Goal: Complete application form: Complete application form

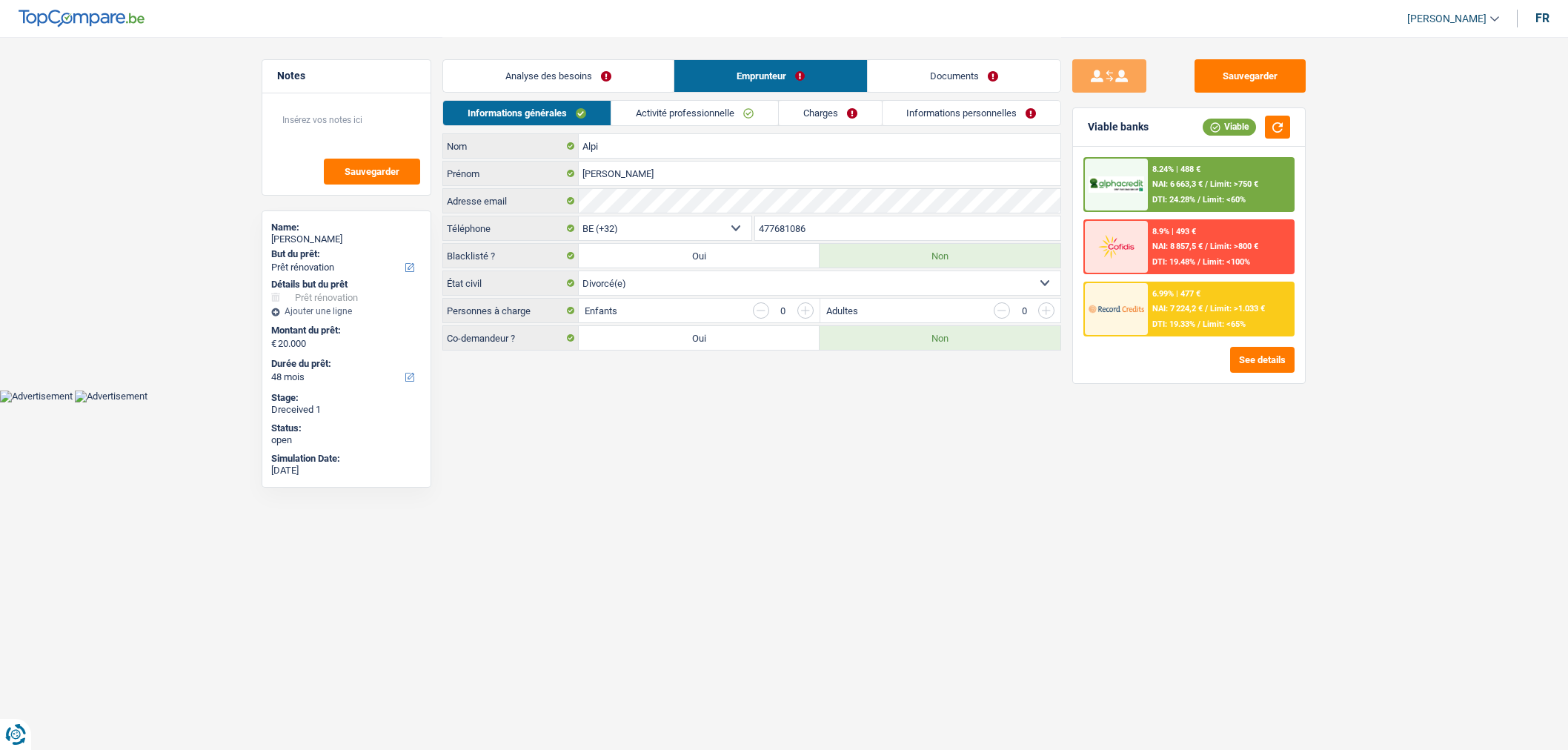
select select "renovation"
select select "48"
select select "32"
select select "divorced"
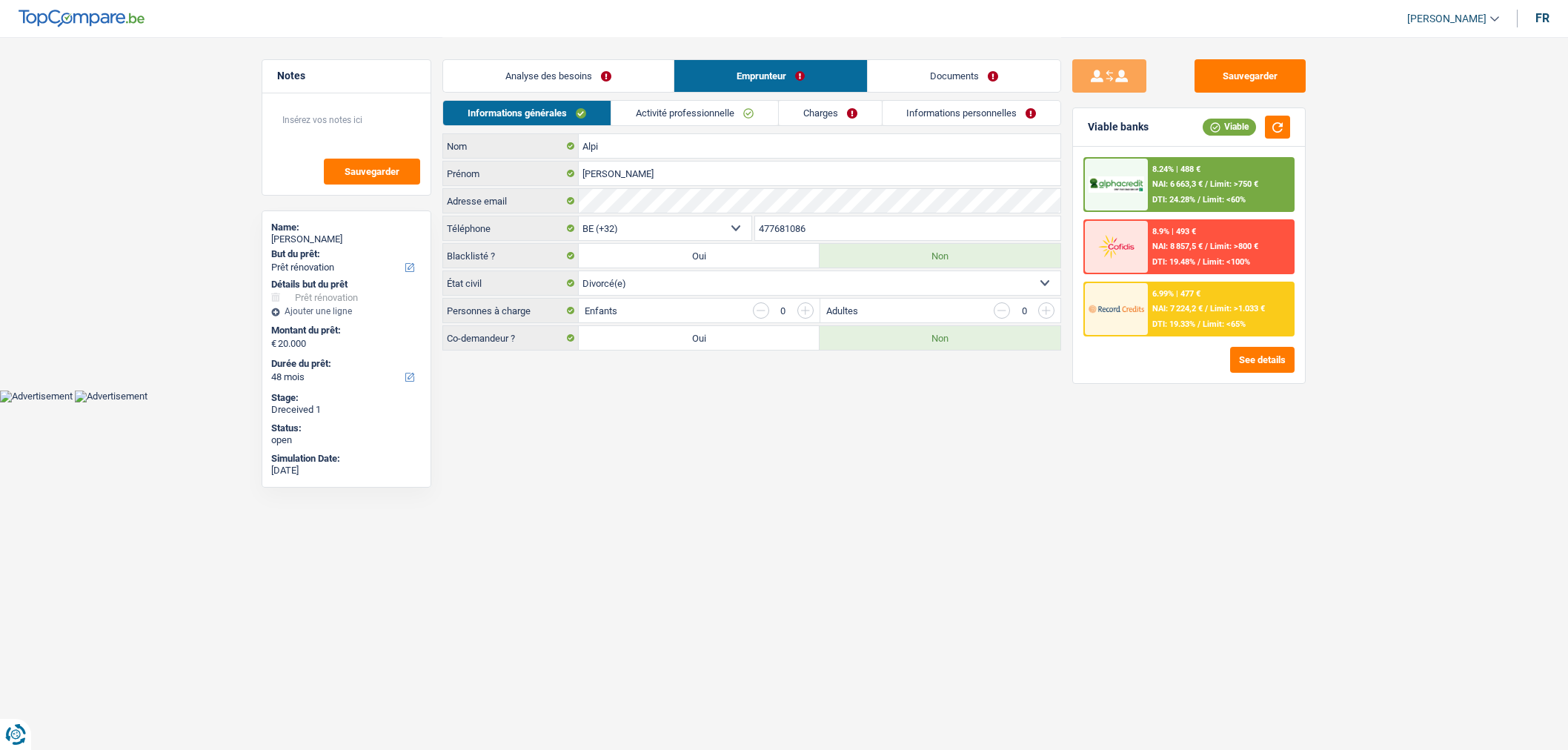
select select "rentBeneficiary"
select select "rentalIncome"
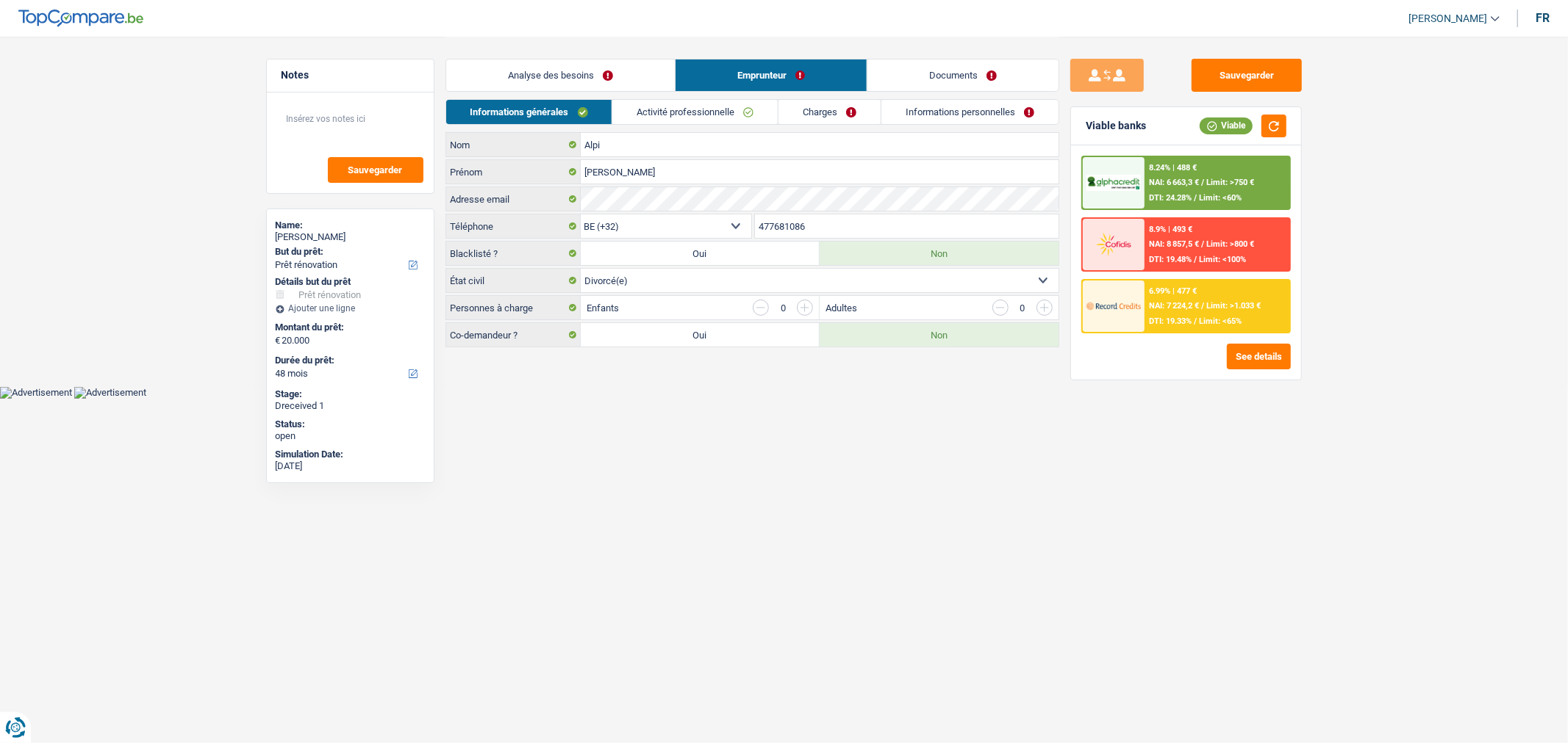
click at [690, 115] on link "Activité professionnelle" at bounding box center [695, 112] width 165 height 24
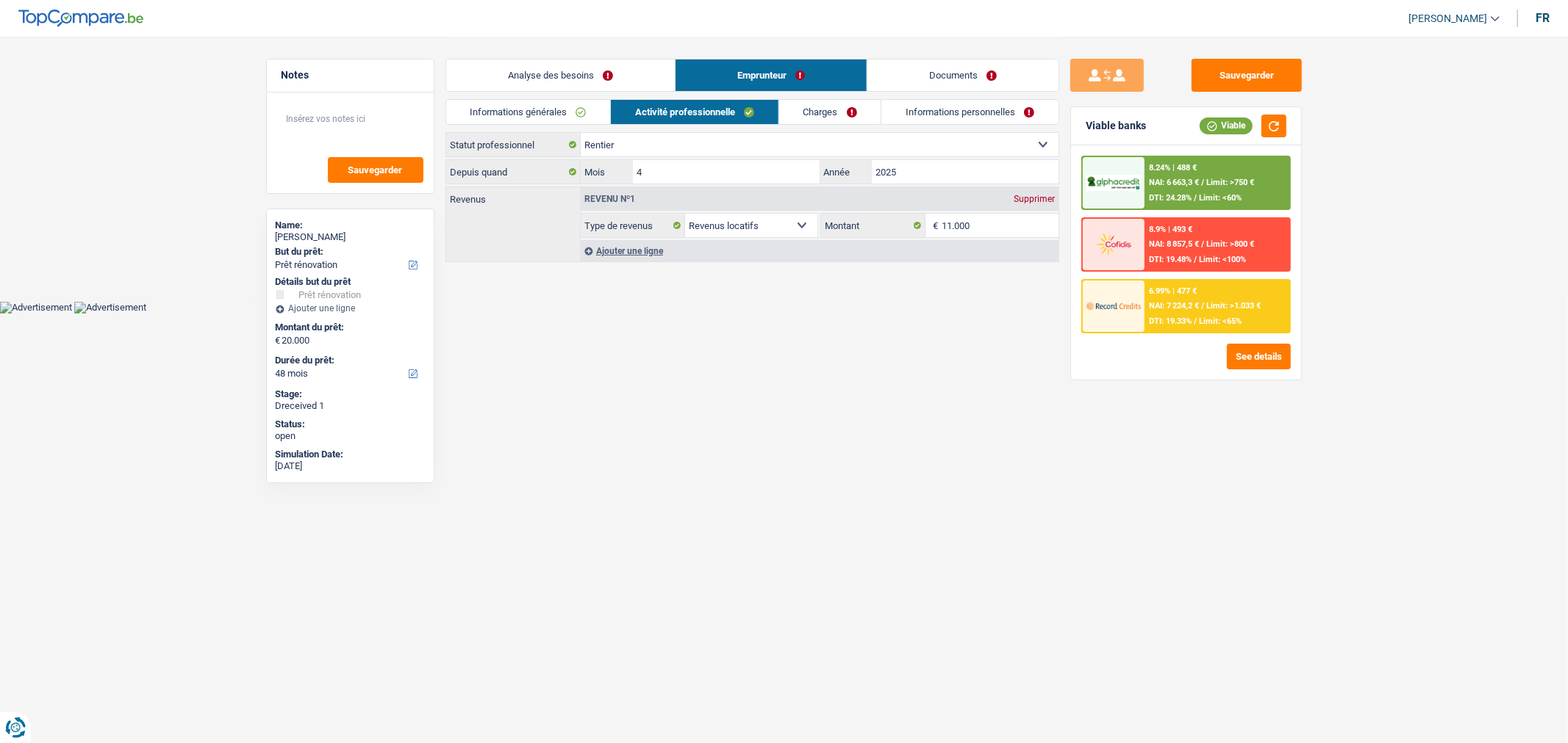
click at [951, 82] on link "Documents" at bounding box center [963, 75] width 191 height 32
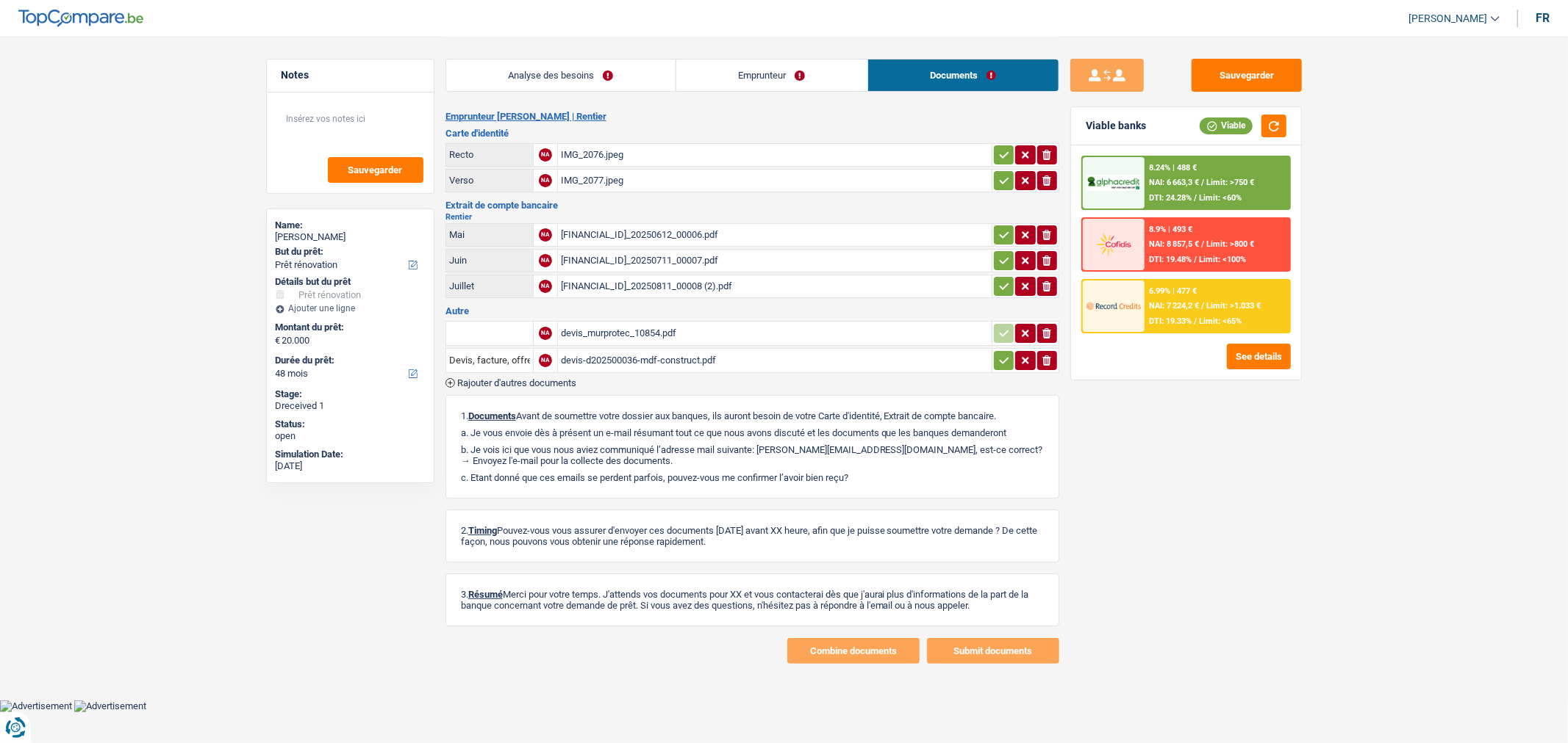
click at [720, 77] on link "Emprunteur" at bounding box center [772, 75] width 191 height 32
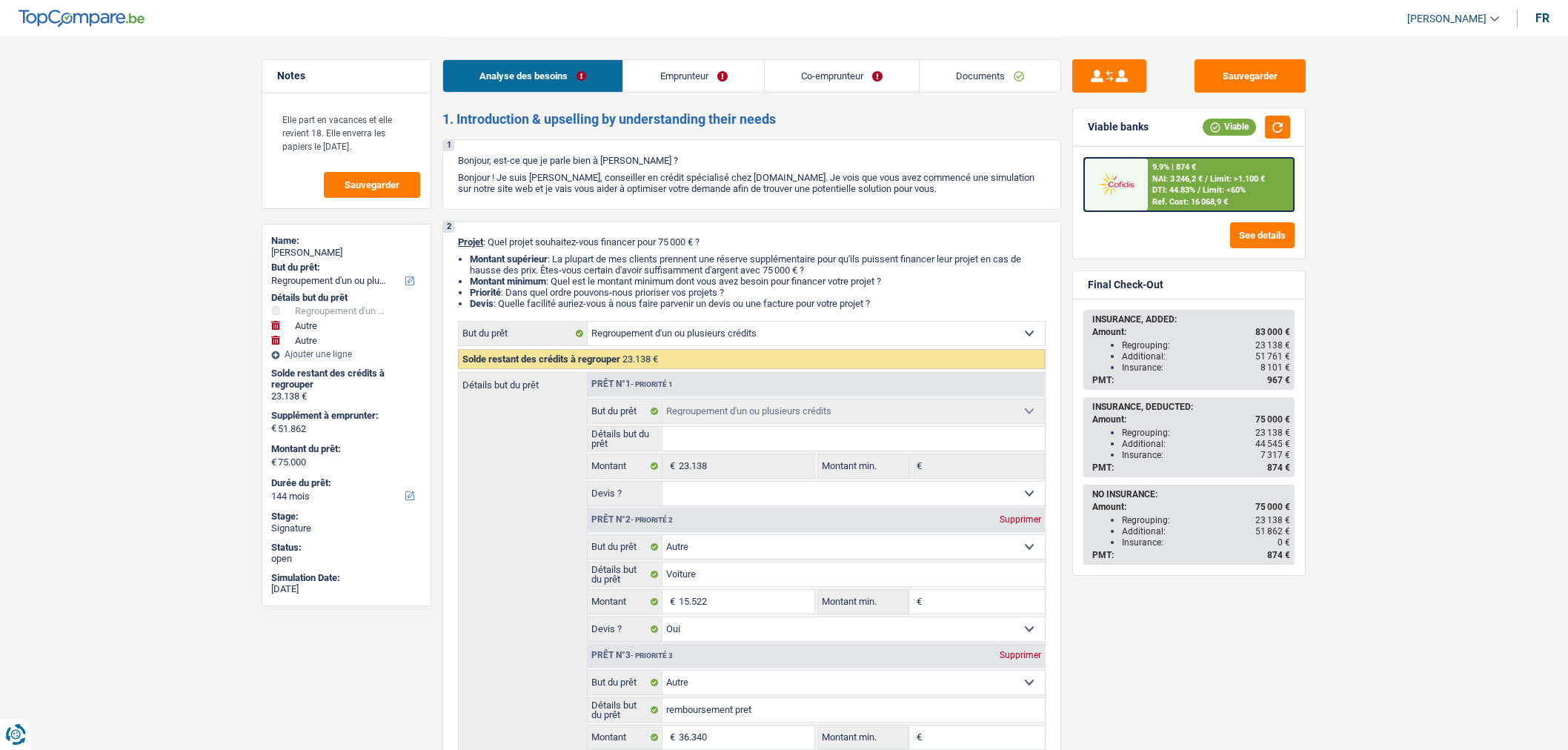
select select "refinancing"
select select "other"
select select "144"
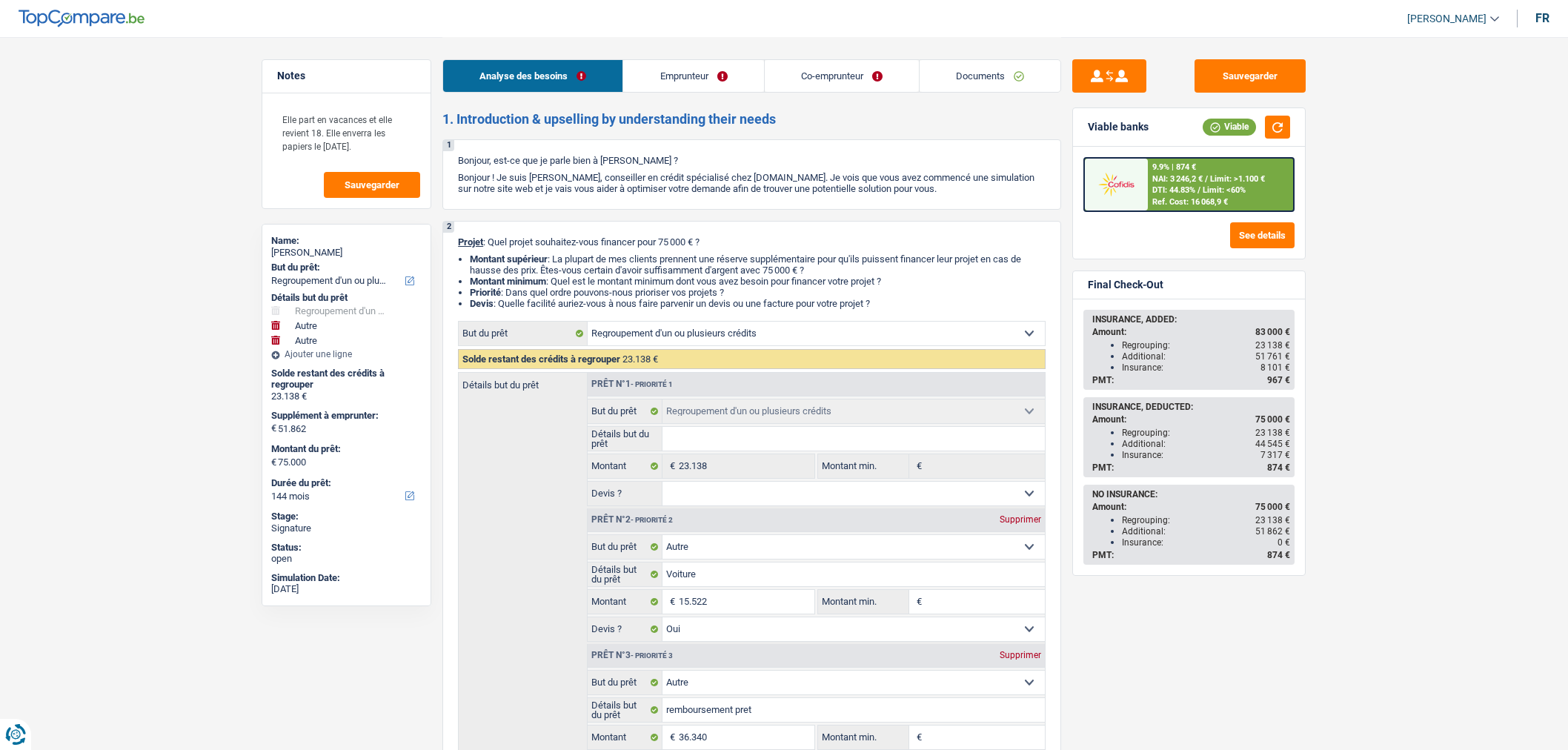
select select "refinancing"
select select "other"
select select "yes"
select select "other"
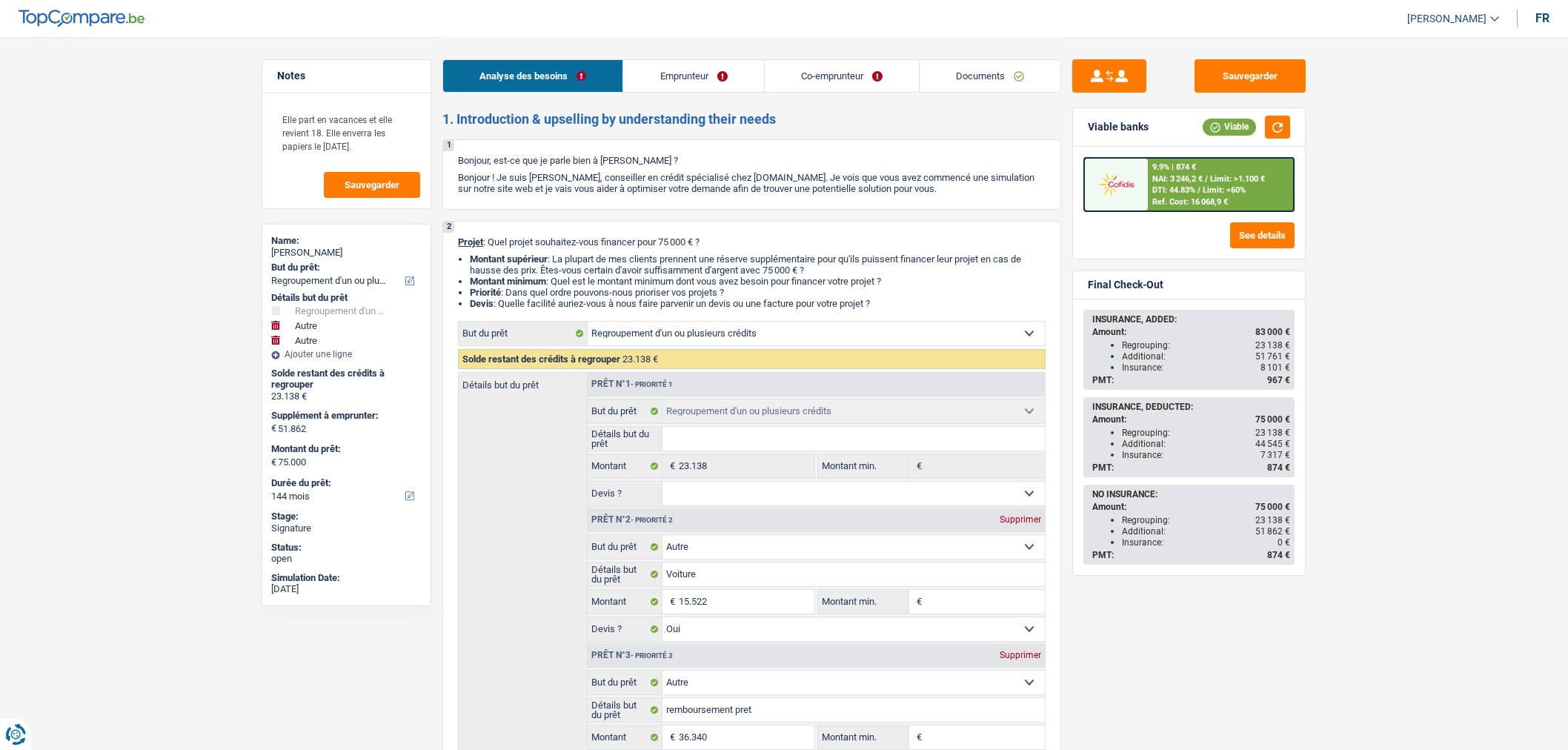
select select "144"
select select "privateEmployee"
select select "netSalary"
select select "familyAllowances"
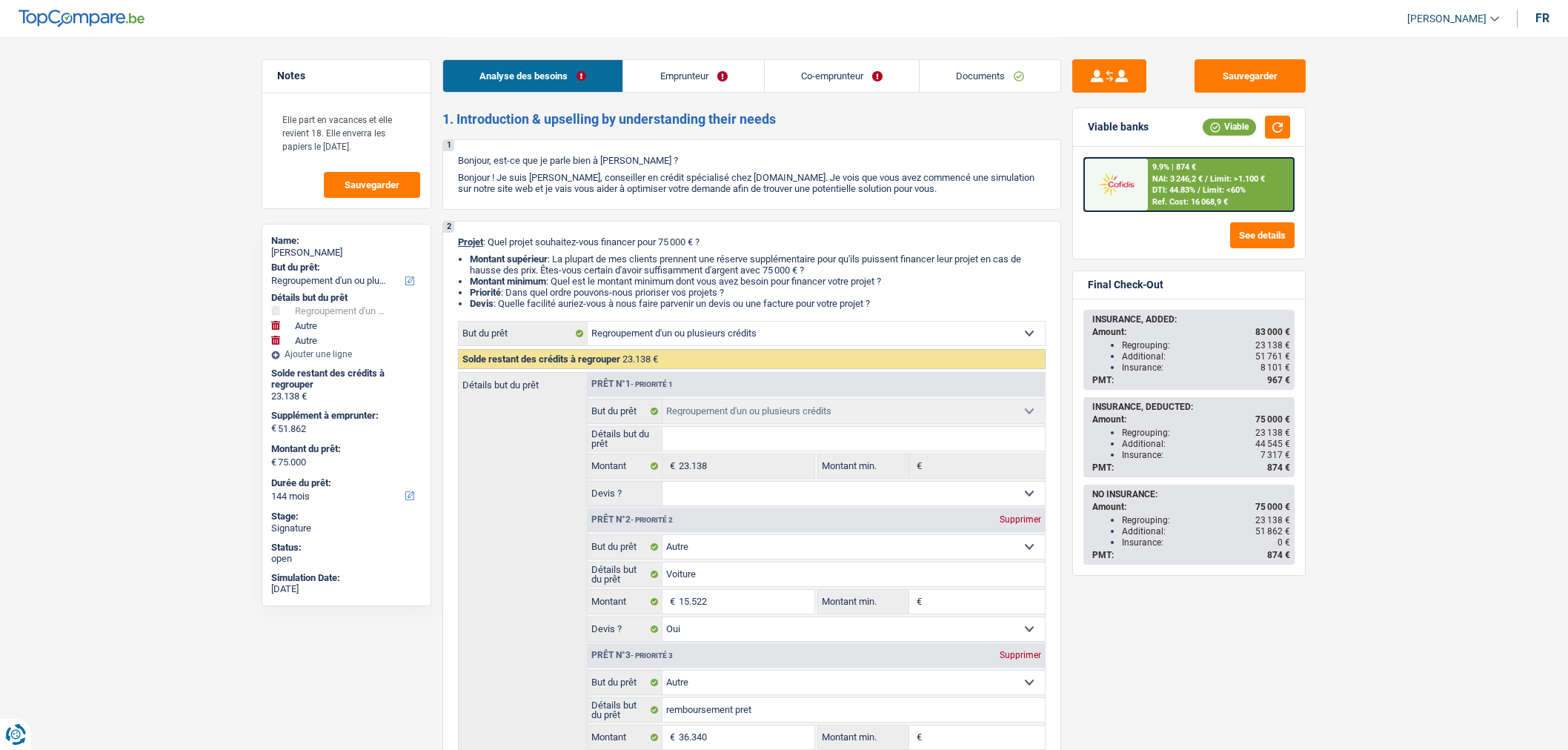
select select "mealVouchers"
select select "netSalary"
select select "mealVouchers"
select select "ownerWithMortgage"
select select "personalLoan"
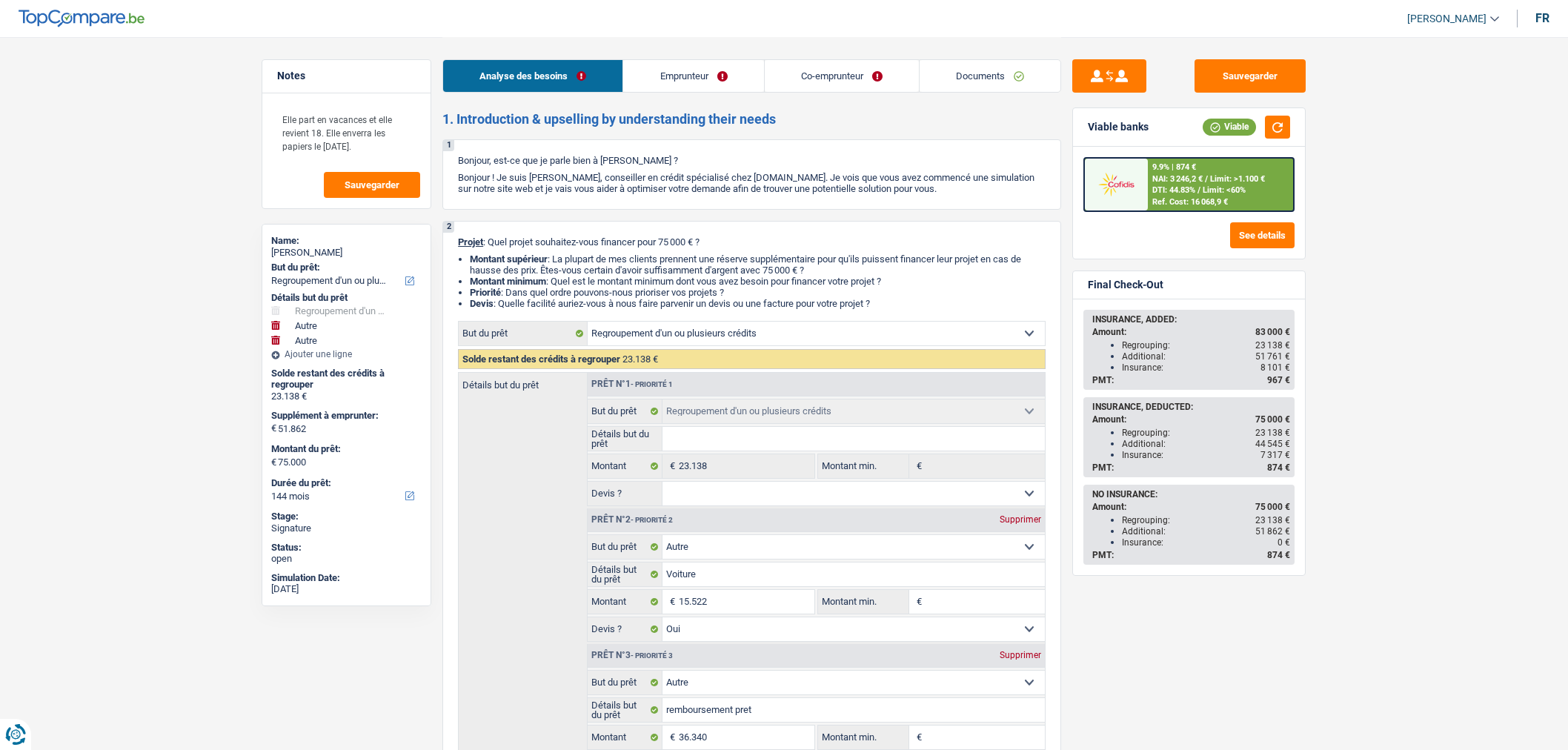
select select "other"
select select "36"
select select "personalLoan"
select select "other"
select select "120"
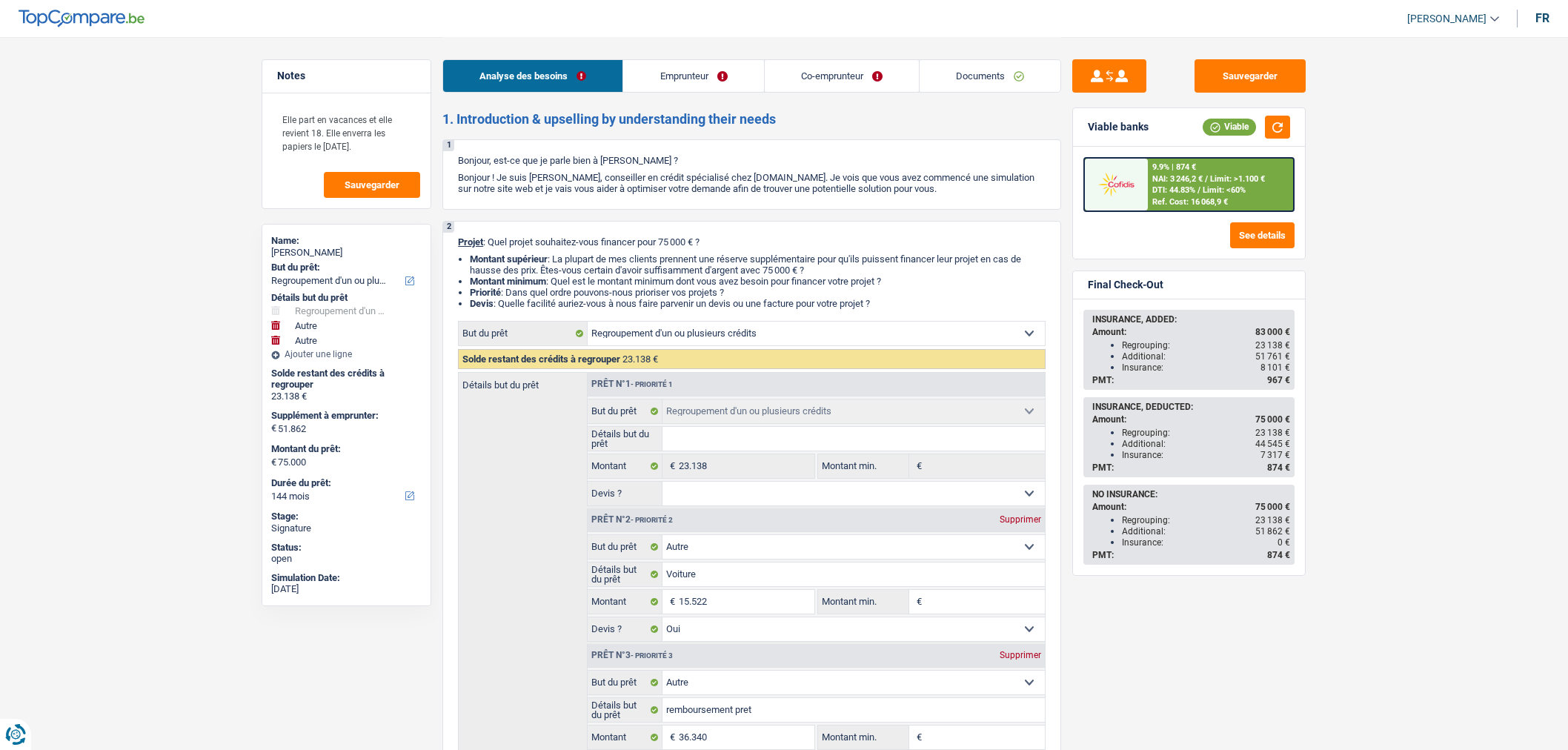
select select "personalLoan"
select select "other"
select select "84"
select select "mortgage"
select select "240"
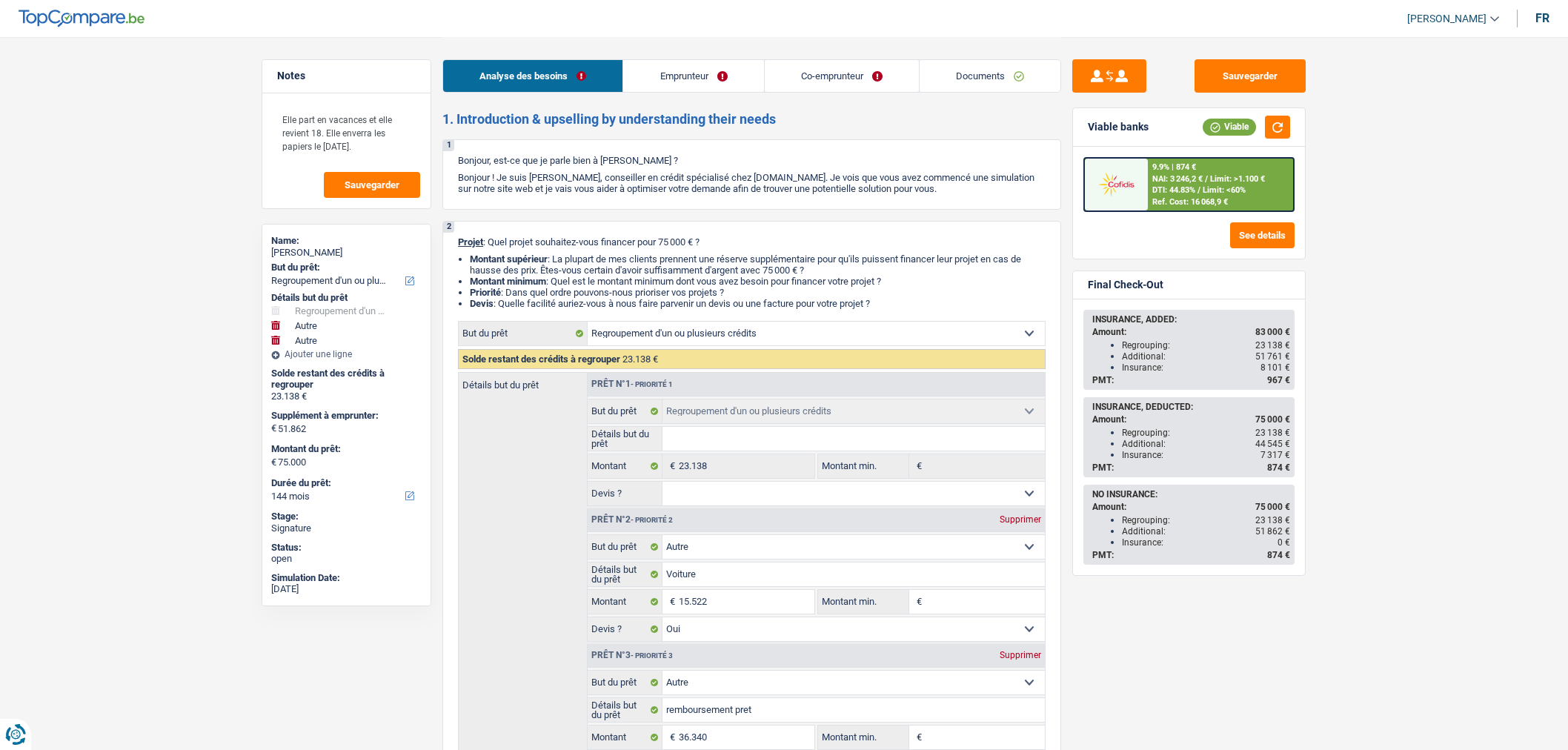
select select "refinancing"
select select "other"
select select "yes"
select select "other"
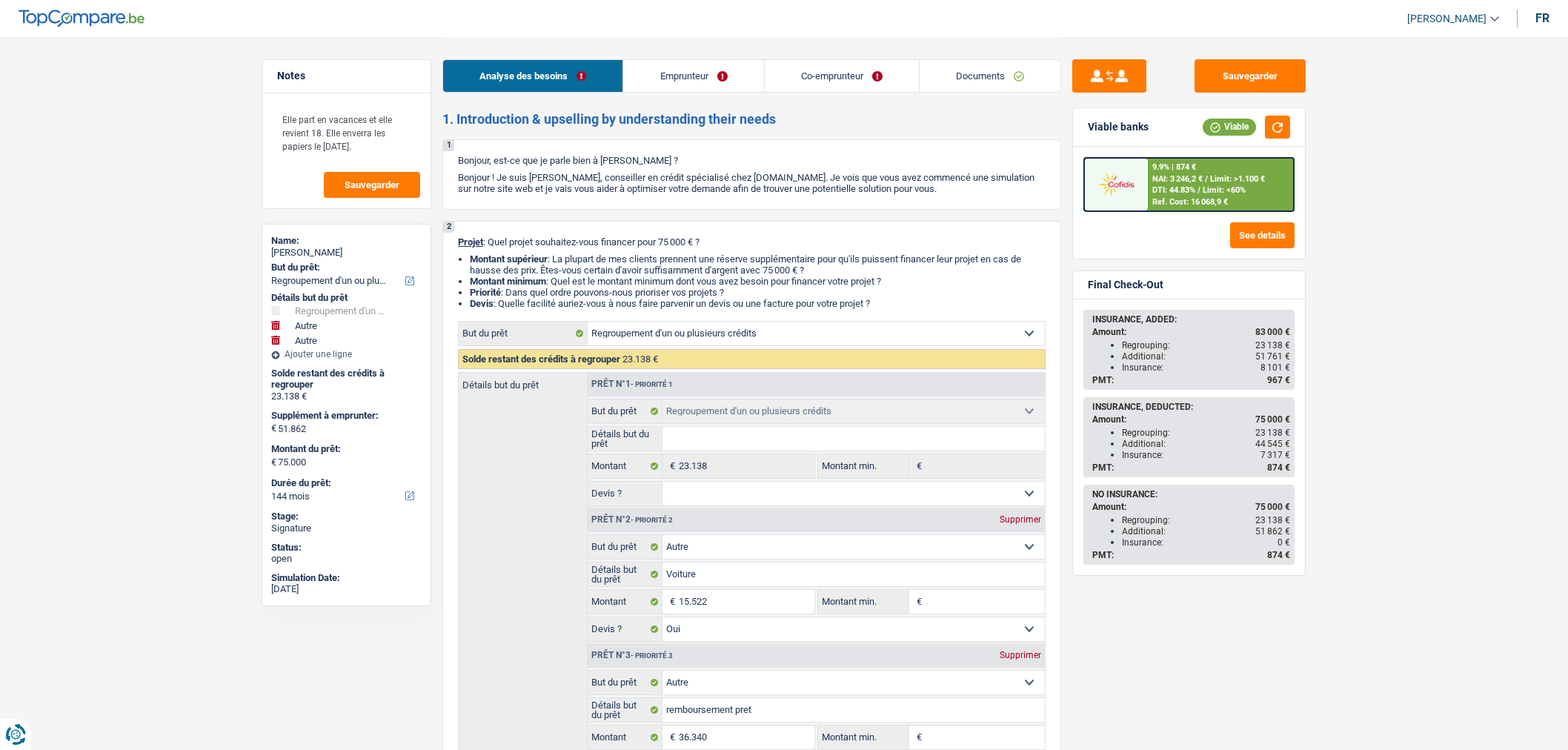
select select "144"
click at [983, 93] on div "Analyse des besoins Emprunteur Co-emprunteur Documents" at bounding box center [752, 68] width 619 height 63
click at [981, 87] on link "Documents" at bounding box center [990, 76] width 141 height 32
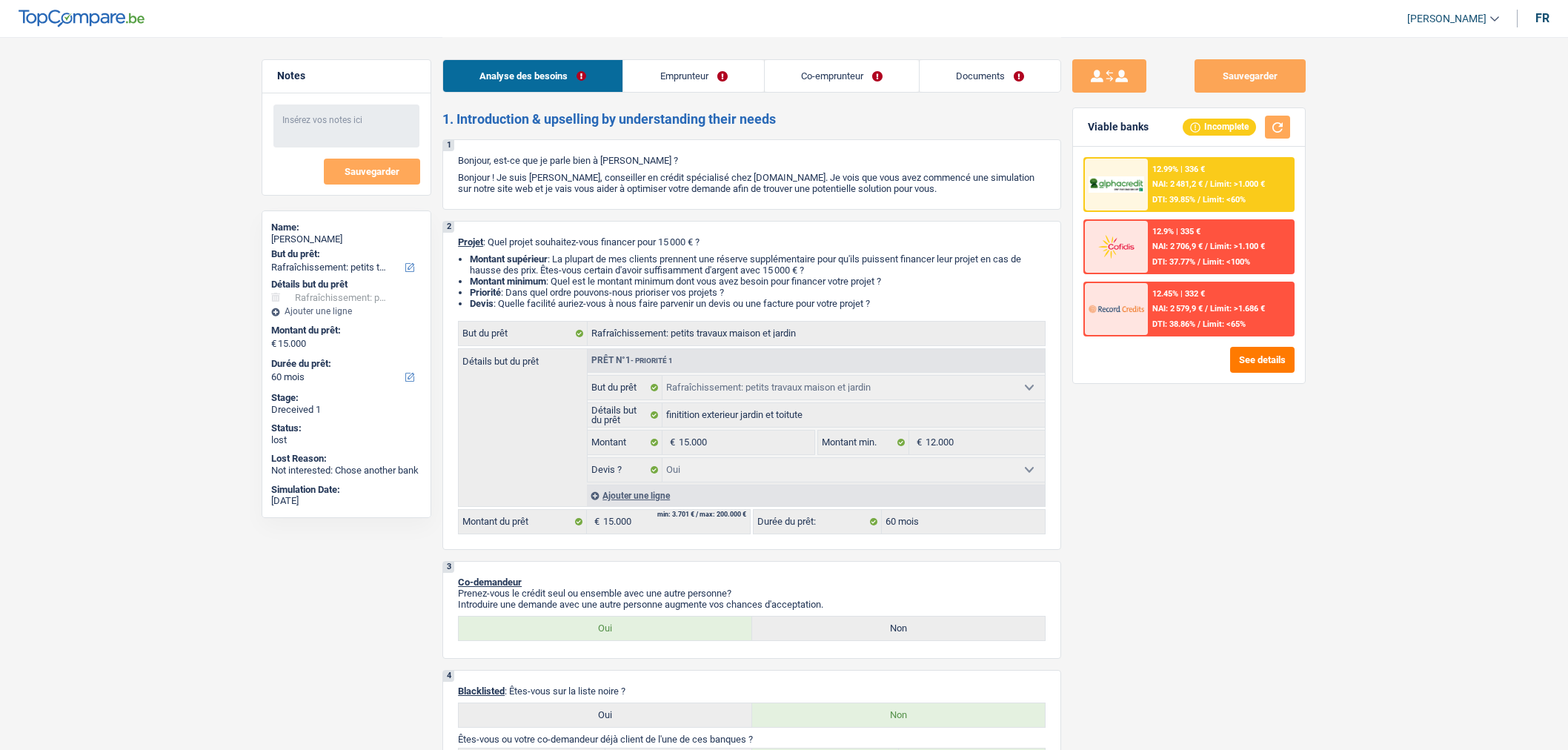
select select "houseOrGarden"
select select "60"
drag, startPoint x: 0, startPoint y: 0, endPoint x: 1030, endPoint y: 80, distance: 1033.1
click at [1033, 80] on link "Documents" at bounding box center [990, 76] width 141 height 32
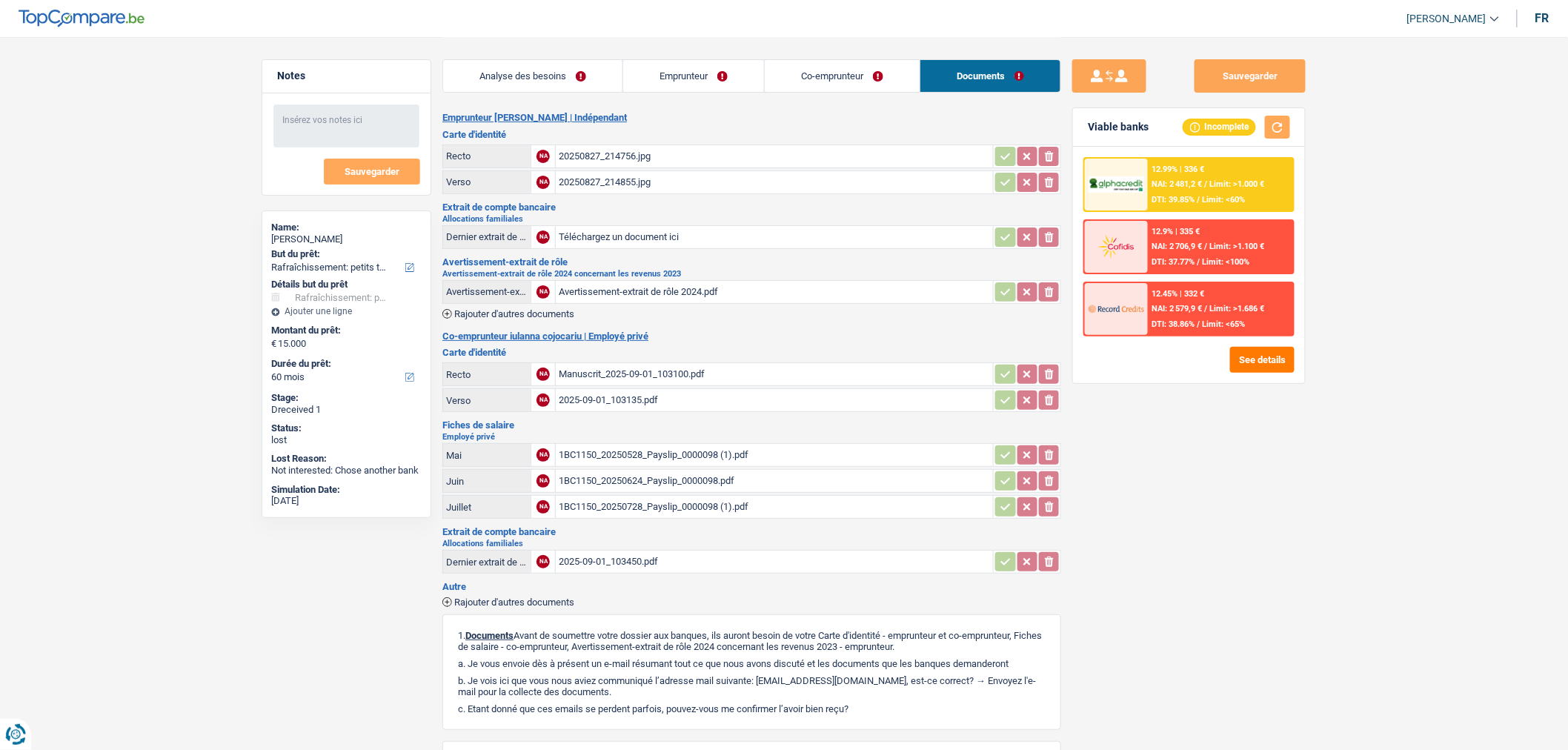
click at [720, 454] on div "1BC1150_20250528_Payslip_0000098 (1).pdf" at bounding box center [775, 455] width 432 height 22
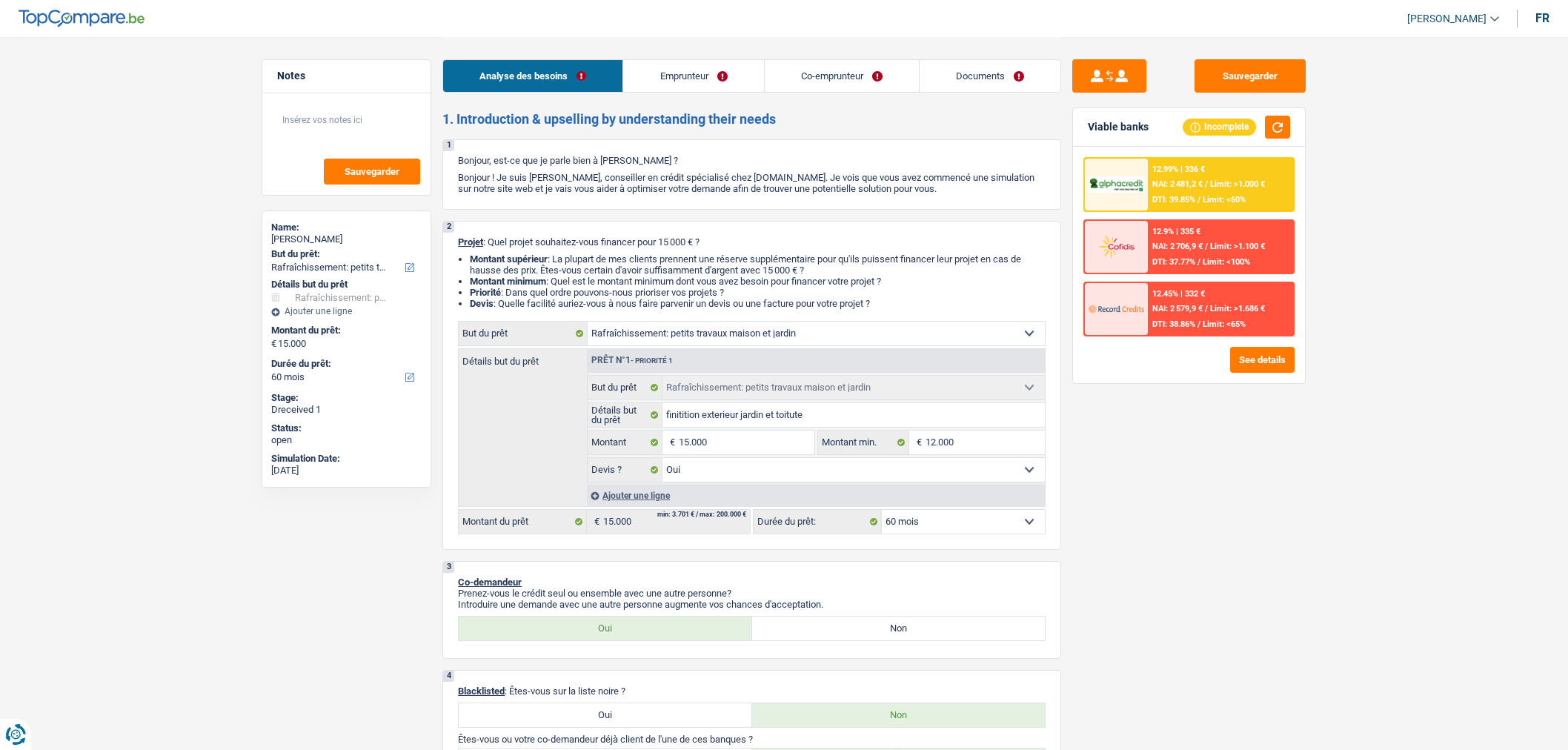
select select "houseOrGarden"
select select "60"
select select "houseOrGarden"
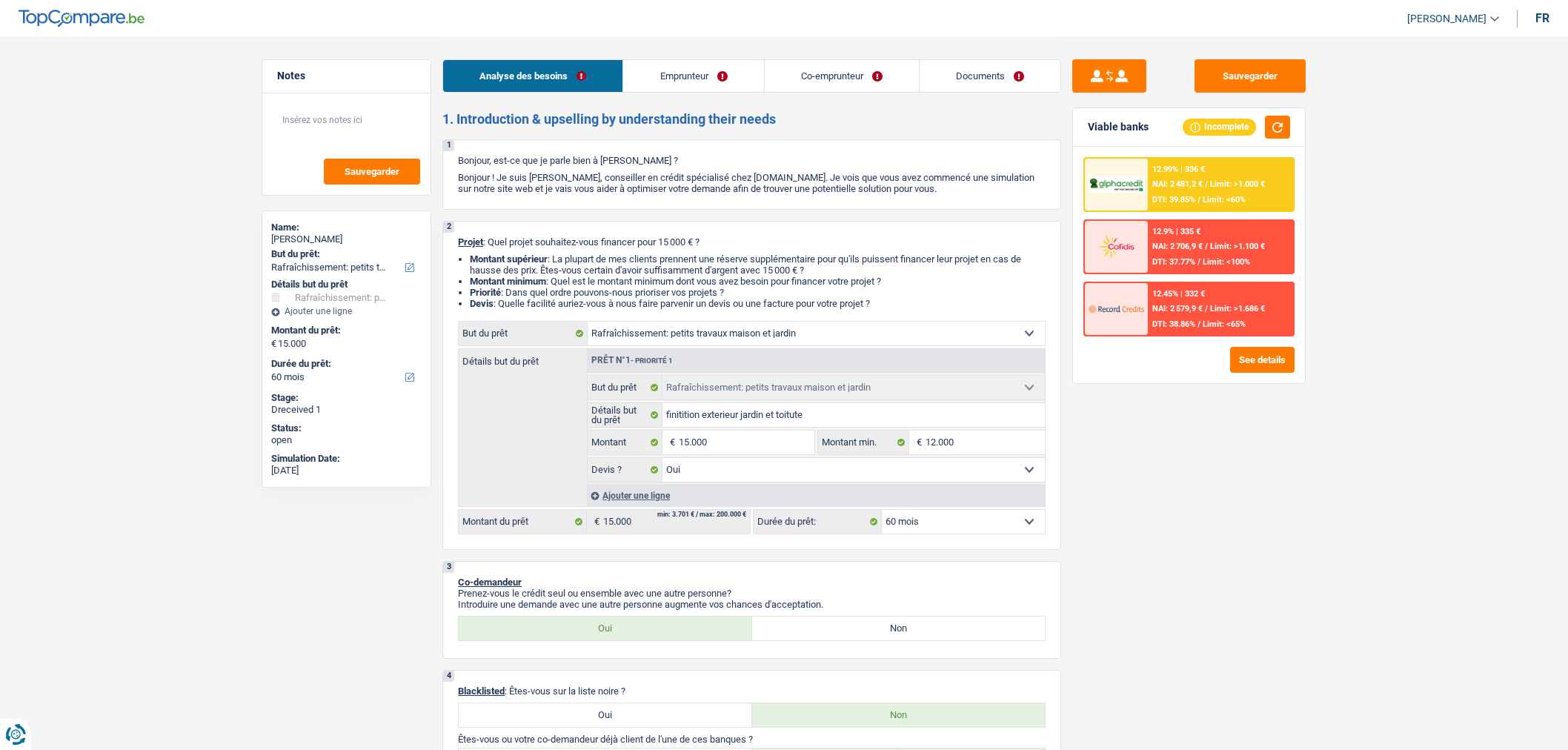
select select "yes"
select select "60"
select select "independent"
select select "privateEmployee"
select select "netSalary"
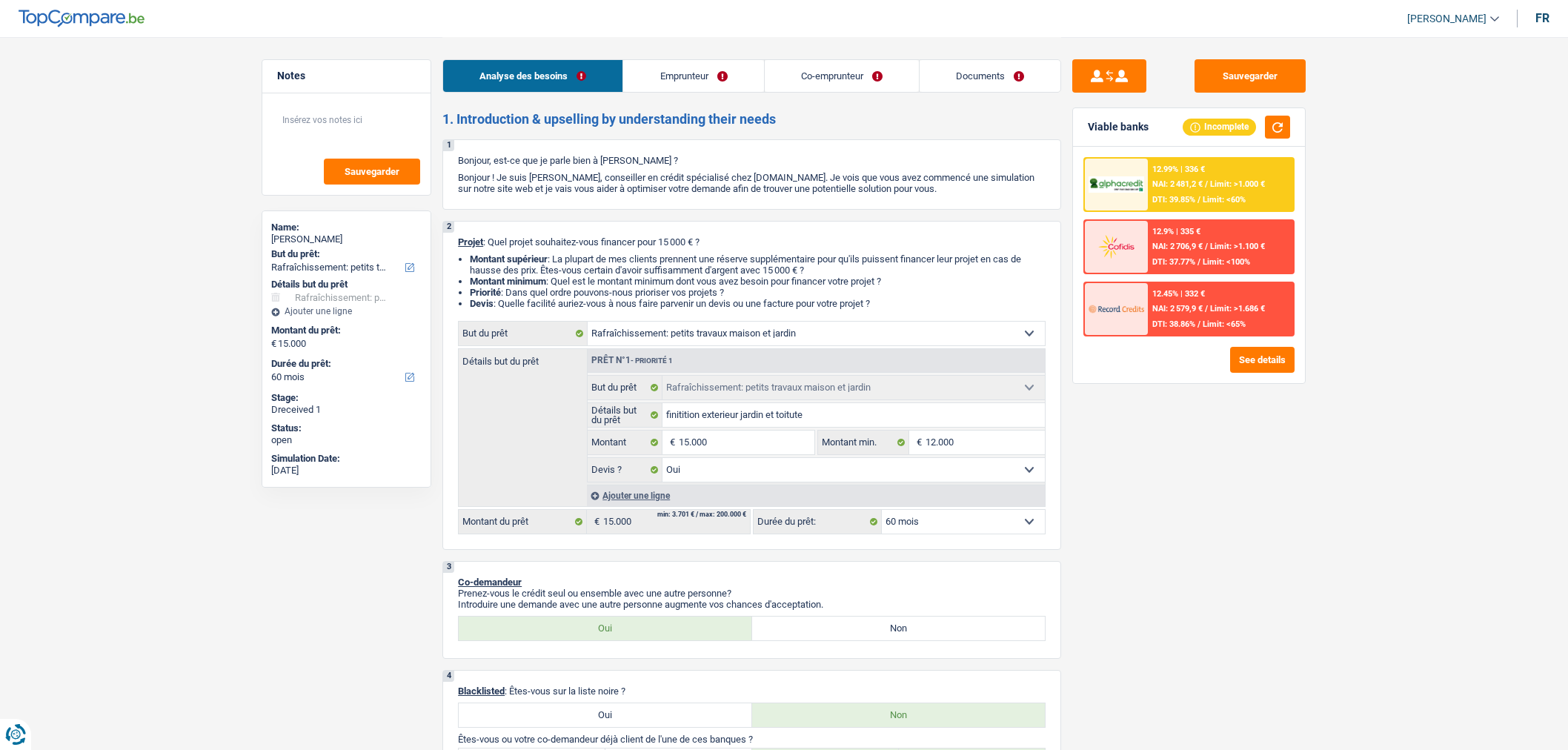
select select "familyAllowances"
select select "netSalary"
select select "mealVouchers"
select select "familyAllowances"
select select "ownerWithMortgage"
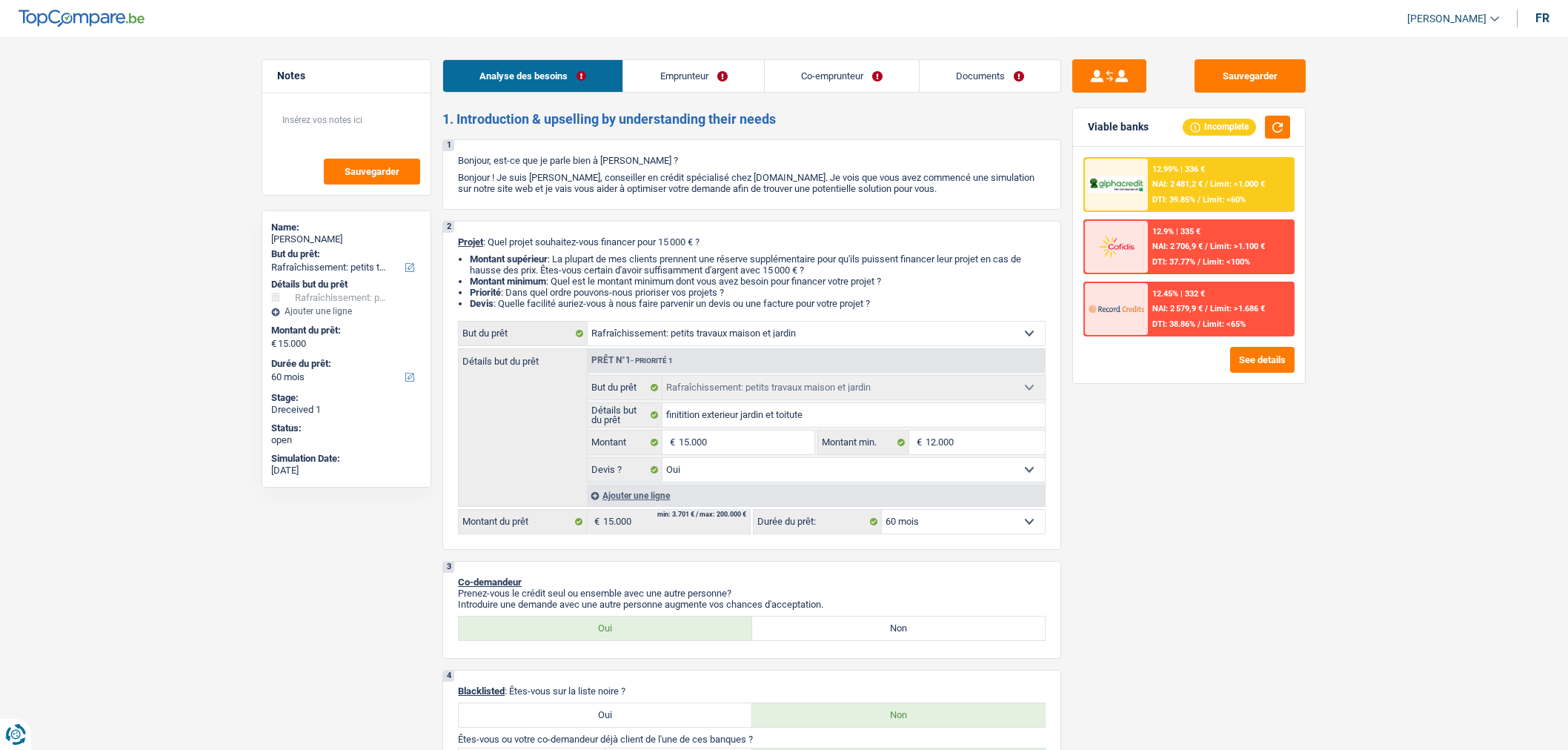
select select "mortgage"
select select "360"
select select "houseOrGarden"
select select "yes"
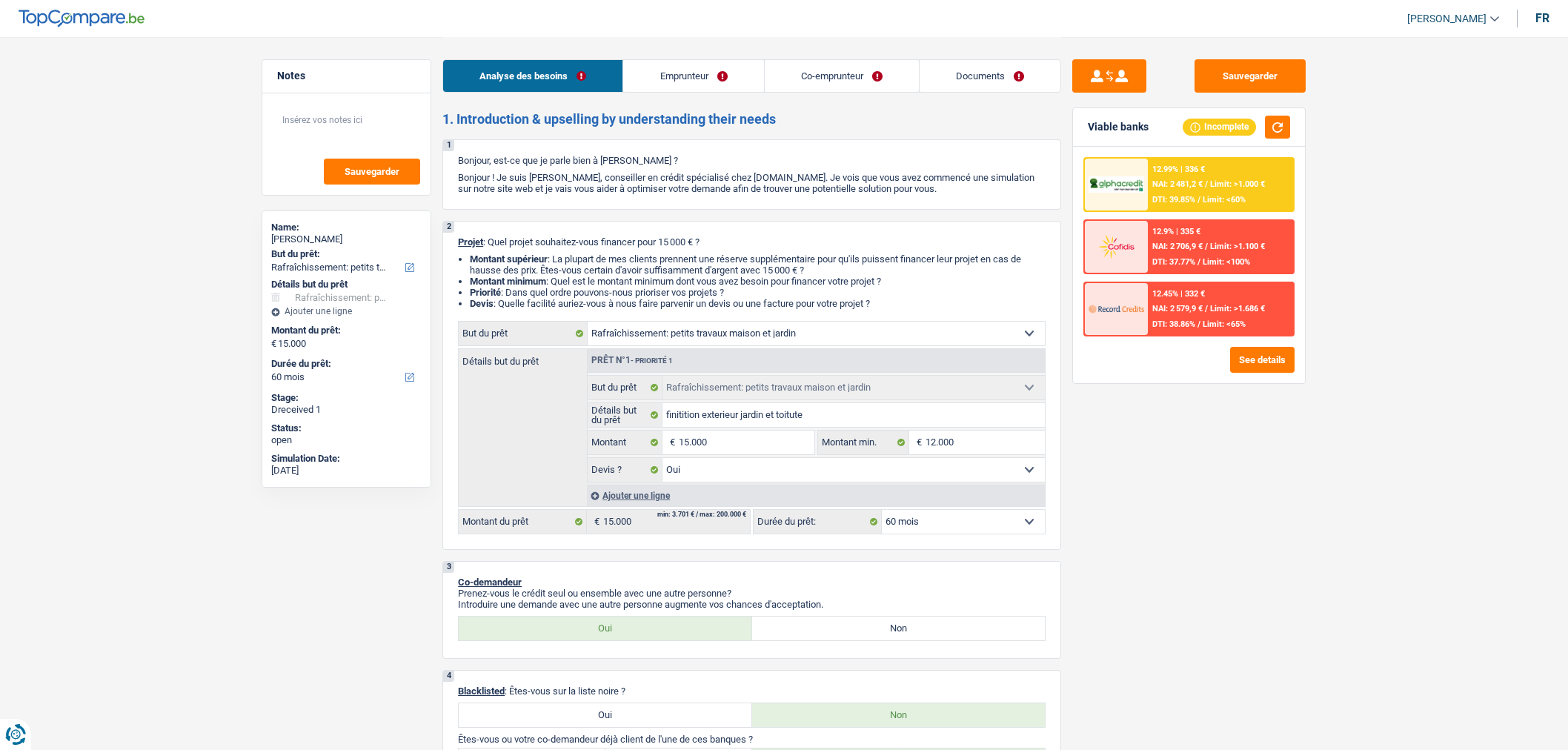
select select "60"
drag, startPoint x: 0, startPoint y: 0, endPoint x: 995, endPoint y: 78, distance: 998.1
click at [995, 78] on link "Documents" at bounding box center [990, 76] width 141 height 32
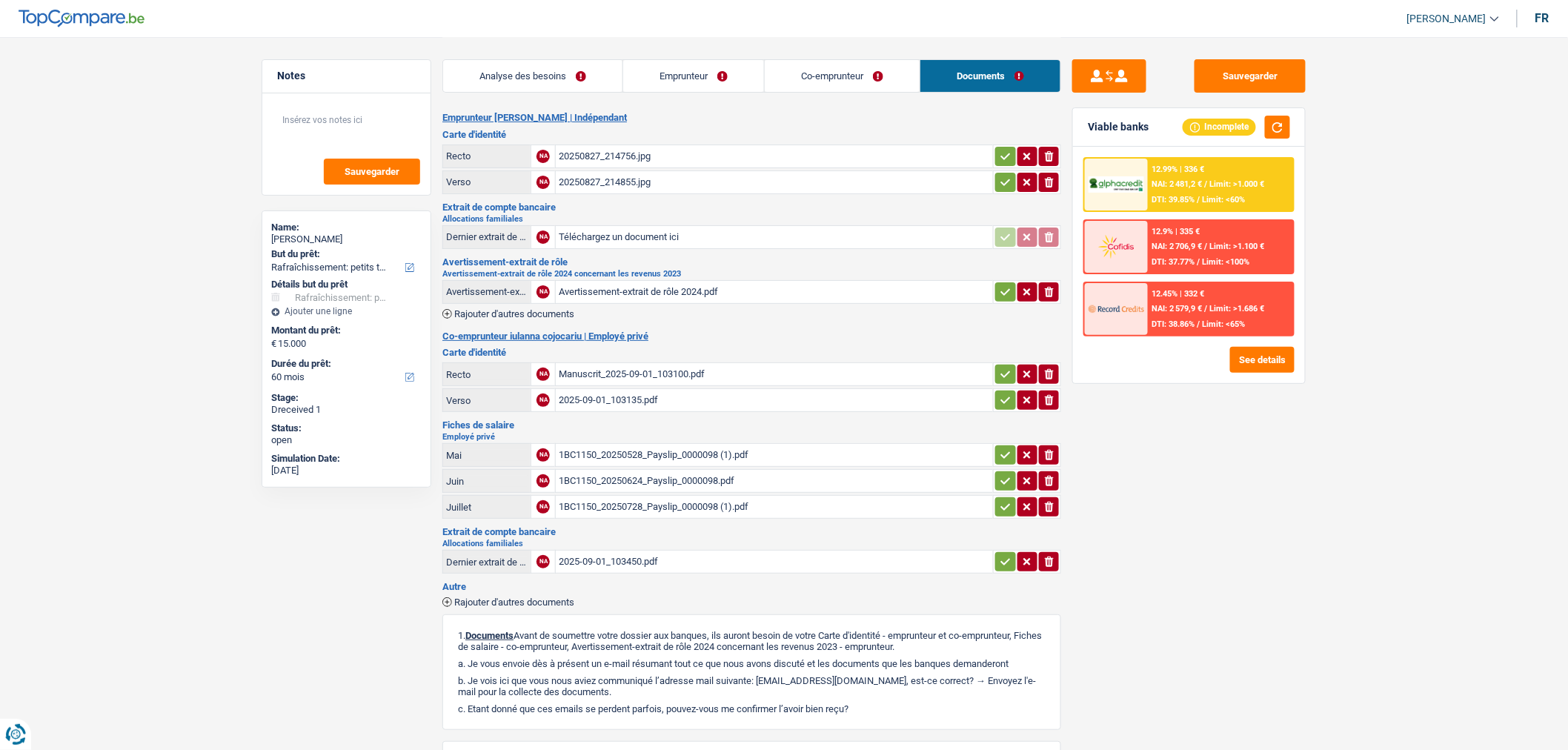
click at [848, 76] on link "Co-emprunteur" at bounding box center [842, 76] width 155 height 32
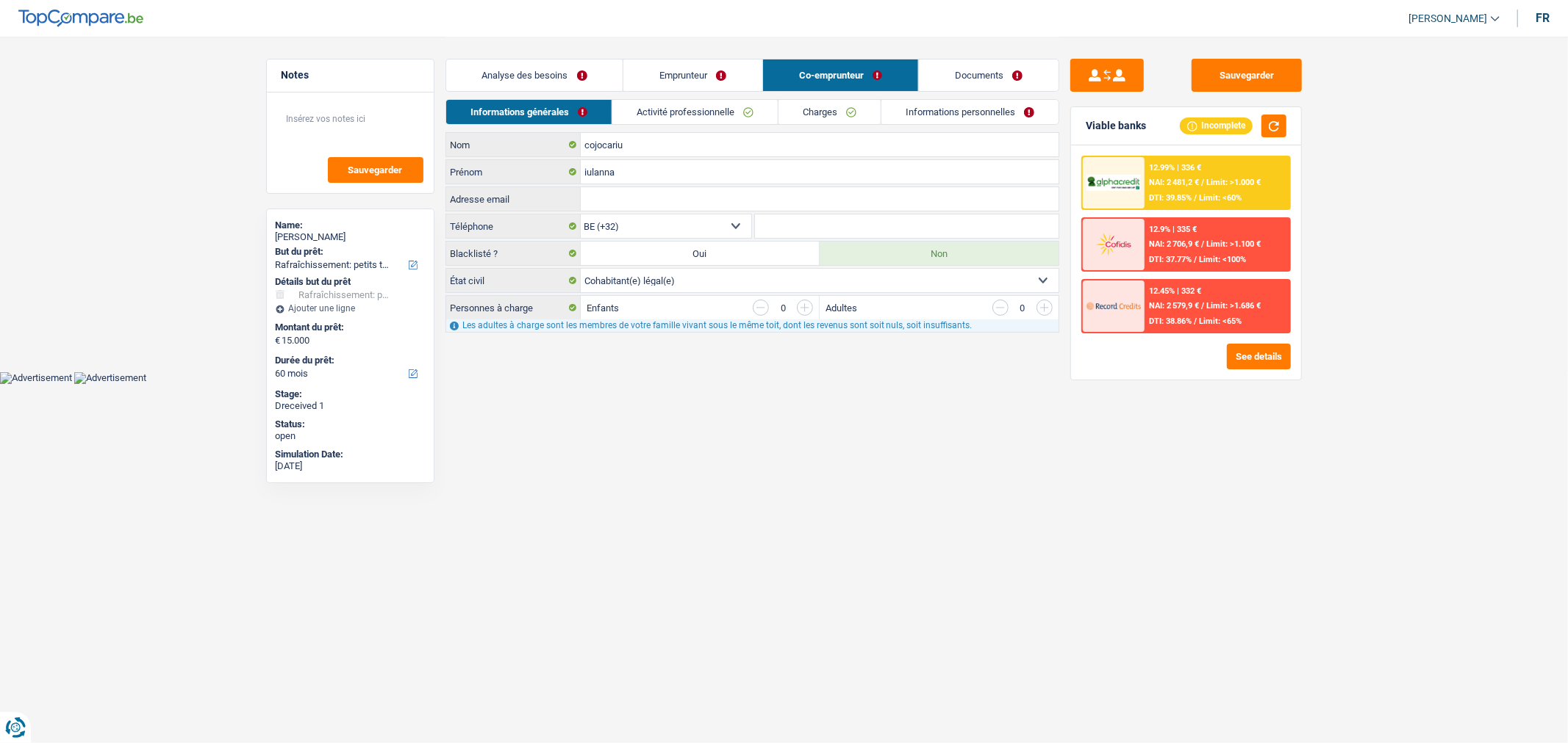
click at [707, 105] on link "Activité professionnelle" at bounding box center [695, 112] width 165 height 24
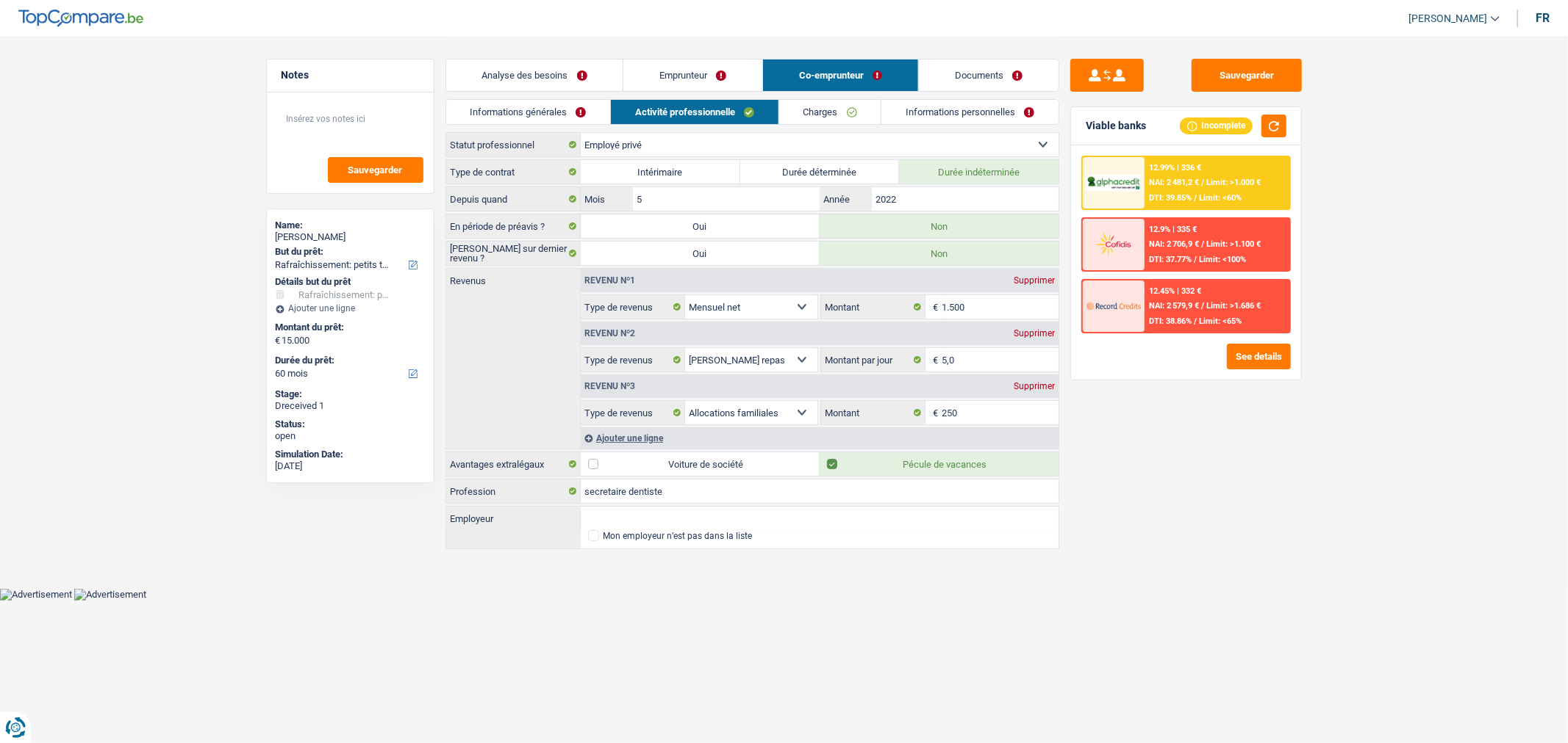
click at [817, 105] on link "Charges" at bounding box center [830, 112] width 102 height 24
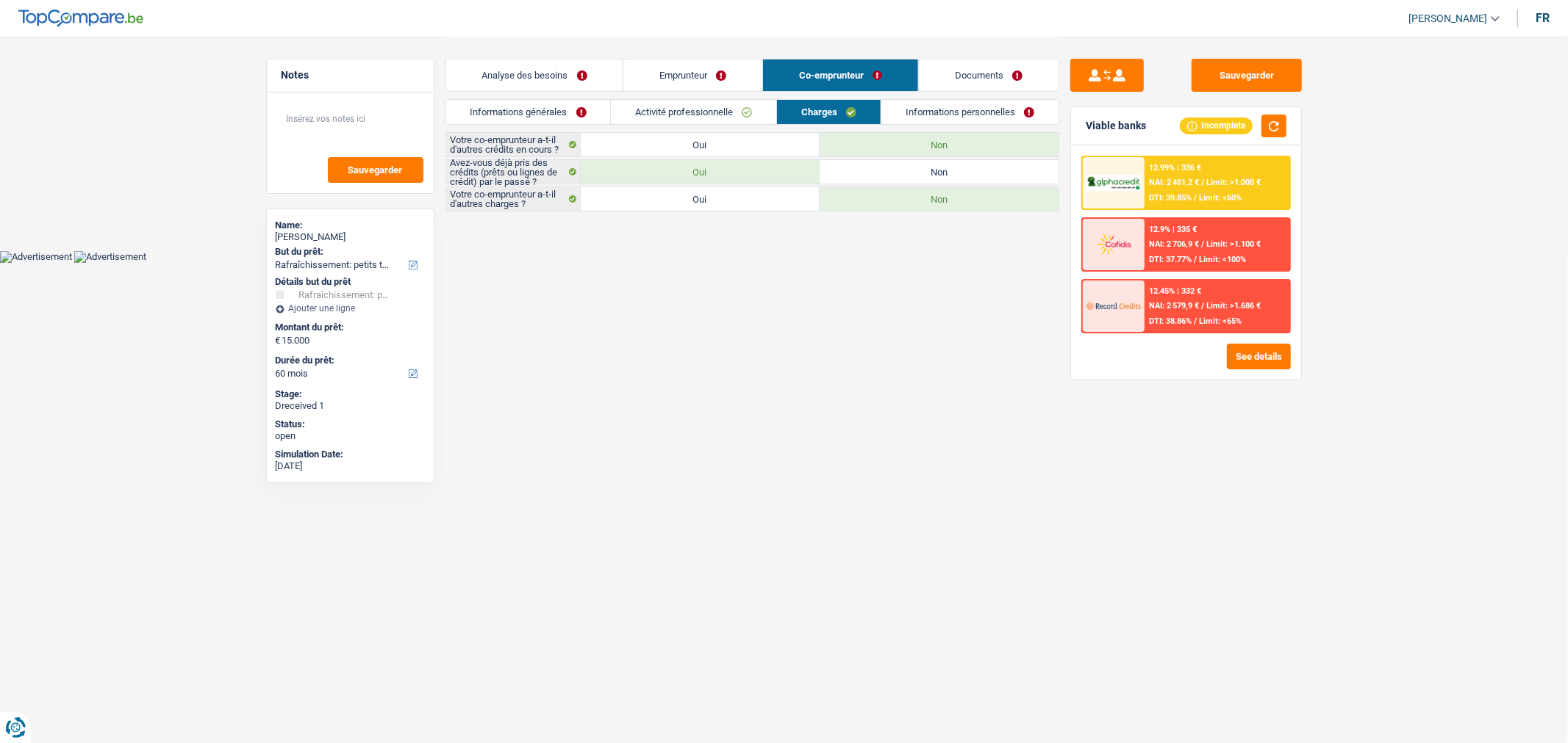
click at [1010, 72] on link "Documents" at bounding box center [989, 75] width 140 height 32
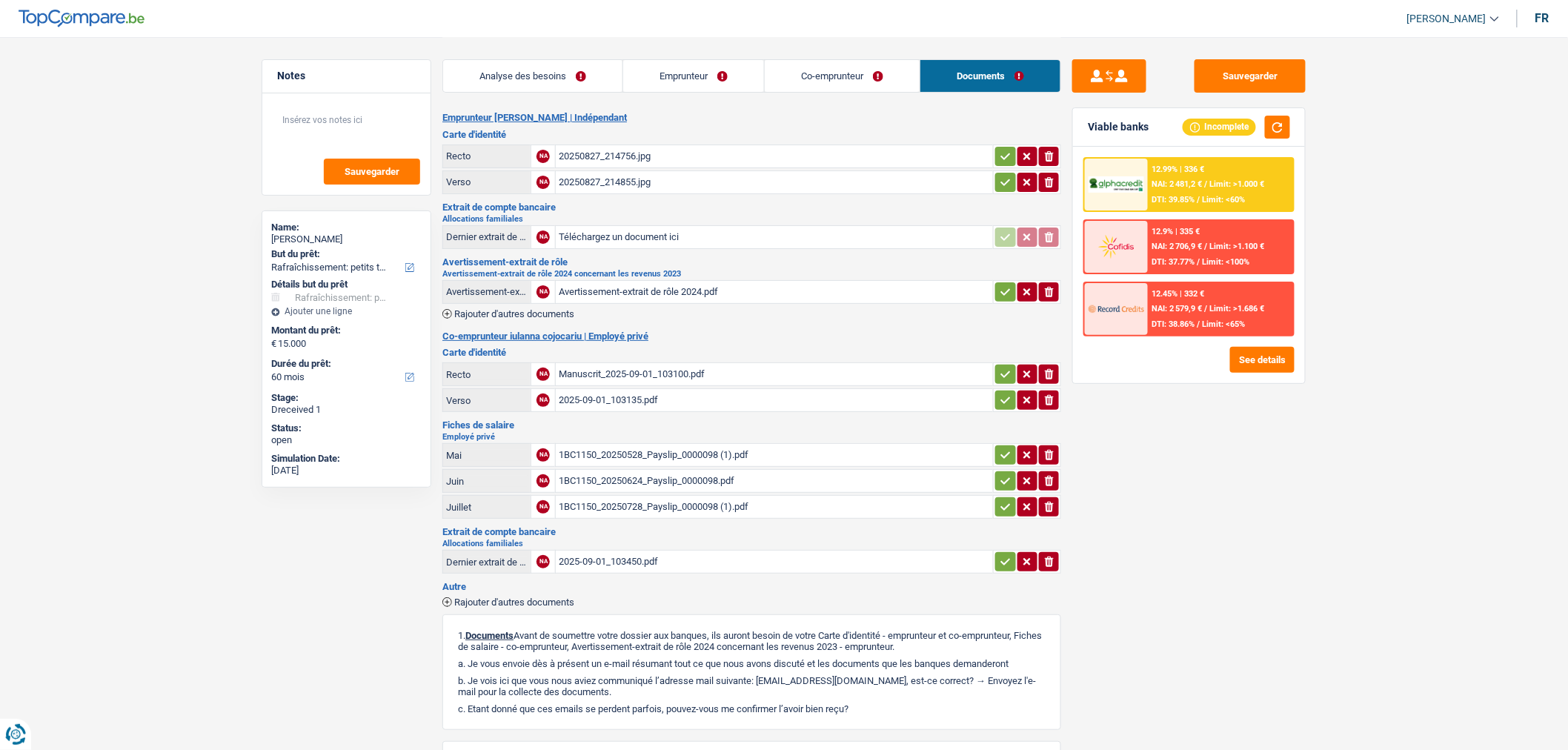
click at [1050, 450] on icon "button" at bounding box center [1050, 455] width 9 height 10
click at [1052, 476] on icon "button" at bounding box center [1050, 481] width 9 height 10
click at [1050, 500] on icon "ionicons-v5-e" at bounding box center [1050, 507] width 12 height 15
click at [746, 373] on div "Manuscrit_2025-09-01_103100.pdf" at bounding box center [775, 374] width 432 height 22
click at [1052, 369] on icon "button" at bounding box center [1050, 374] width 9 height 10
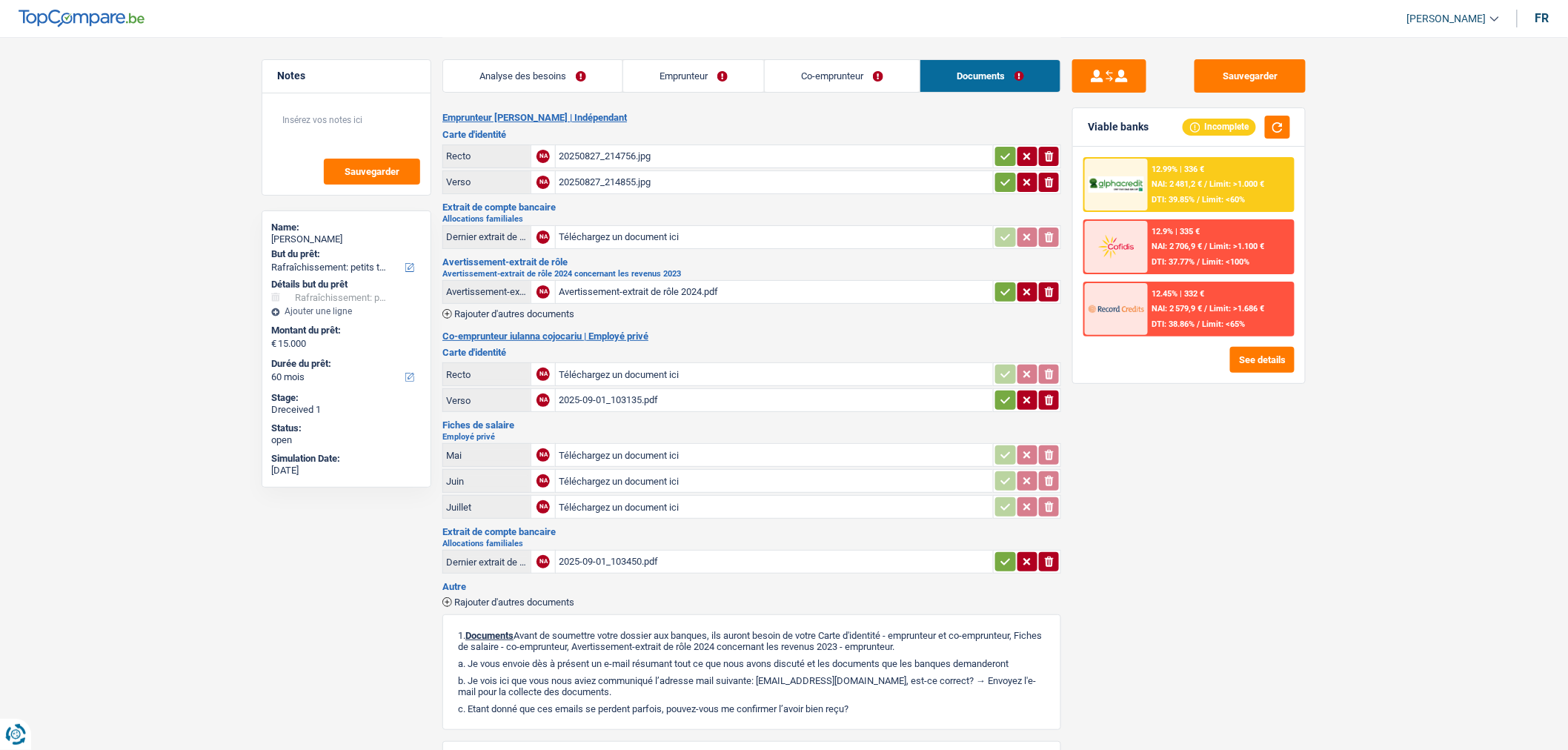
click at [1049, 398] on icon "ionicons-v5-e" at bounding box center [1050, 400] width 12 height 15
click at [729, 292] on div "Avertissement-extrait de rôle 2024.pdf" at bounding box center [775, 292] width 432 height 22
click at [1290, 545] on div "Sauvegarder Viable banks Incomplete 12.99% | 336 € NAI: 2 481,2 € / Limit: >1.0…" at bounding box center [1189, 393] width 255 height 667
click at [941, 367] on input "Téléchargez un document ici" at bounding box center [775, 374] width 432 height 22
type input "C:\fakepath\2025-09-01_103135.pdf"
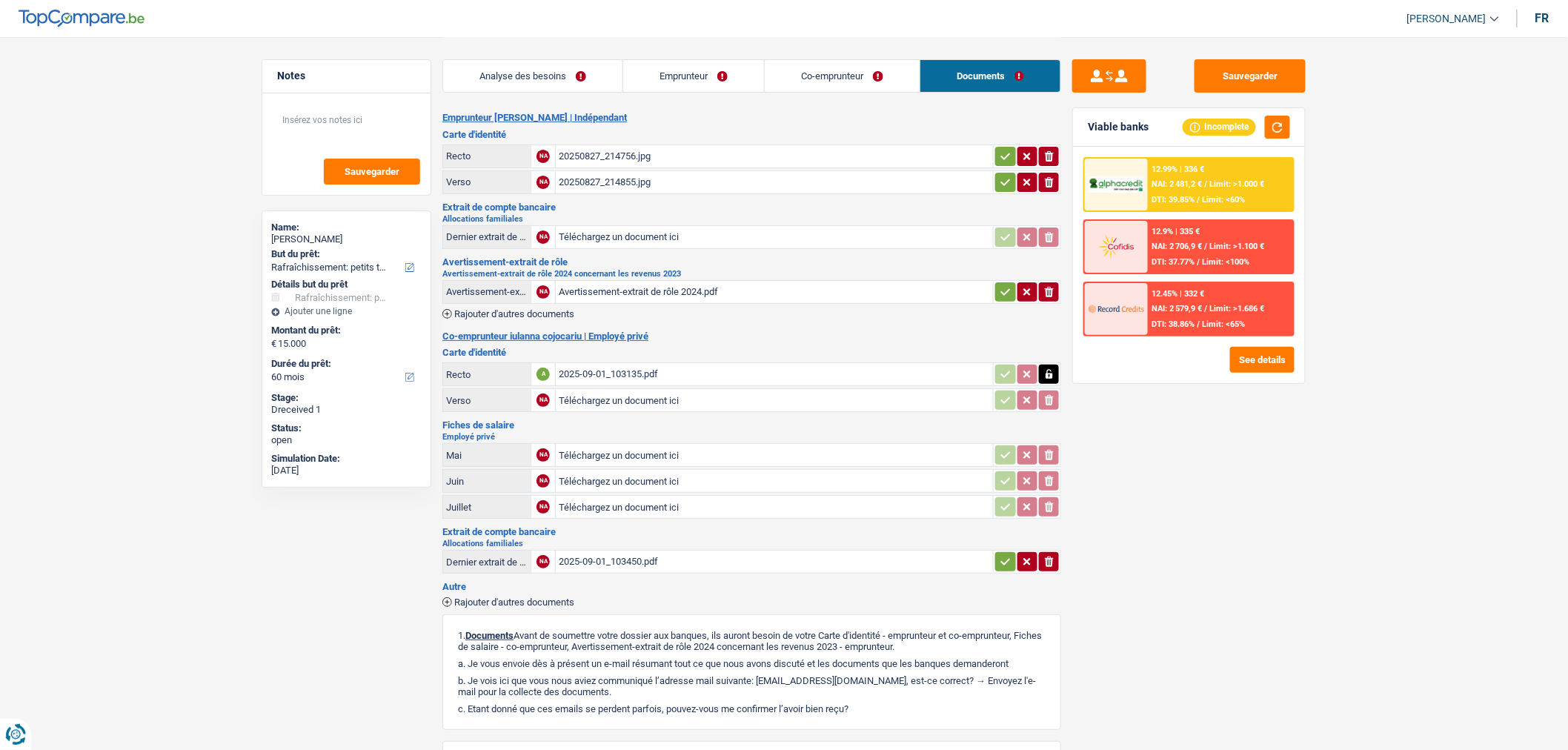
click at [628, 395] on input "Téléchargez un document ici" at bounding box center [775, 401] width 432 height 22
type input "C:\fakepath\Manuscrit_2025-09-01_103100.pdf"
click at [1179, 614] on div "Sauvegarder Viable banks Incomplete 12.99% | 336 € NAI: 2 481,2 € / Limit: >1.0…" at bounding box center [1189, 393] width 255 height 667
click at [1270, 513] on div "Sauvegarder Viable banks Incomplete 12.99% | 336 € NAI: 2 481,2 € / Limit: >1.0…" at bounding box center [1189, 393] width 255 height 667
click at [745, 452] on input "Téléchargez un document ici" at bounding box center [775, 455] width 432 height 22
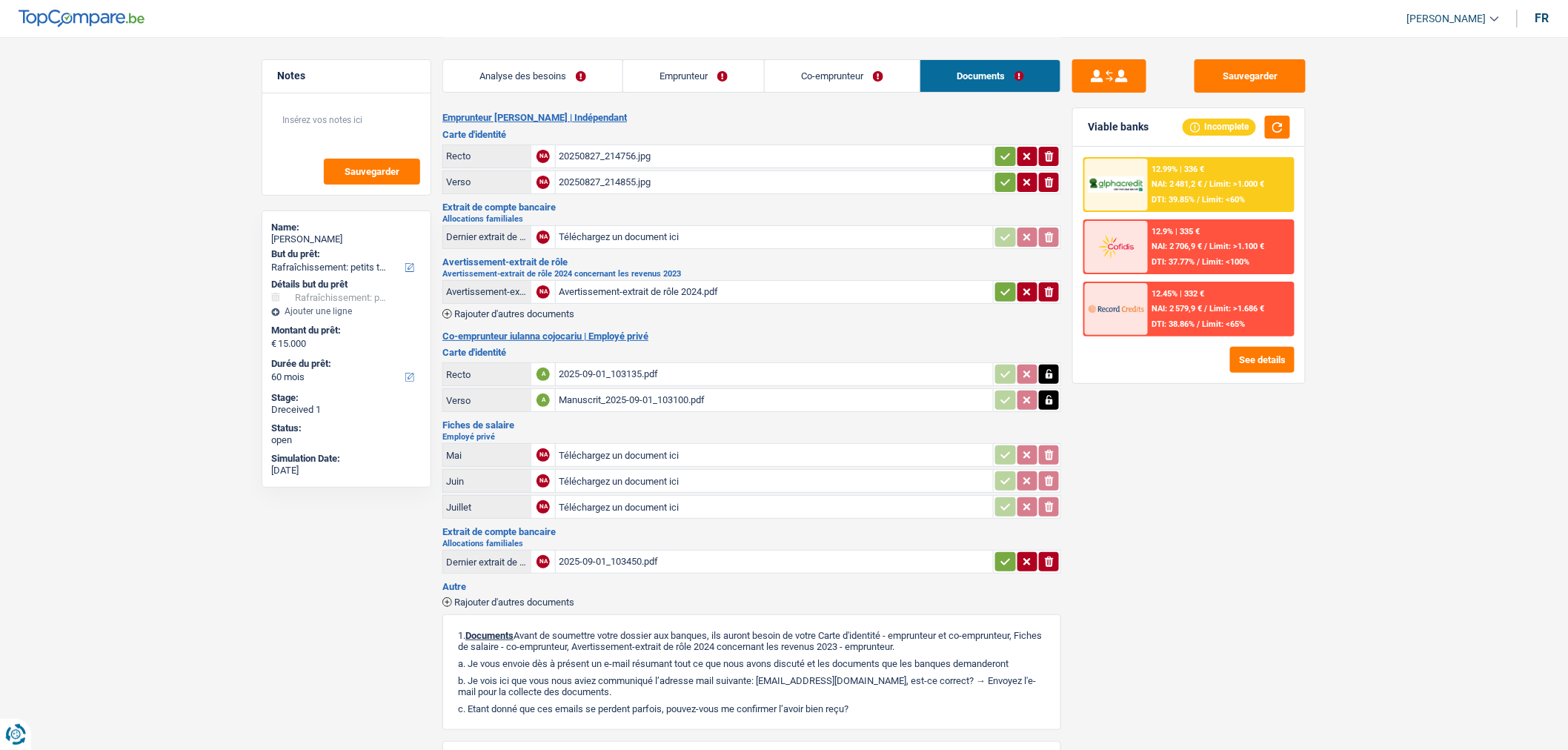
type input "C:\fakepath\1BC1150_20250624_Payslip_0000098.pdf"
click at [669, 470] on input "Téléchargez un document ici" at bounding box center [775, 482] width 432 height 22
type input "C:\fakepath\1BC1150_20250728_Payslip_0000098 (1).pdf"
click at [1055, 557] on icon "ionicons-v5-e" at bounding box center [1050, 562] width 12 height 15
click at [750, 573] on div "Emprunteur Sorin BARBA | Indépendant Carte d'identité Recto NA 20250827_214756.…" at bounding box center [752, 504] width 619 height 785
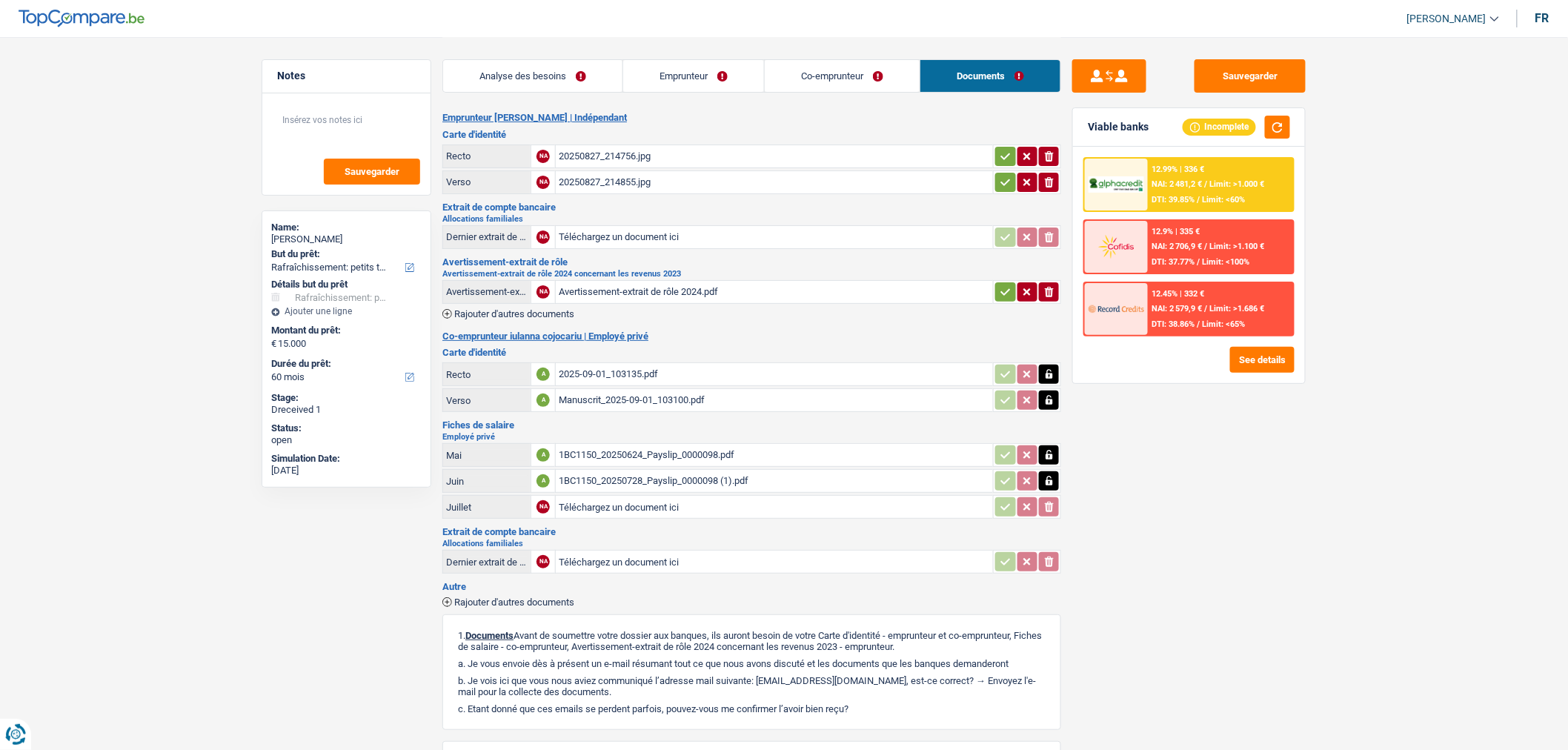
click at [734, 551] on input "Téléchargez un document ici" at bounding box center [775, 562] width 432 height 22
type input "C:\fakepath\2025-09-01_103450.pdf"
click at [1257, 68] on button "Sauvegarder" at bounding box center [1250, 76] width 111 height 34
click at [731, 83] on link "Emprunteur" at bounding box center [694, 76] width 141 height 32
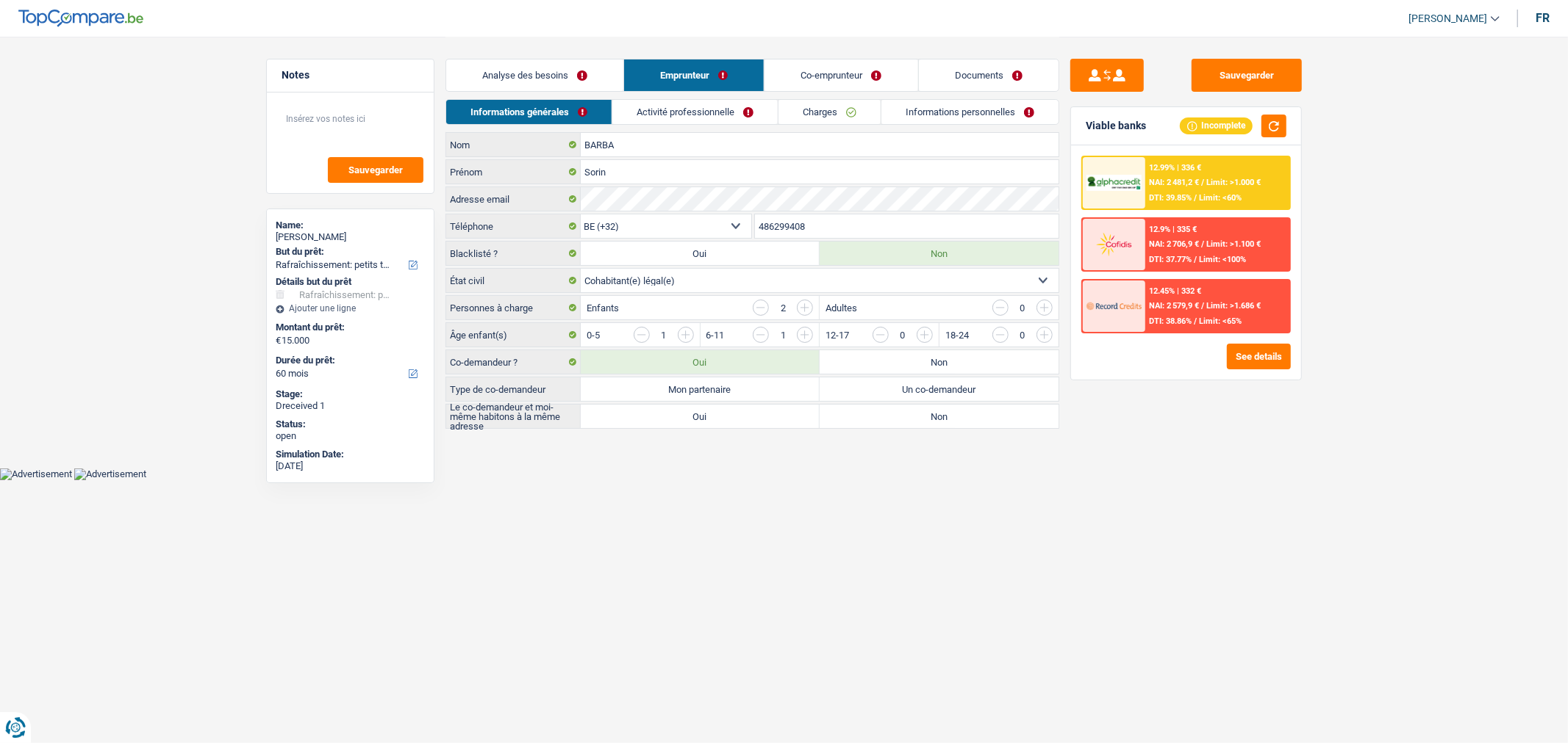
click at [736, 112] on link "Activité professionnelle" at bounding box center [695, 112] width 165 height 24
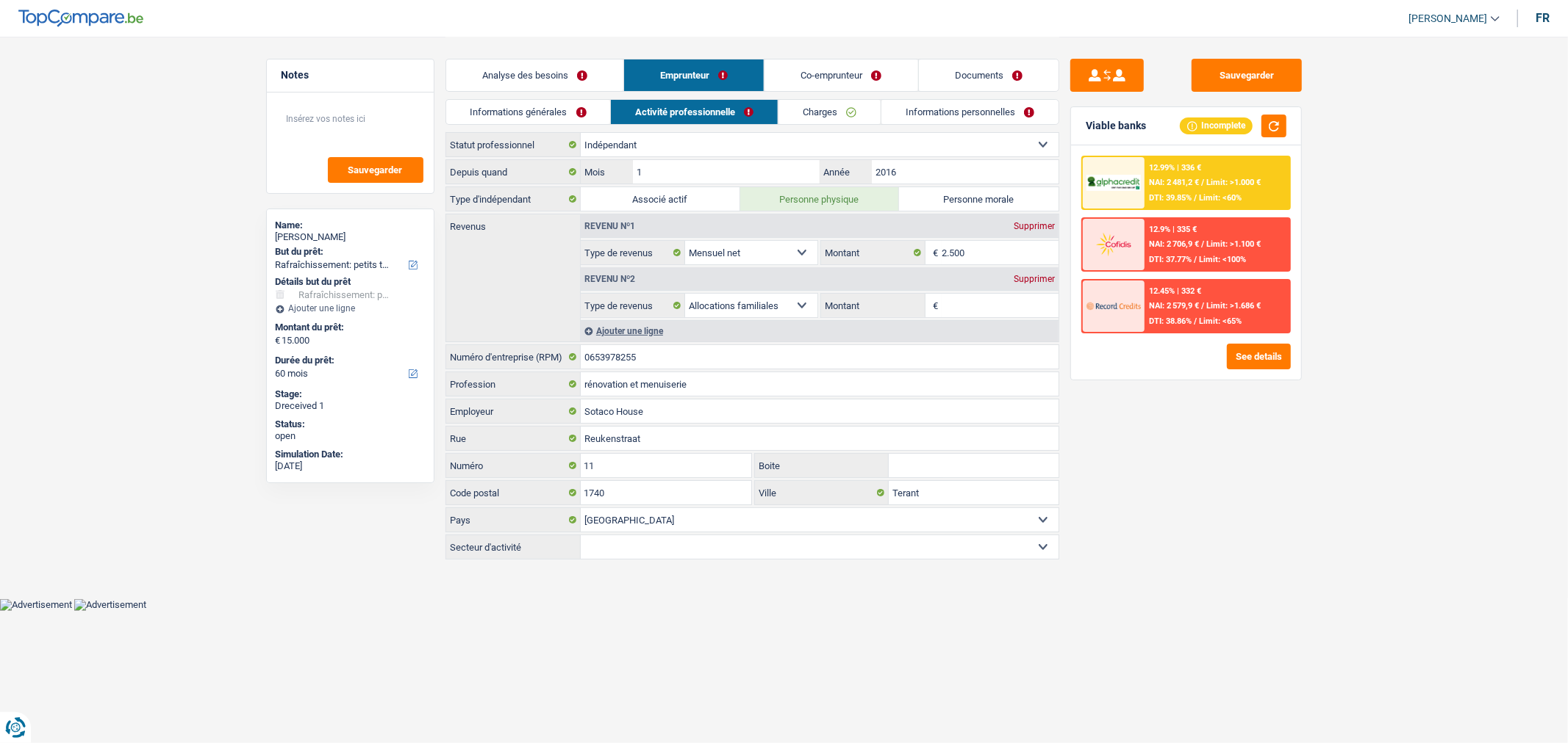
click at [1013, 68] on link "Documents" at bounding box center [989, 75] width 140 height 32
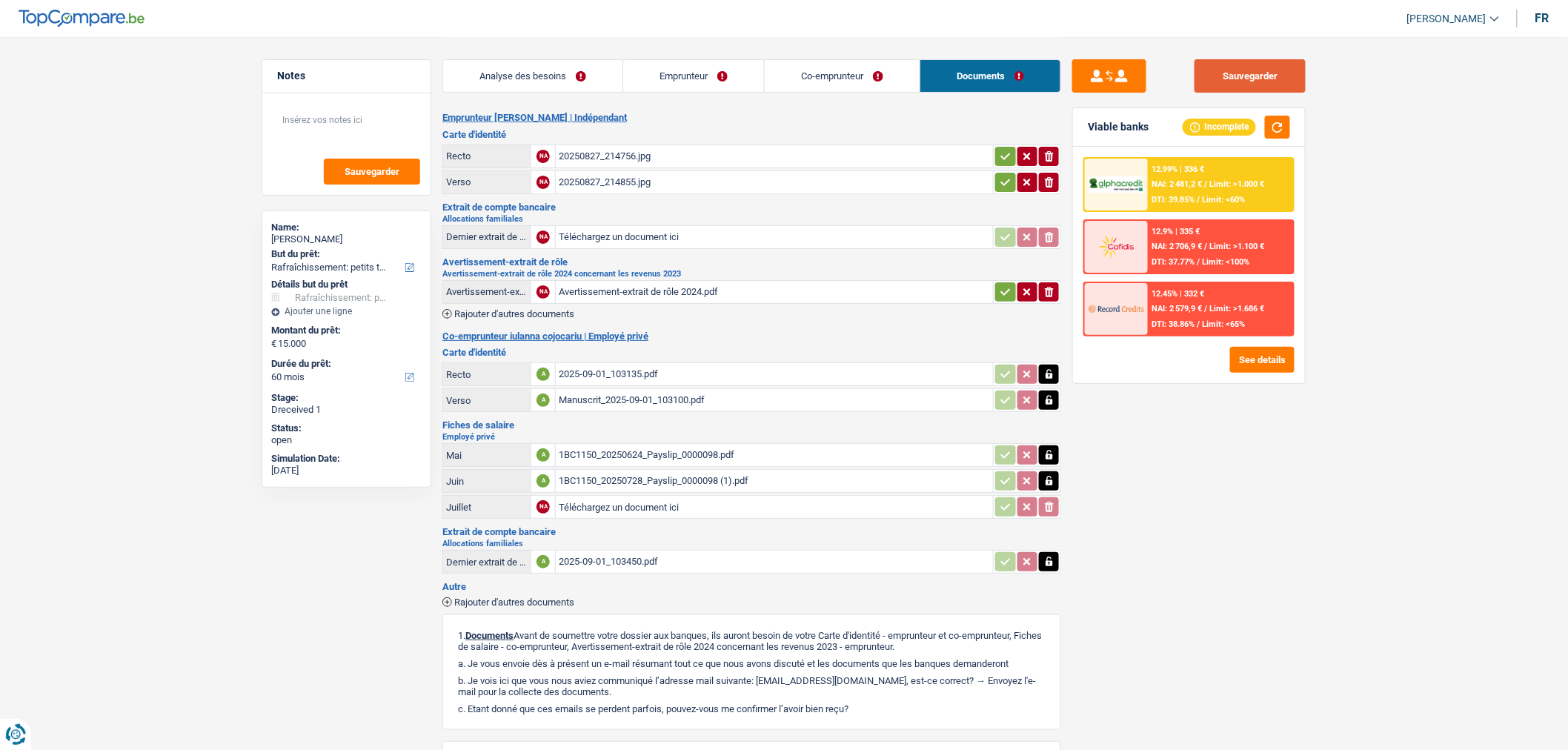
click at [1244, 79] on button "Sauvegarder" at bounding box center [1250, 76] width 111 height 34
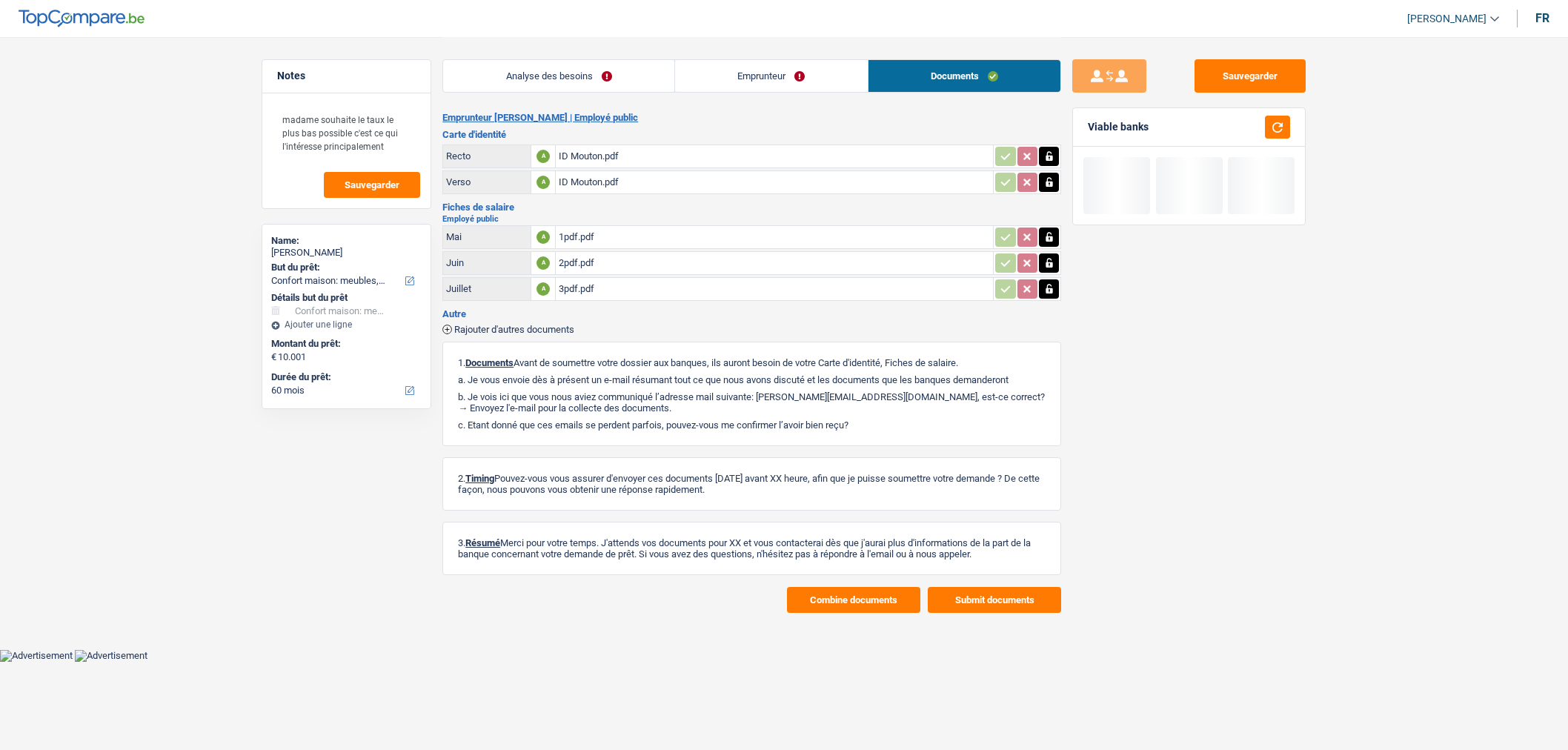
select select "household"
select select "60"
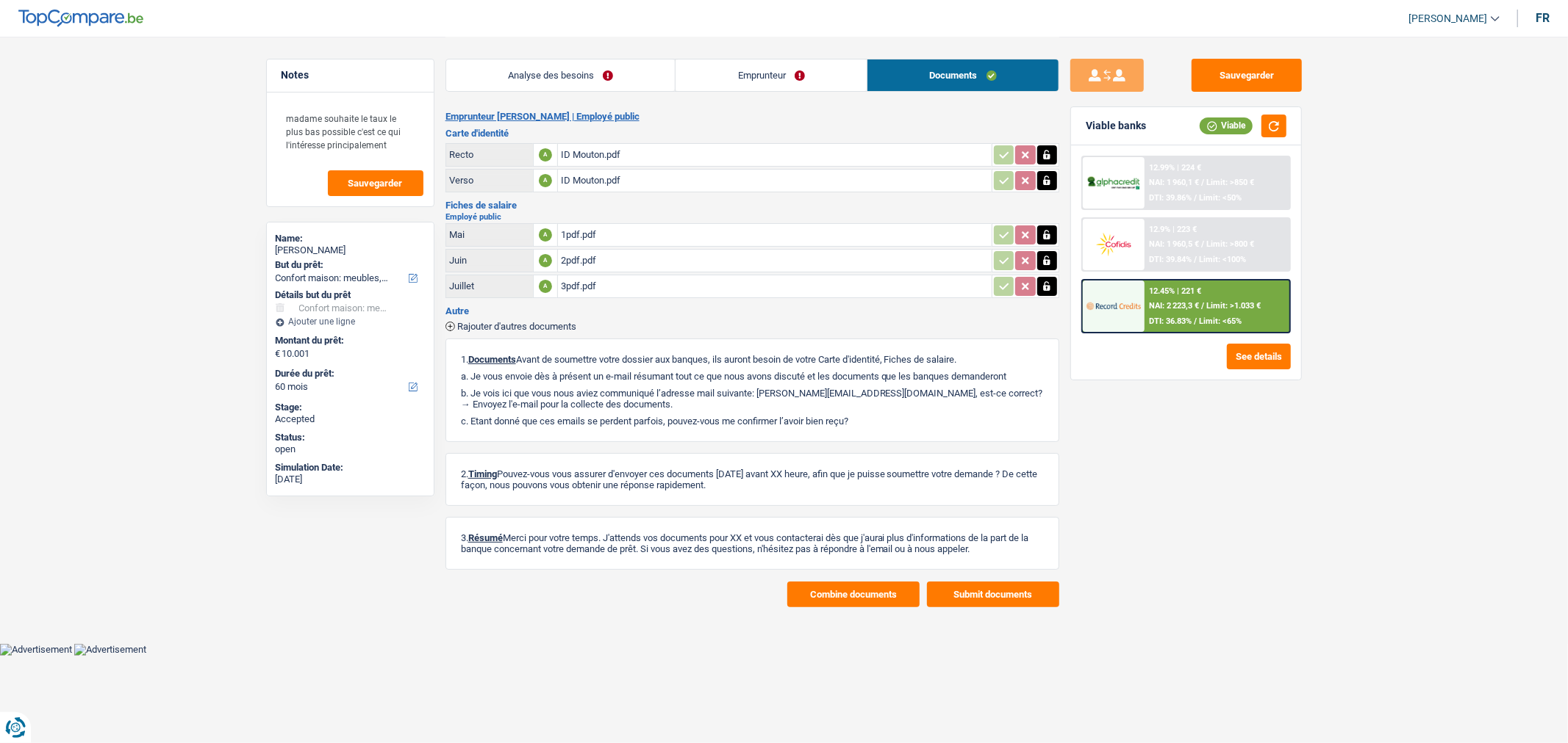
click at [628, 256] on div "2pdf.pdf" at bounding box center [775, 261] width 428 height 22
click at [592, 282] on div "3pdf.pdf" at bounding box center [775, 286] width 428 height 22
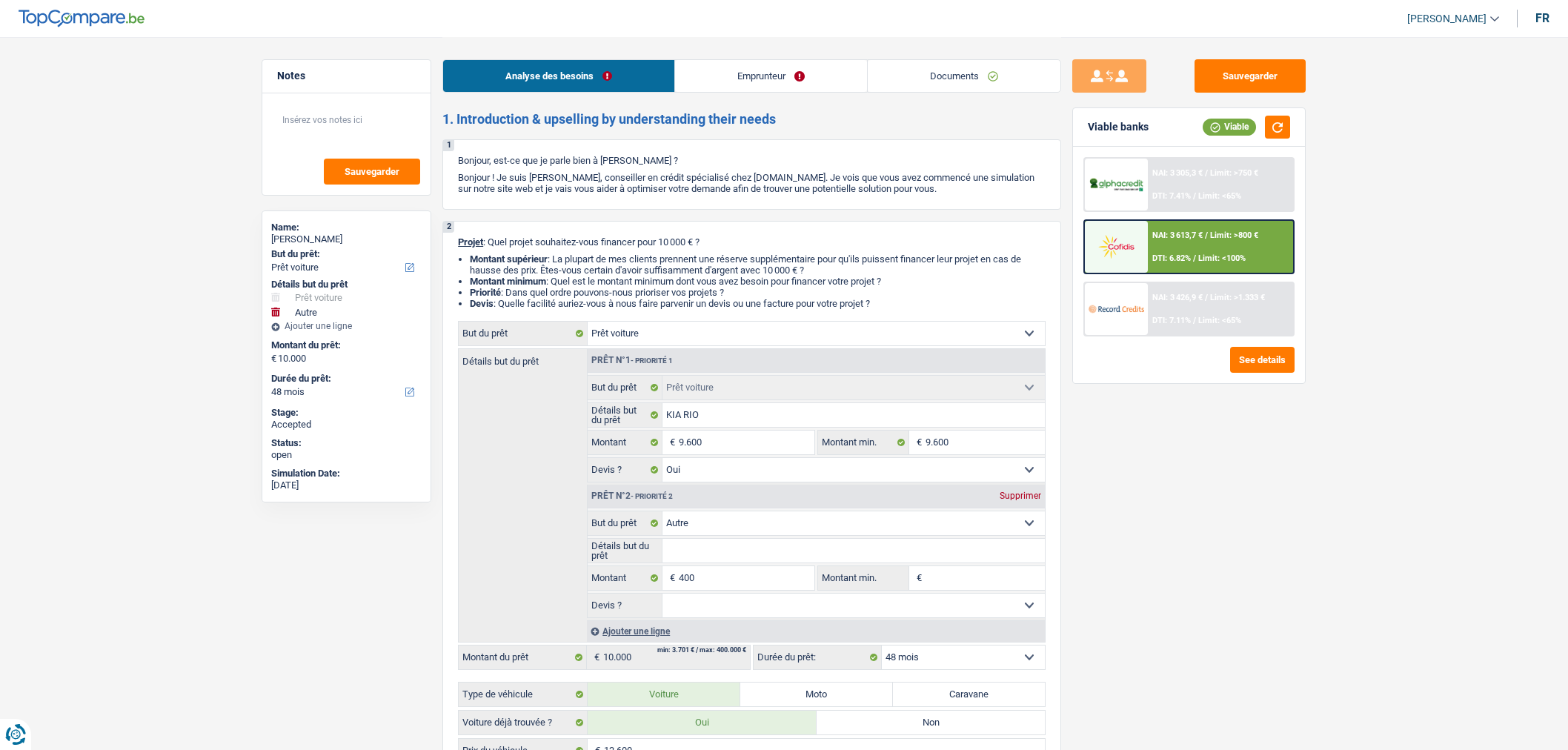
select select "car"
select select "other"
select select "48"
select select "car"
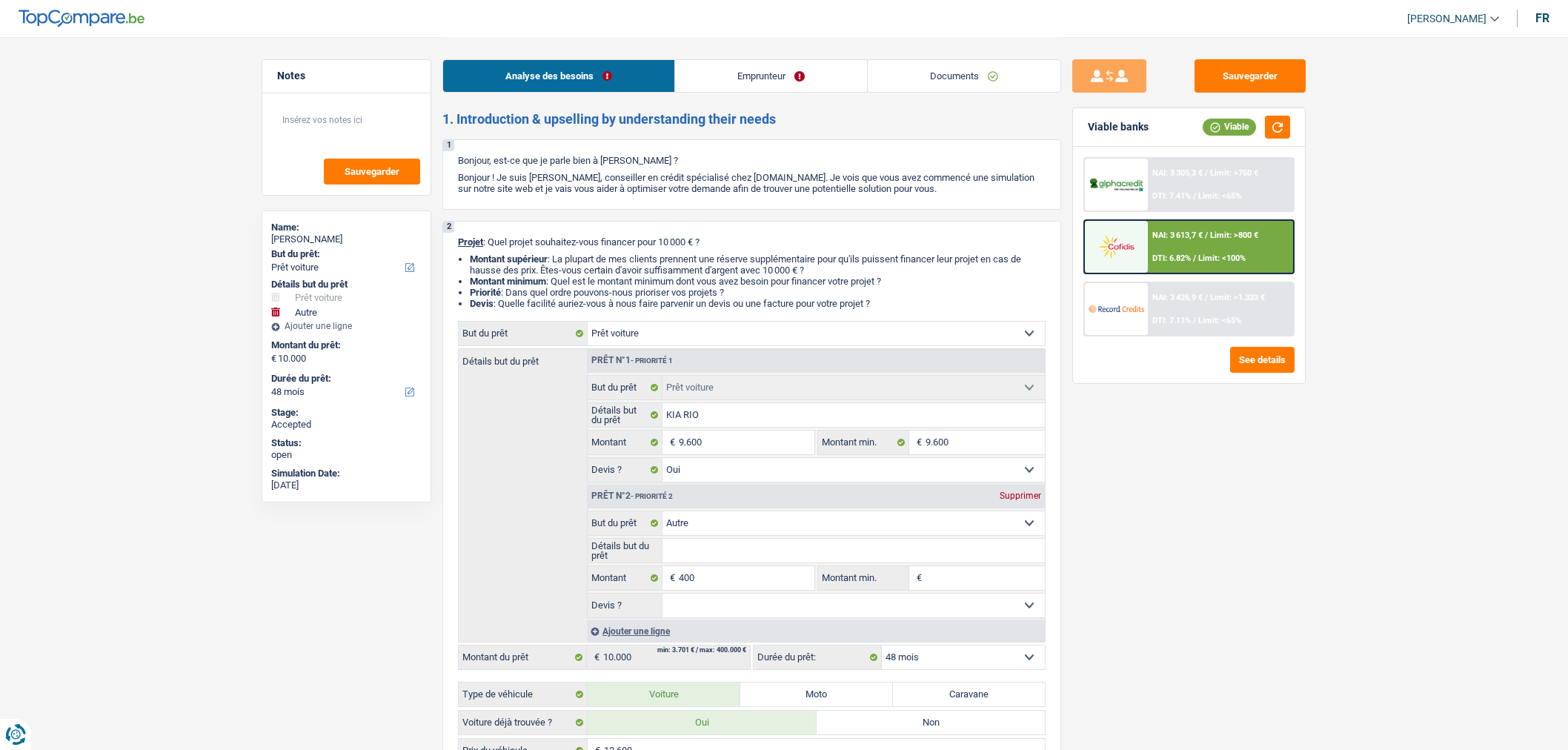
select select "car"
select select "yes"
select select "other"
select select "48"
select select "privateEmployee"
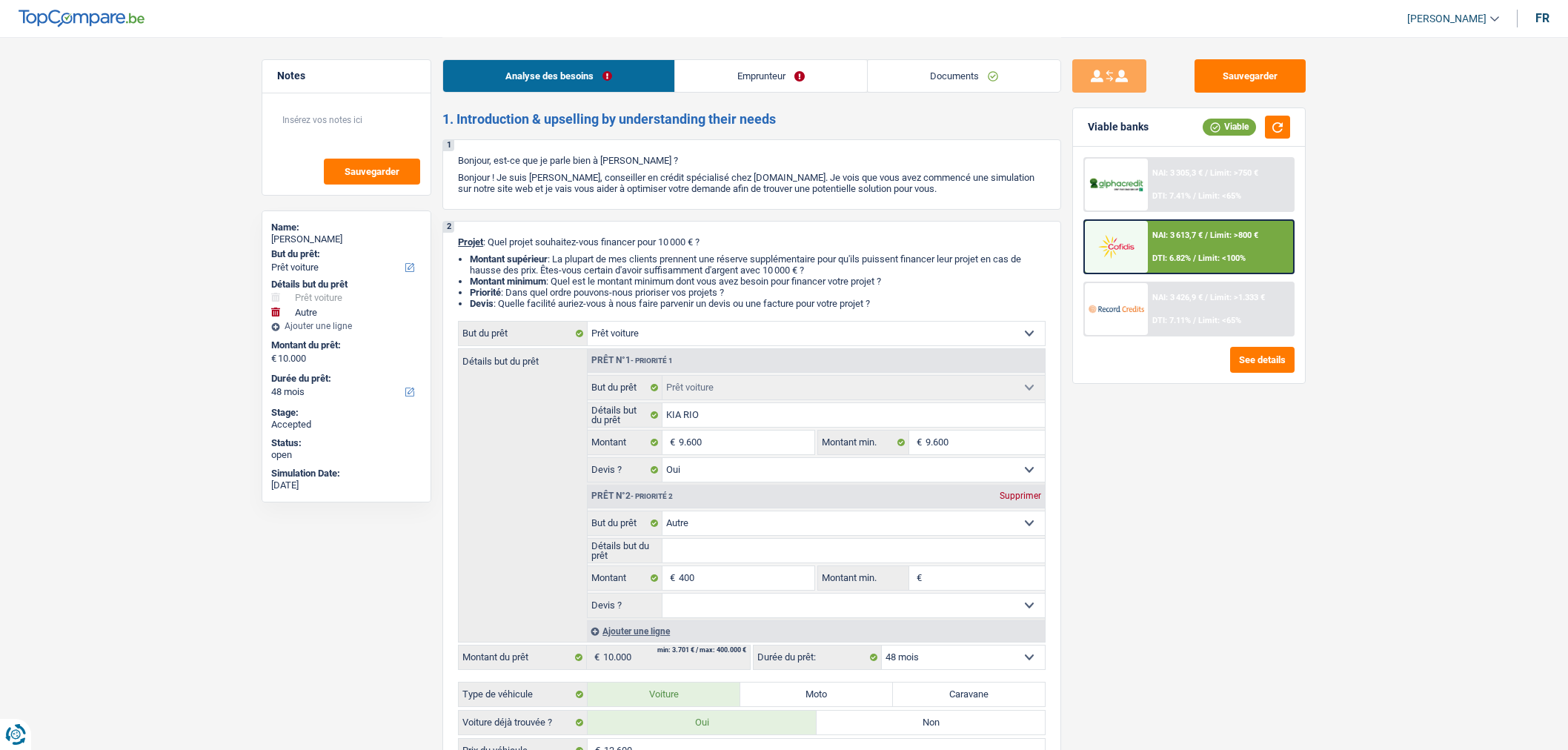
select select "familyAllowances"
select select "netSalary"
select select "mealVouchers"
select select "ownerWithoutMortgage"
select select "car"
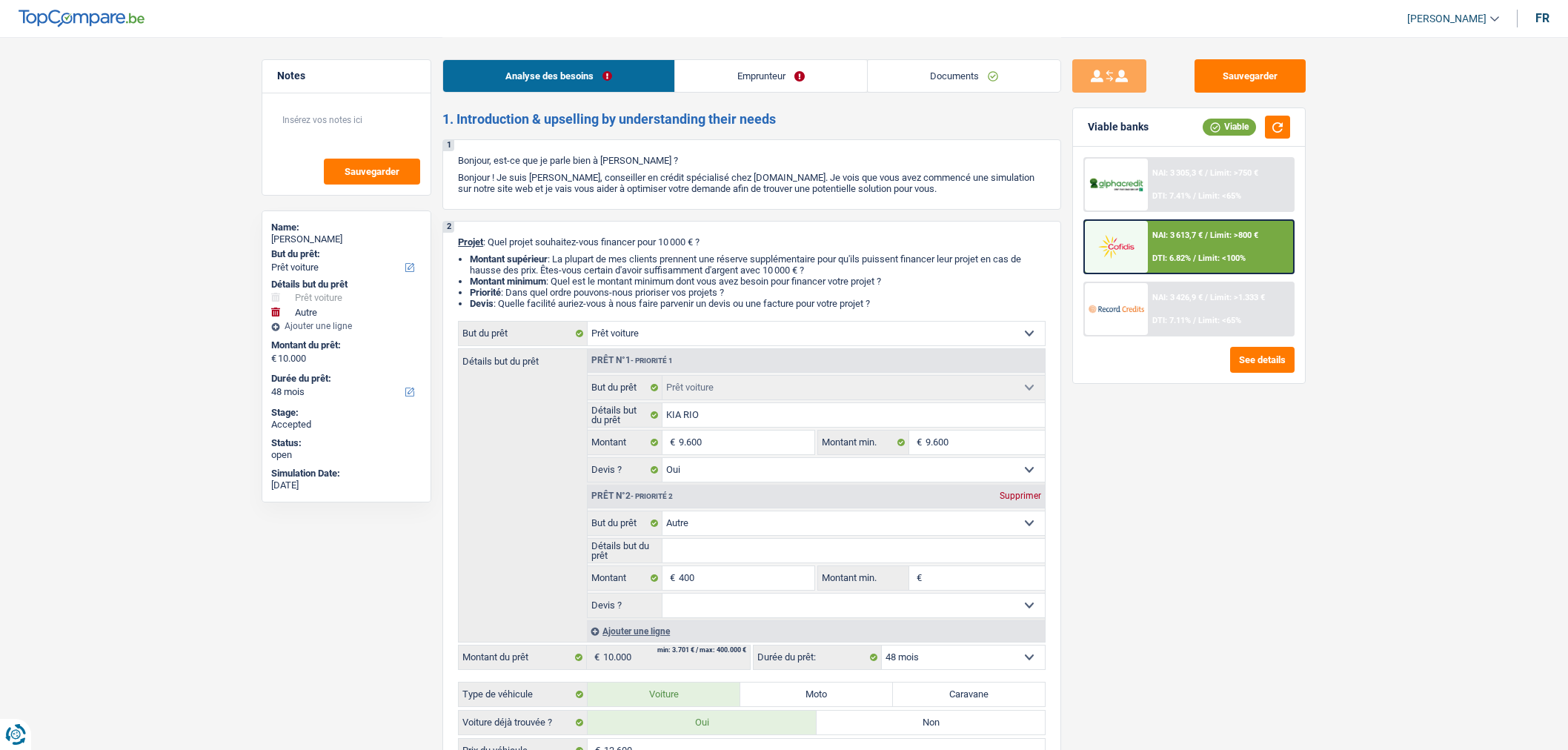
select select "car"
select select "yes"
select select "other"
select select "48"
select select "ownerWithoutMortgage"
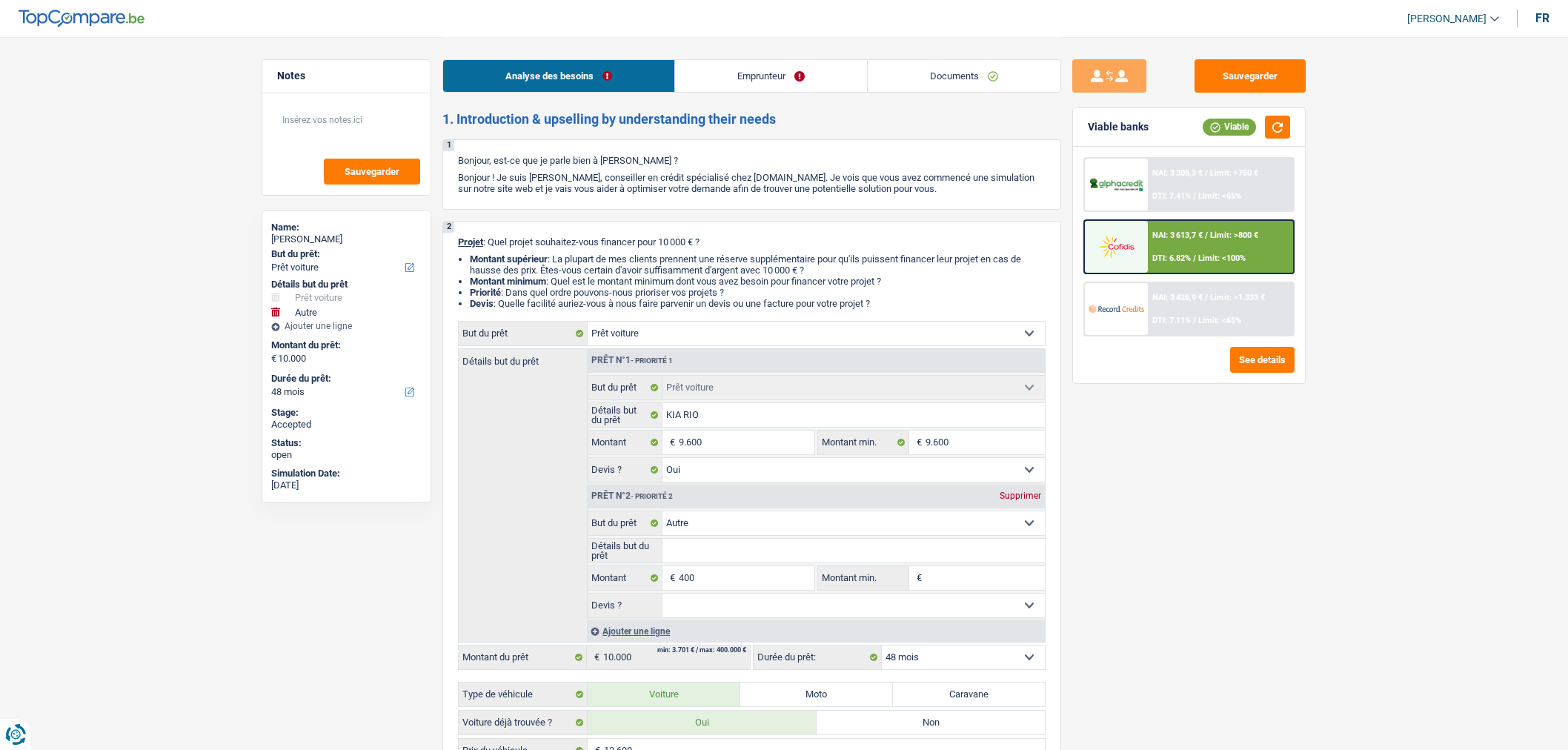
select select "BE"
click at [723, 86] on link "Emprunteur" at bounding box center [770, 76] width 192 height 32
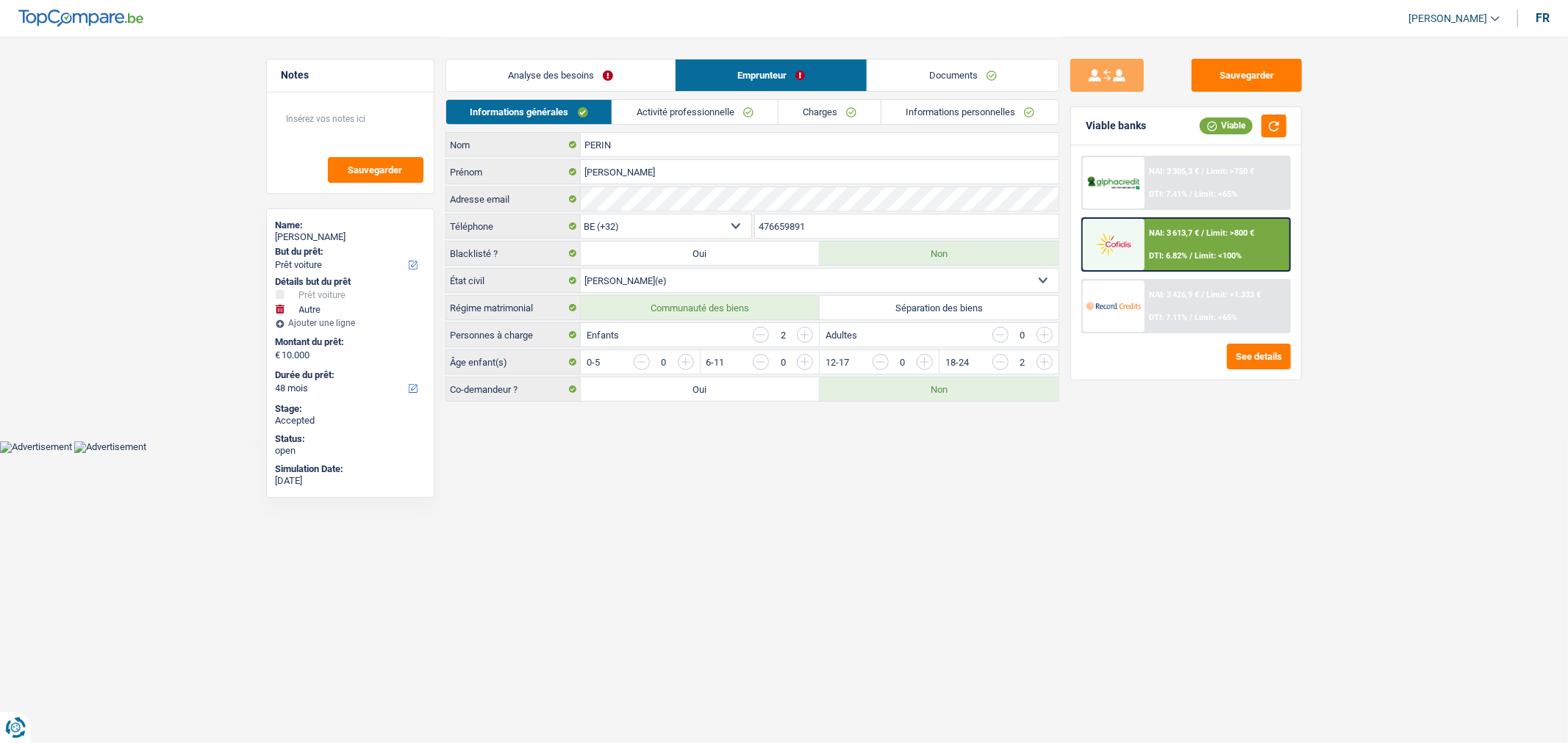
click at [737, 113] on link "Activité professionnelle" at bounding box center [695, 112] width 165 height 24
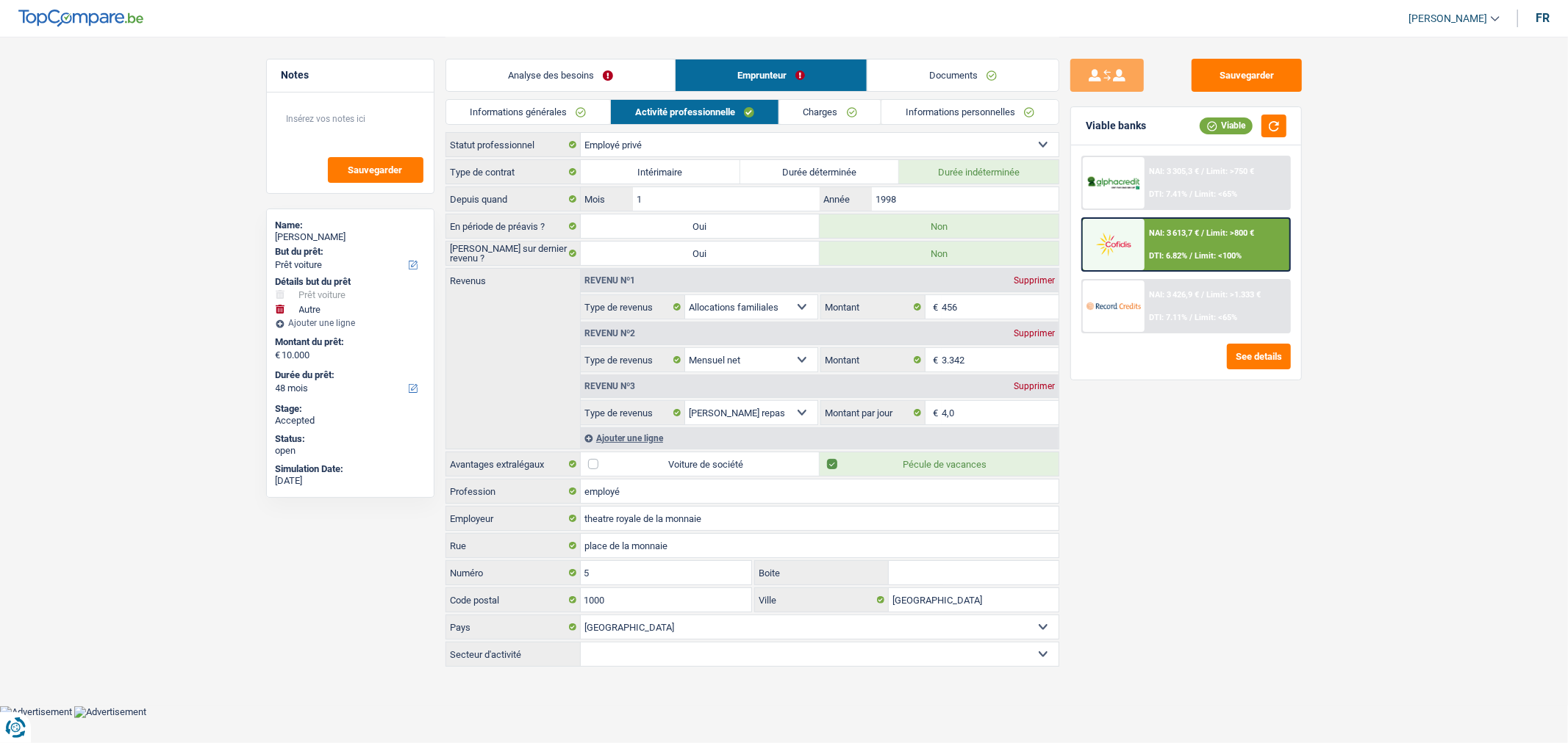
click at [821, 116] on link "Charges" at bounding box center [830, 112] width 102 height 24
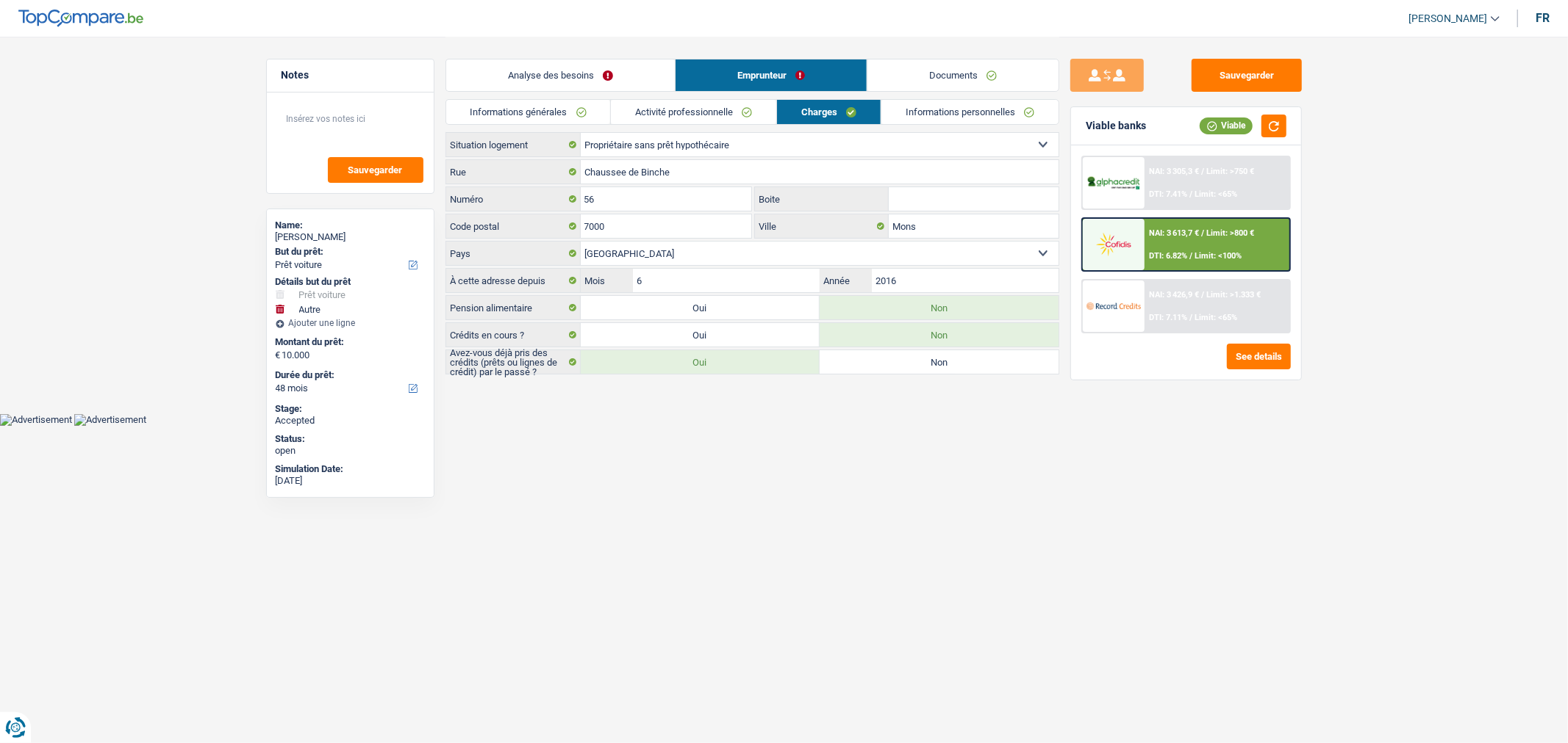
click at [732, 119] on link "Activité professionnelle" at bounding box center [693, 112] width 165 height 24
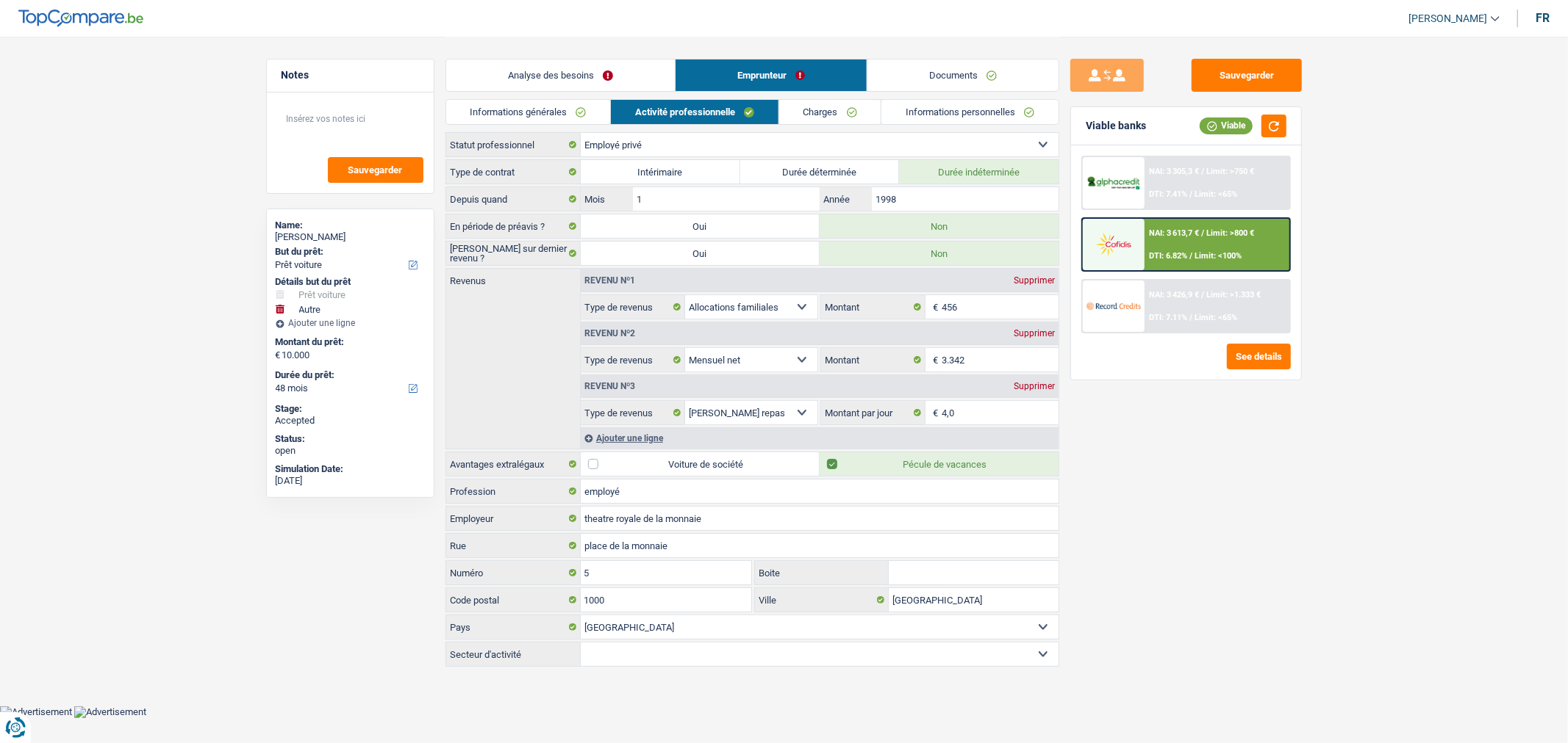
click at [937, 114] on link "Informations personnelles" at bounding box center [970, 112] width 177 height 24
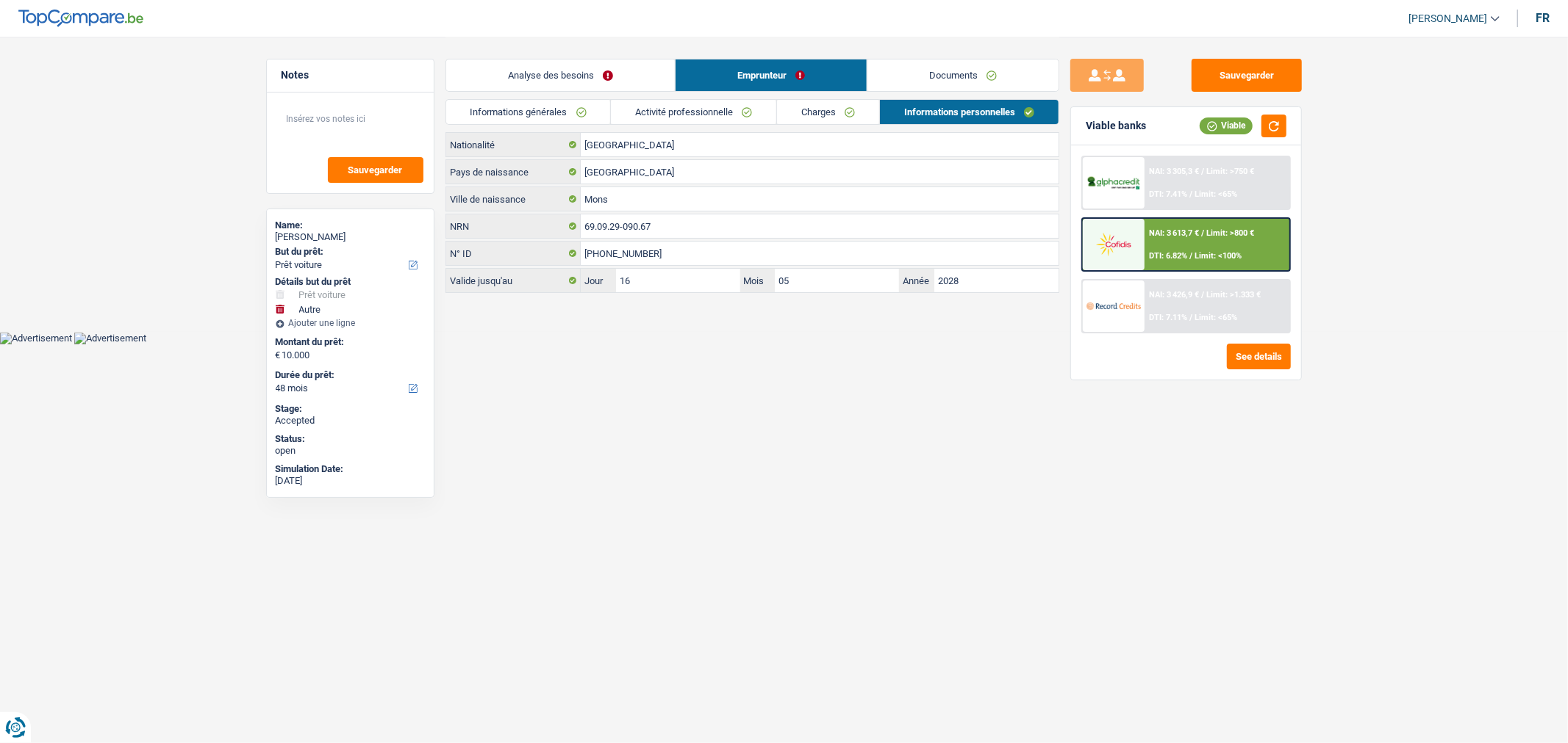
click at [523, 101] on link "Informations générales" at bounding box center [528, 112] width 165 height 24
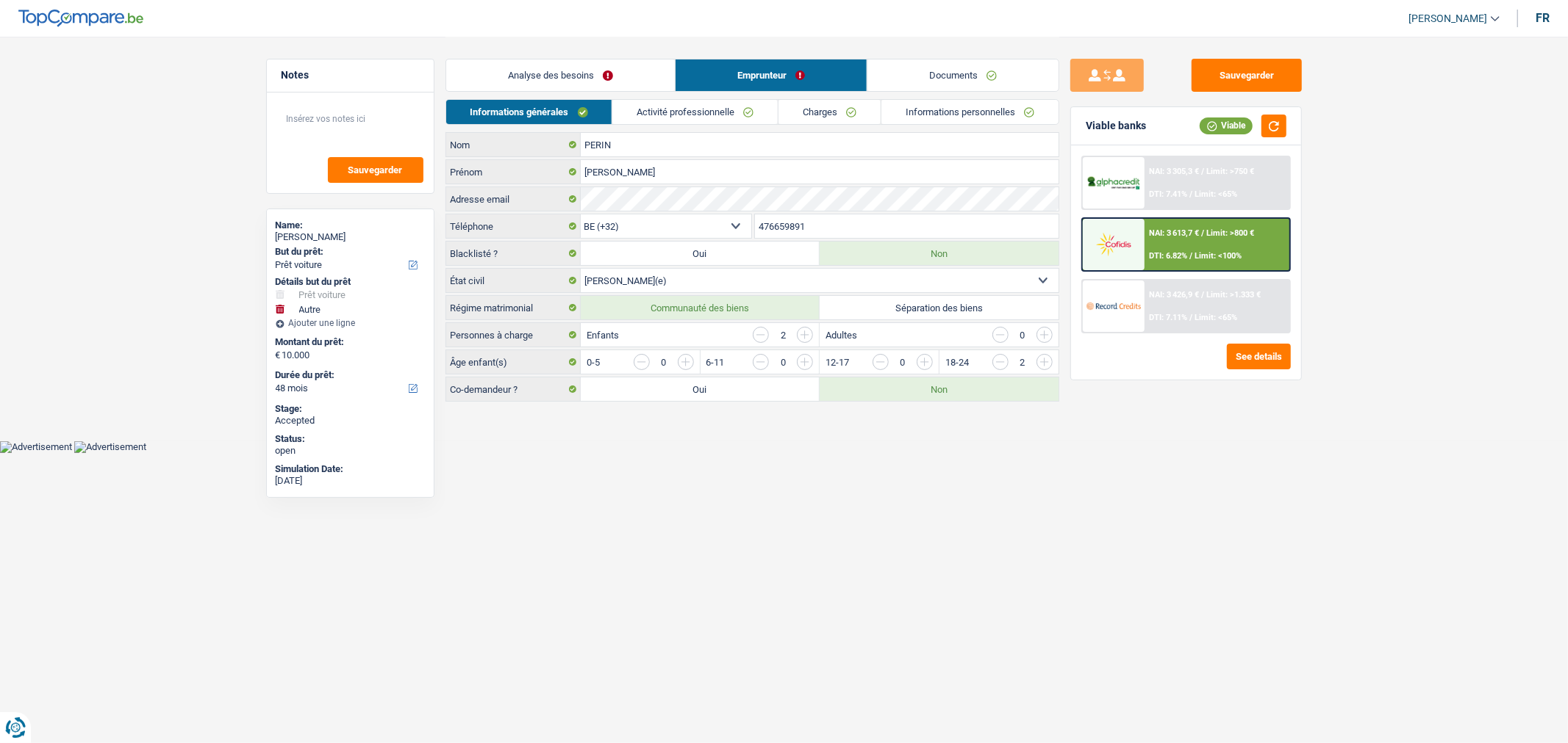
click at [652, 112] on link "Activité professionnelle" at bounding box center [695, 112] width 165 height 24
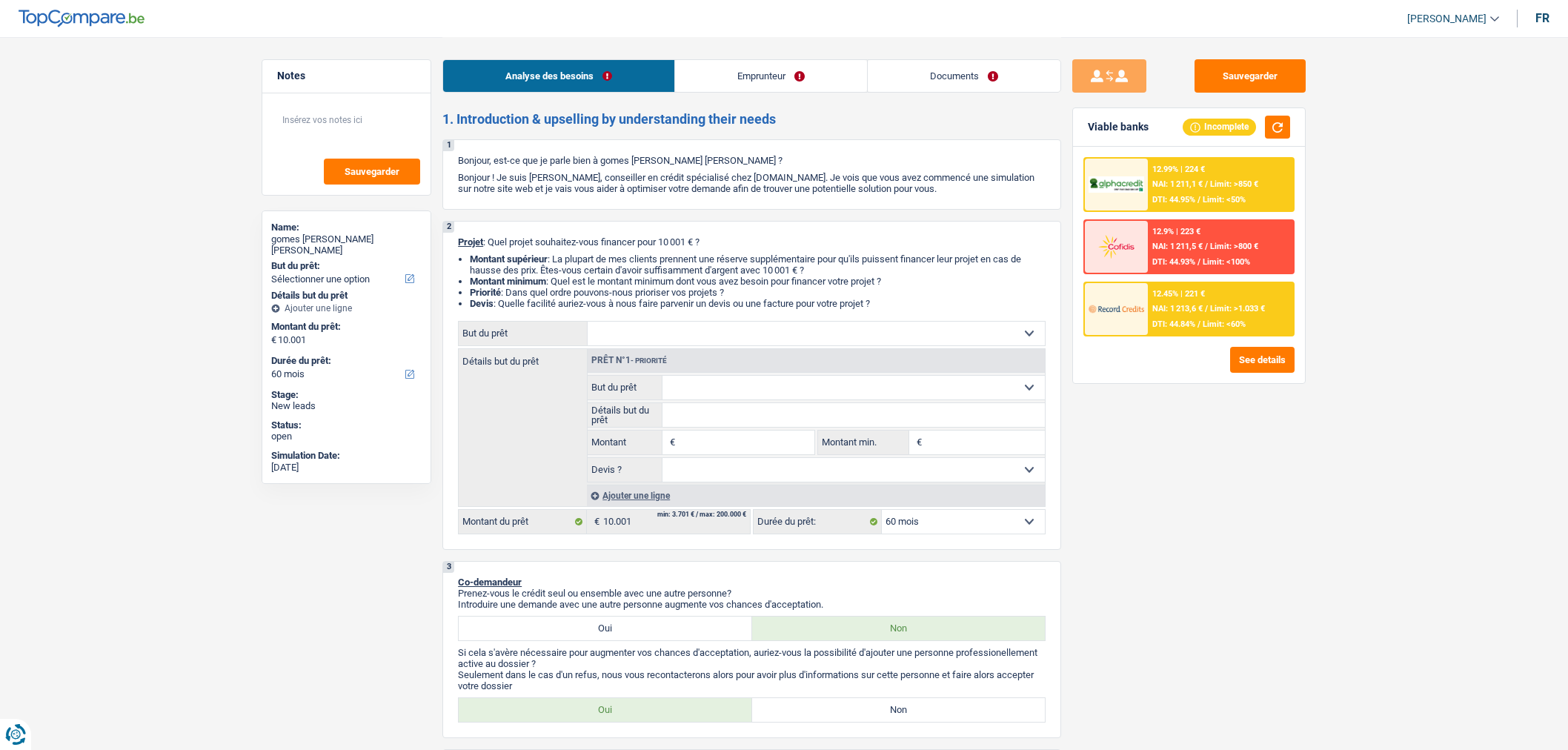
select select "60"
select select "independent"
select select "netSalary"
select select "rents"
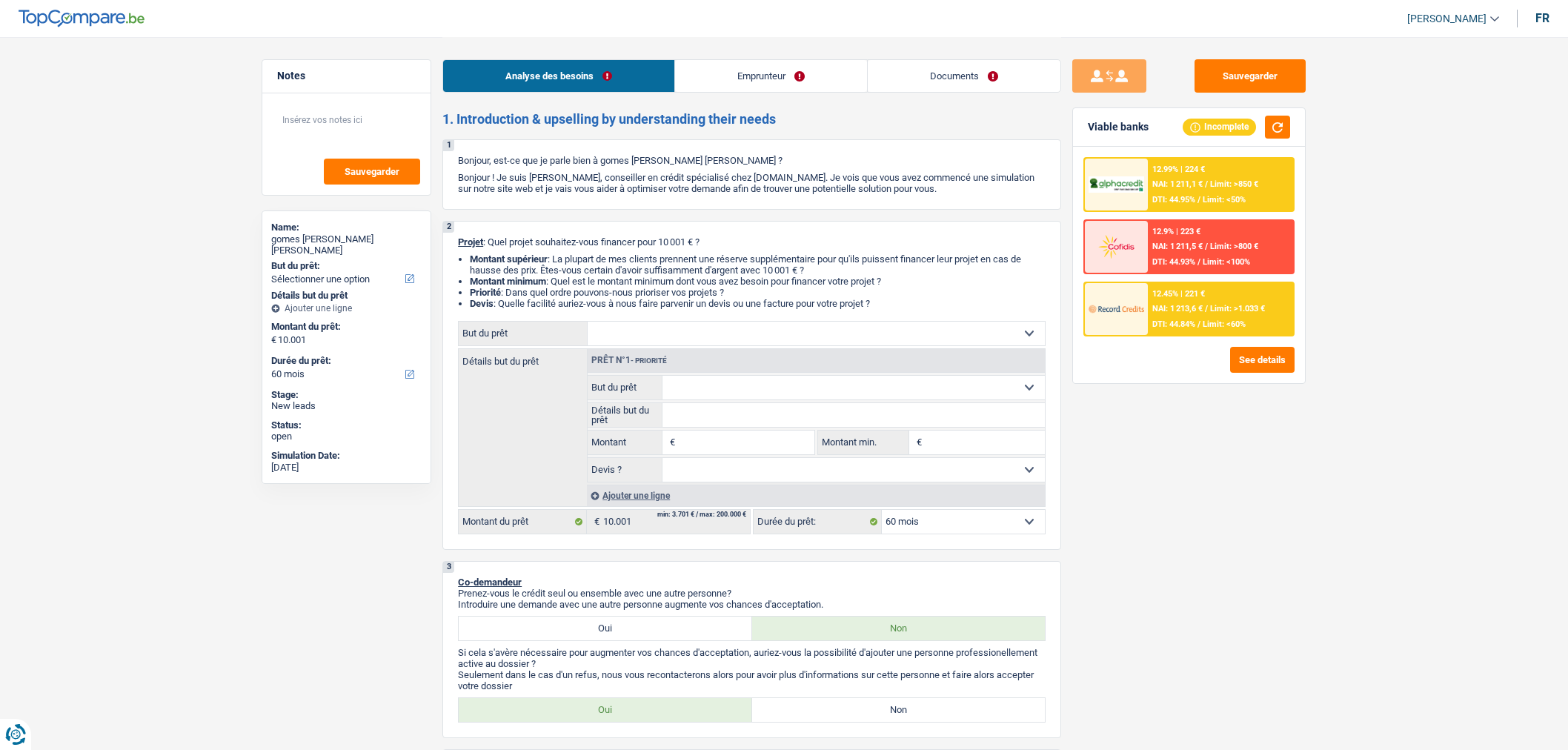
select select "60"
select select "independent"
select select "netSalary"
select select "BE"
click at [997, 84] on link "Documents" at bounding box center [965, 76] width 193 height 32
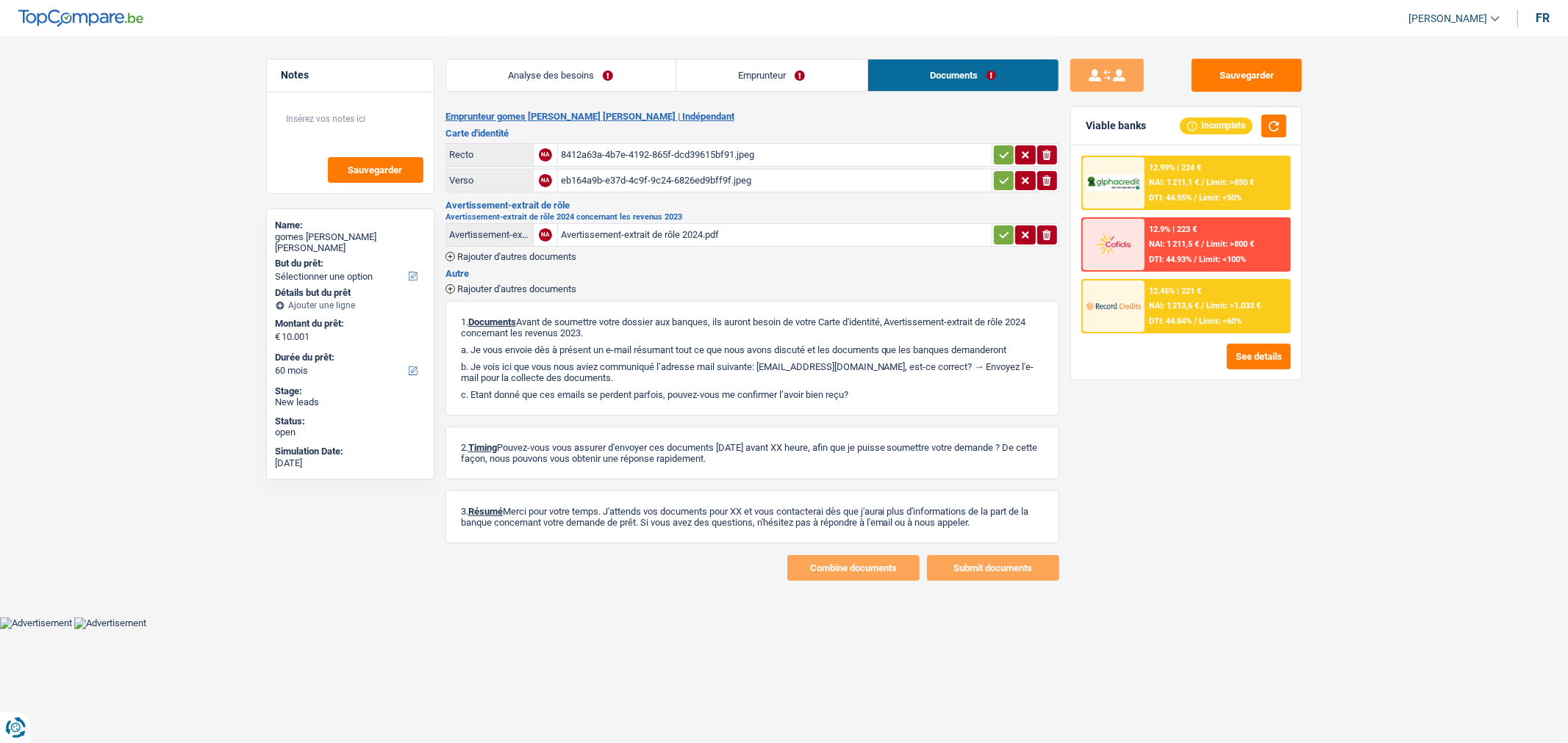
click at [798, 84] on link "Emprunteur" at bounding box center [772, 75] width 191 height 32
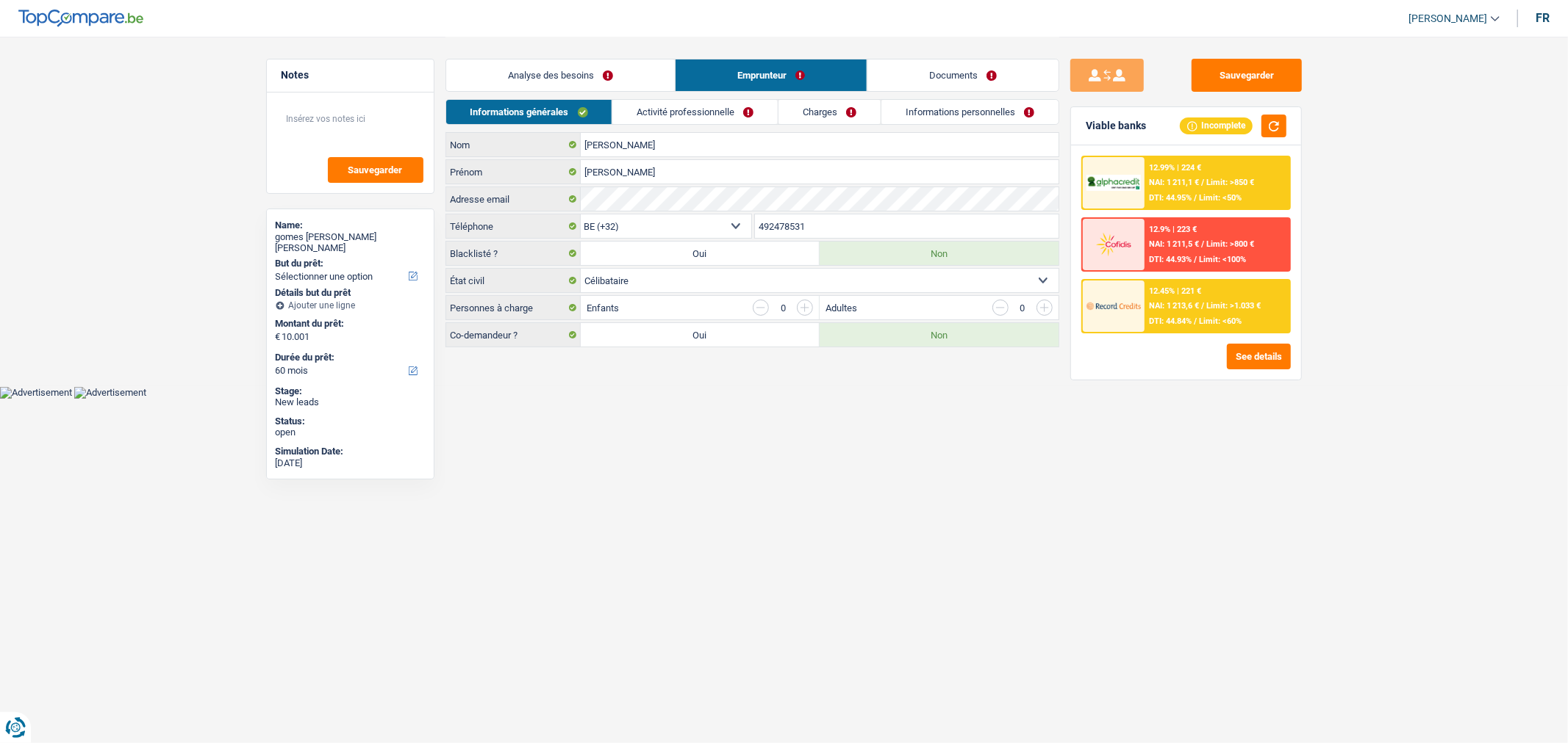
click at [719, 107] on link "Activité professionnelle" at bounding box center [695, 112] width 165 height 24
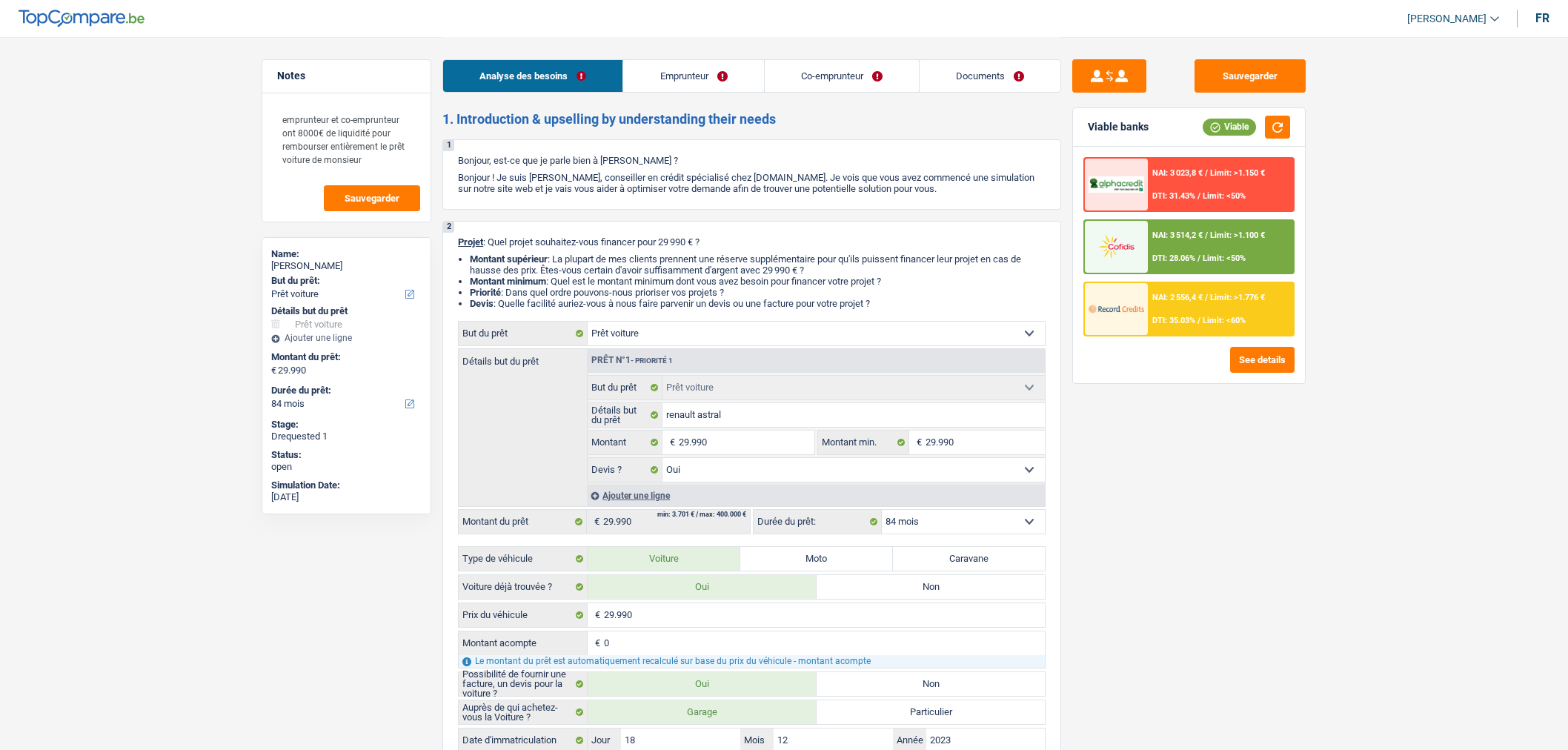
select select "car"
select select "84"
select select "car"
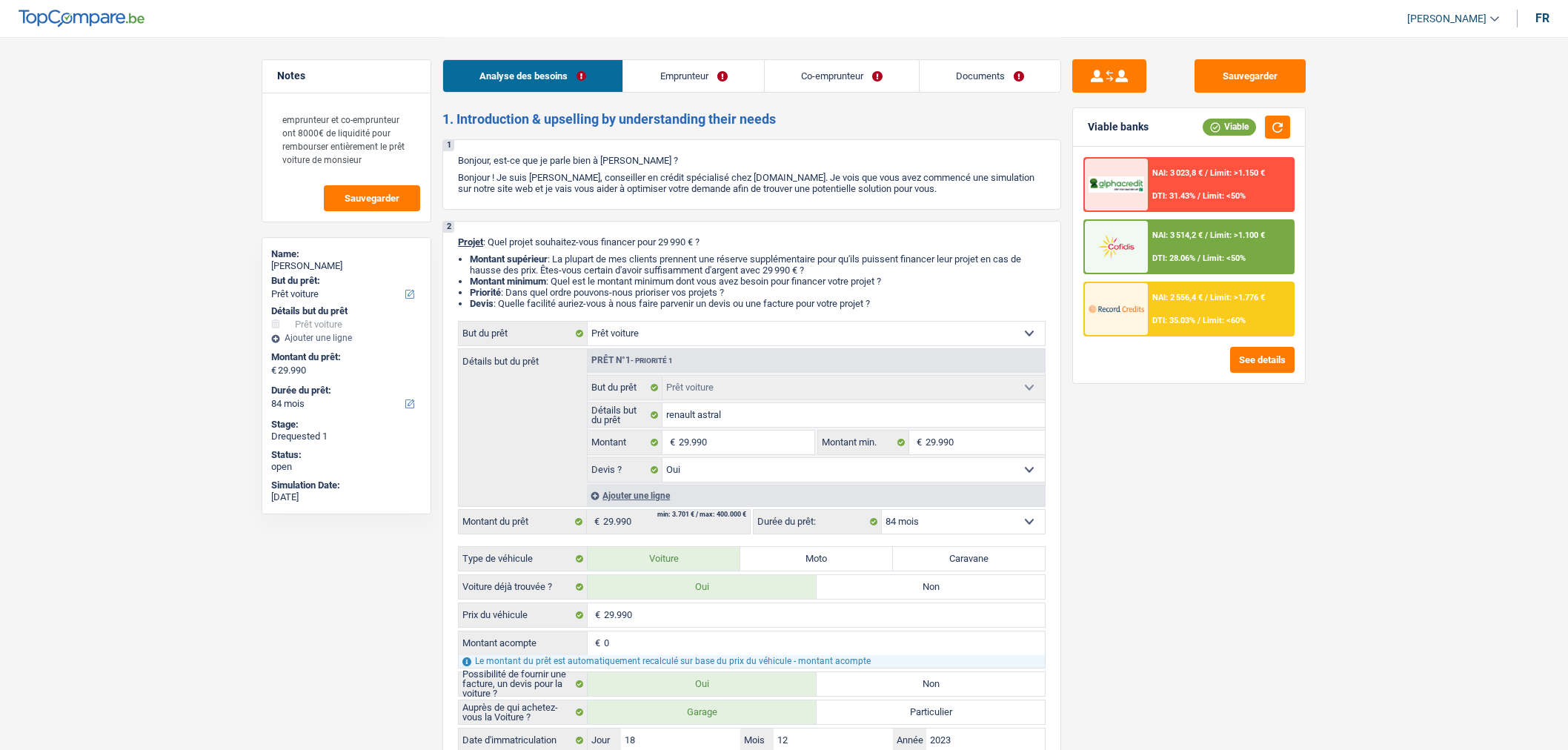
select select "yes"
select select "84"
select select "invalid"
select select "familyAllowances"
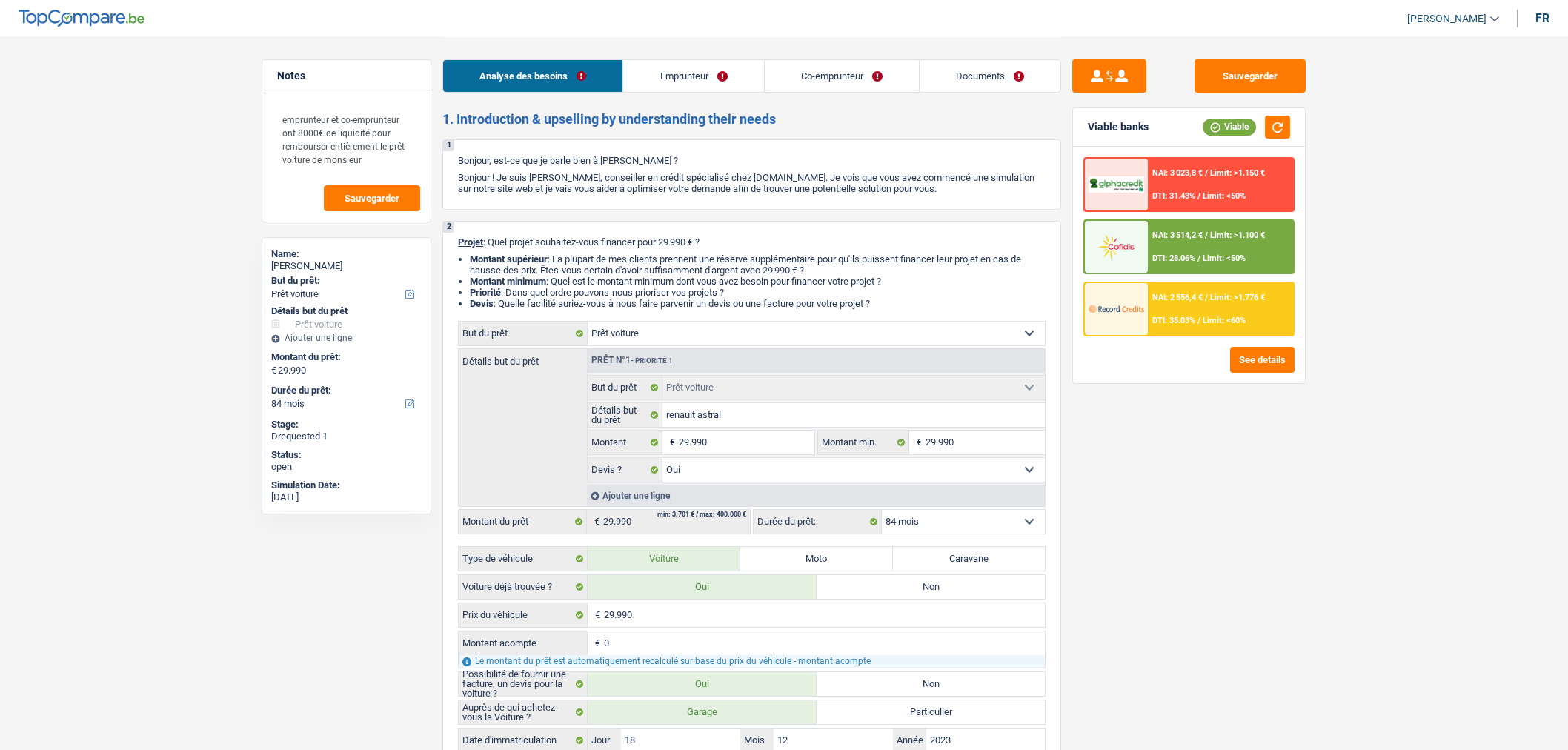
select select "disabilityPension"
select select "alimony"
select select "disabilityPension"
select select "rents"
select select "cardOrCredit"
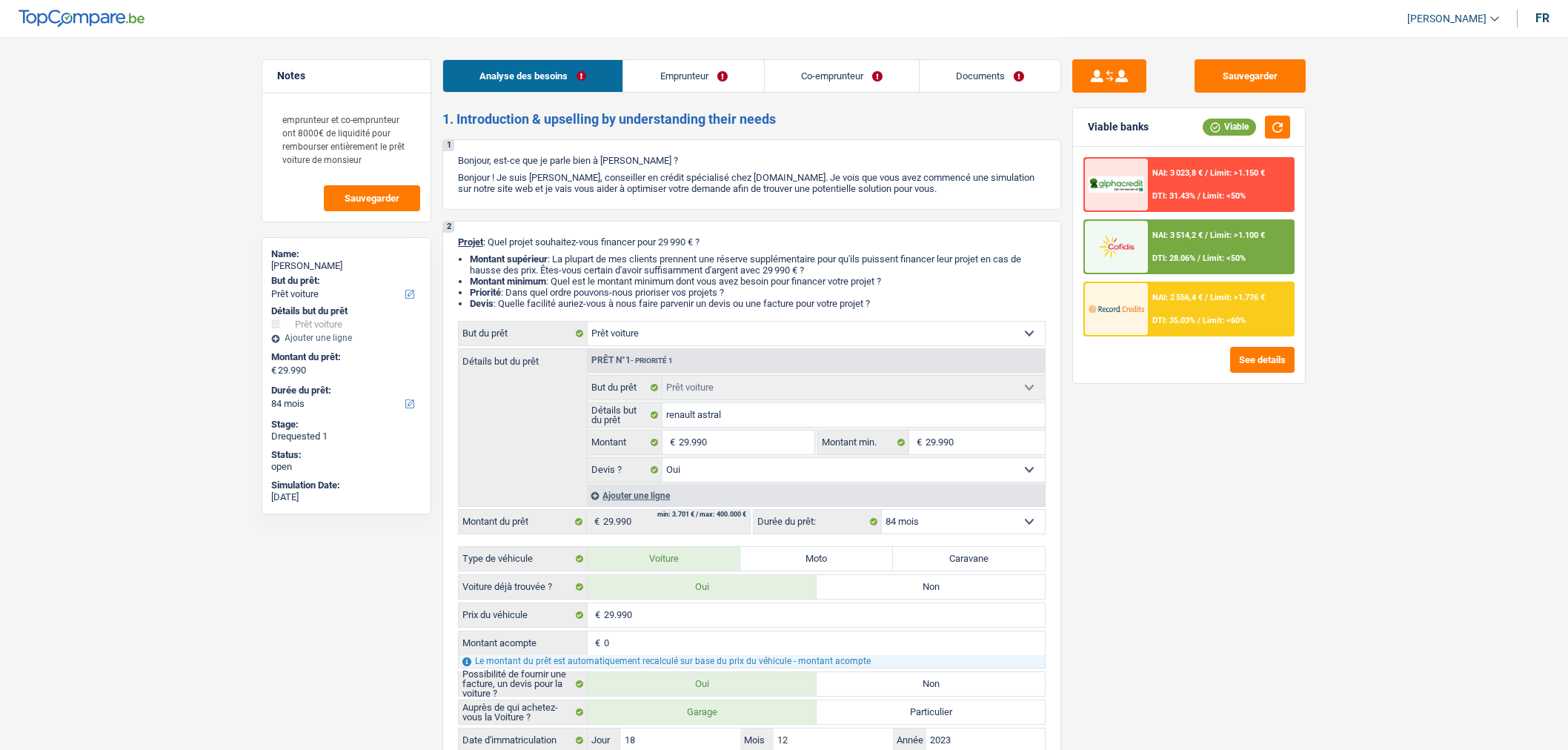
select select "car"
select select "yes"
select select "84"
click at [984, 79] on link "Documents" at bounding box center [990, 76] width 141 height 32
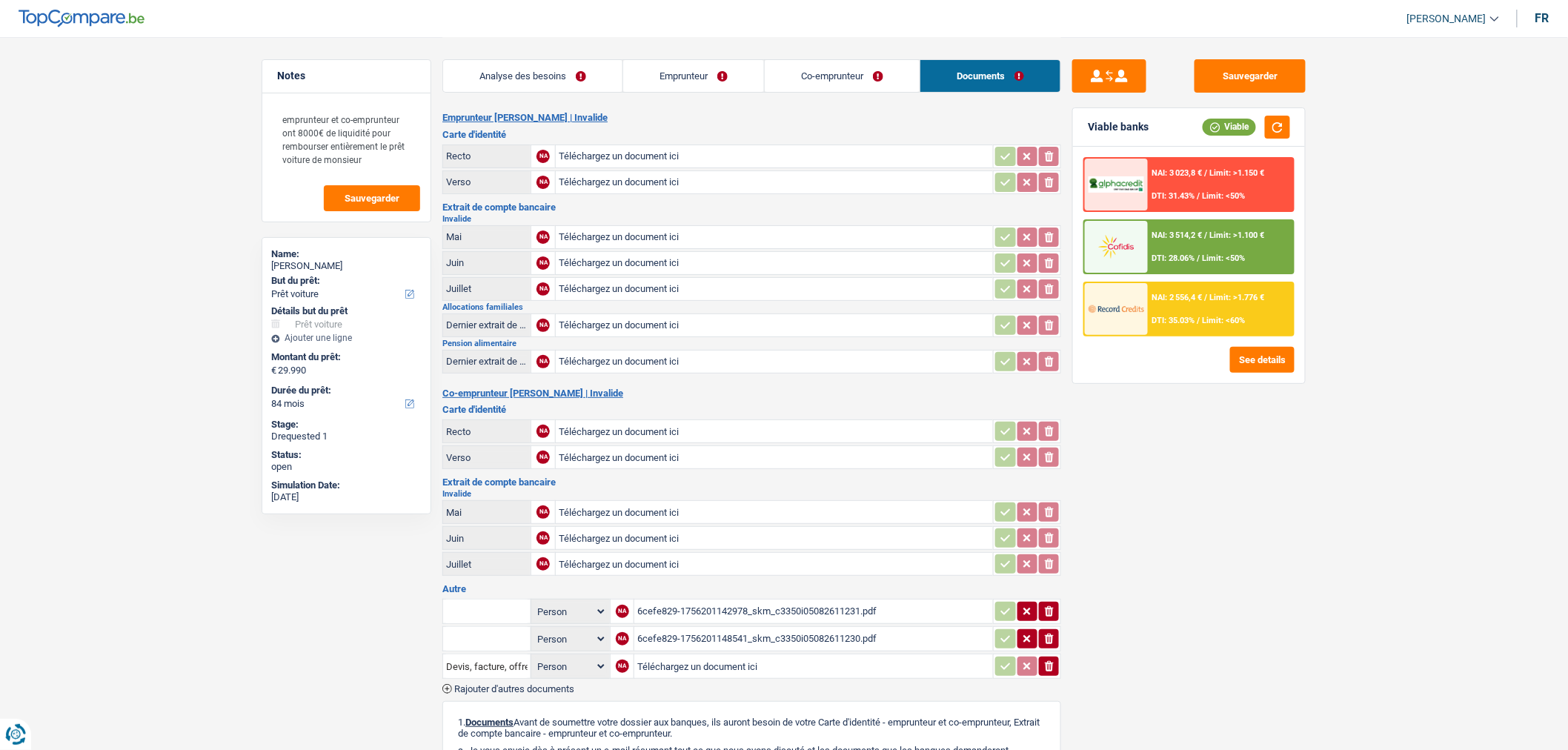
click at [745, 610] on div "6cefe829-1756201142978_skm_c3350i05082611231.pdf" at bounding box center [813, 612] width 352 height 22
click at [720, 628] on div "6cefe829-1756201148541_skm_c3350i05082611230.pdf" at bounding box center [813, 639] width 352 height 22
click at [707, 62] on link "Emprunteur" at bounding box center [694, 76] width 141 height 32
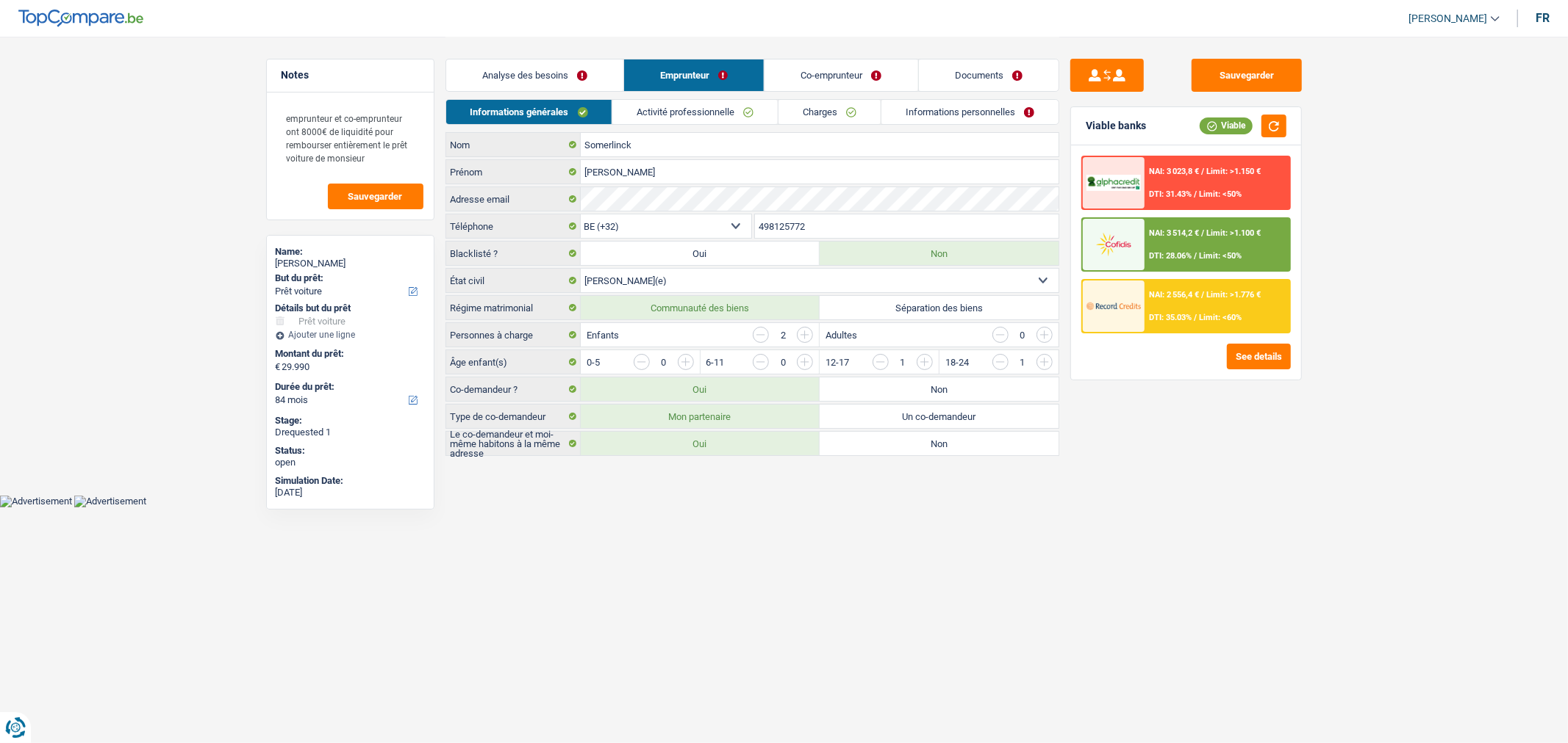
click at [987, 82] on link "Documents" at bounding box center [989, 75] width 140 height 32
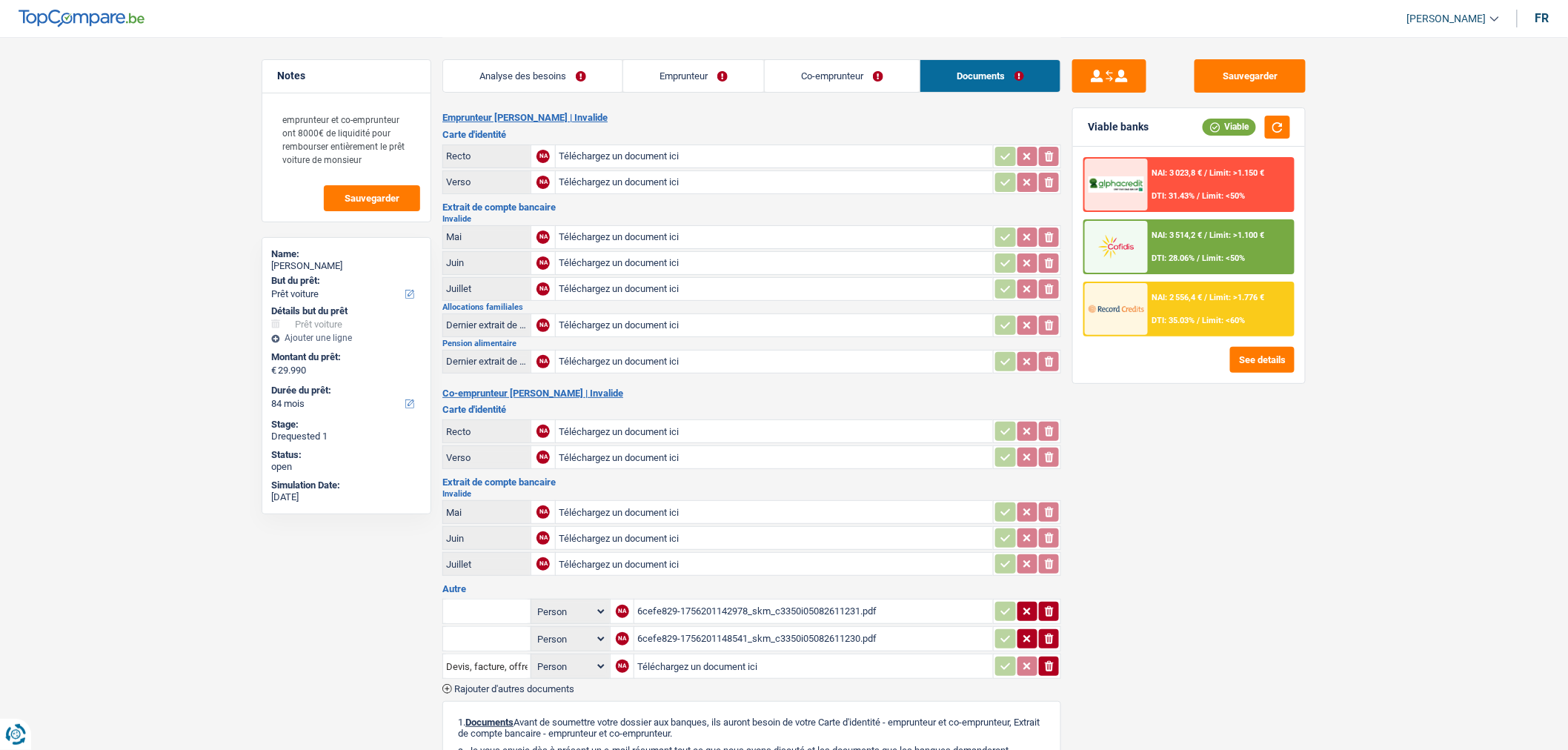
click at [842, 85] on link "Co-emprunteur" at bounding box center [842, 76] width 155 height 32
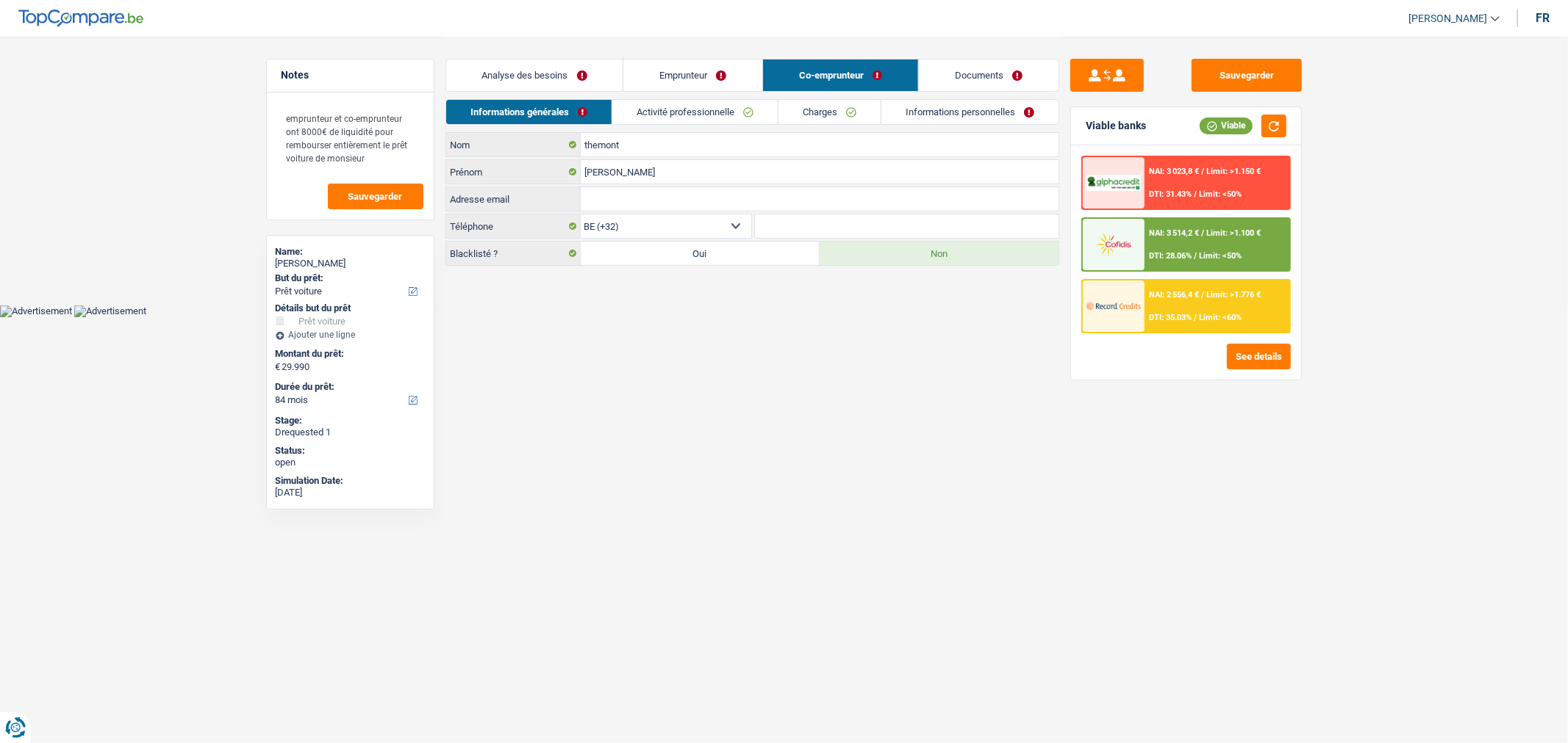
click at [1010, 68] on link "Documents" at bounding box center [989, 75] width 140 height 32
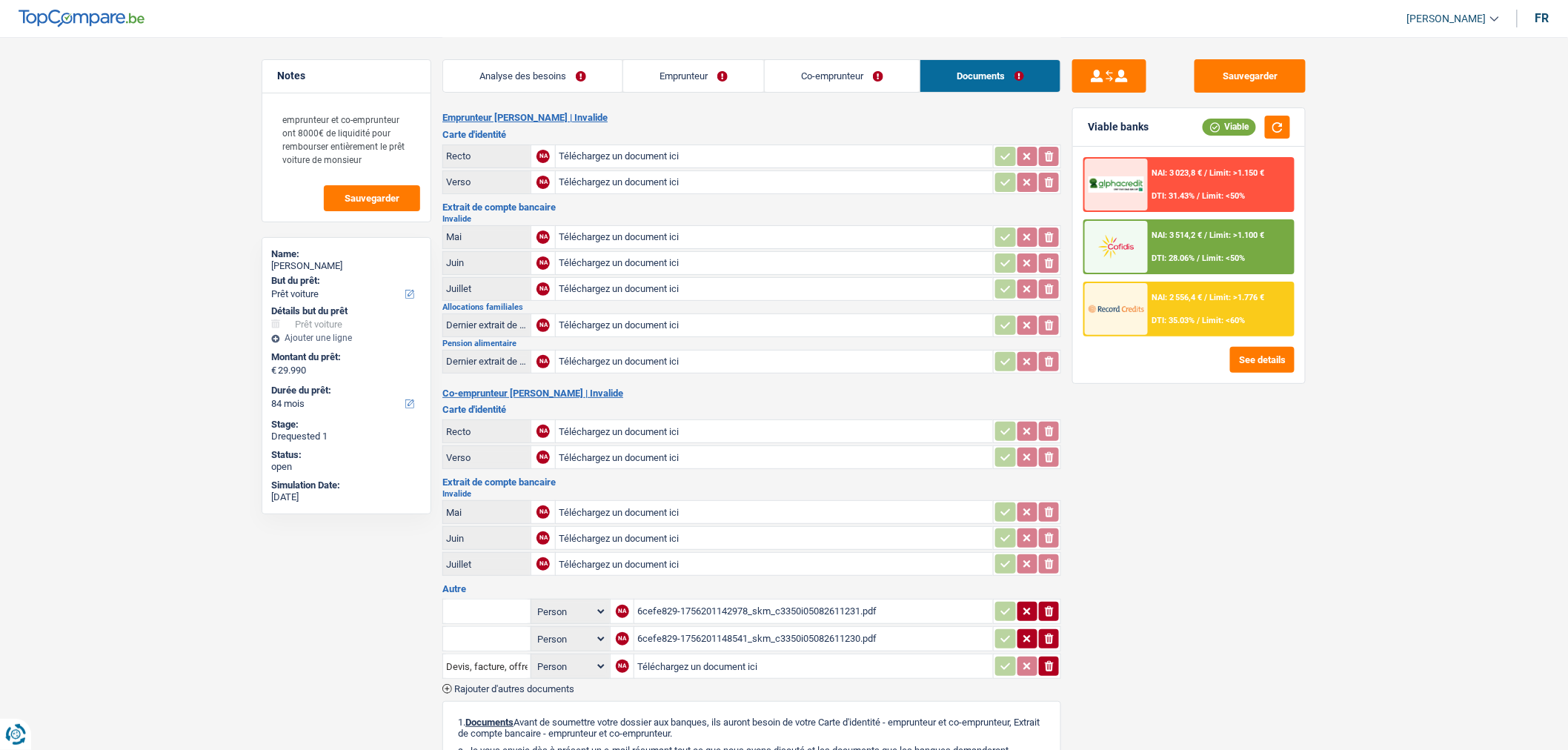
click at [812, 83] on link "Co-emprunteur" at bounding box center [842, 76] width 155 height 32
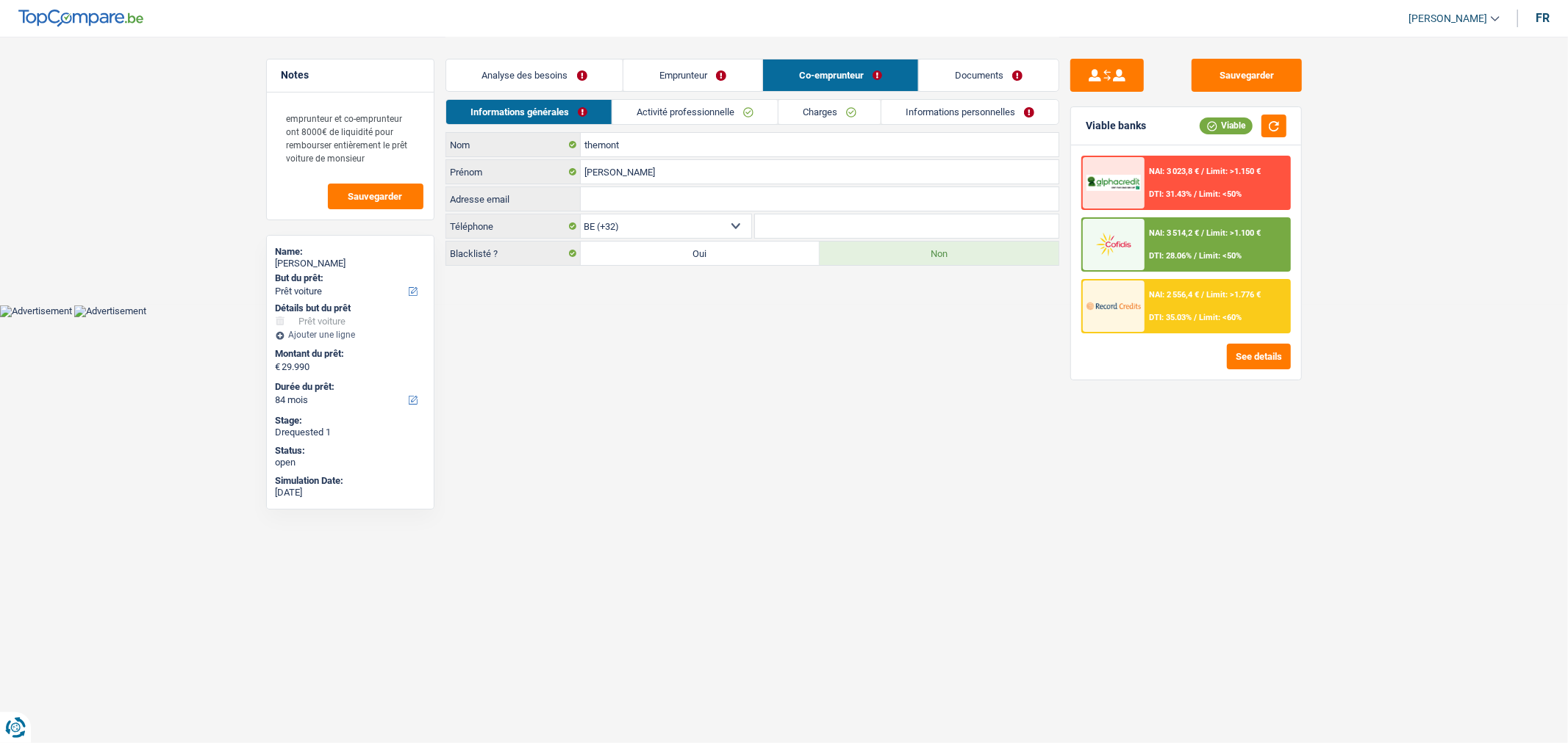
click at [690, 89] on link "Emprunteur" at bounding box center [692, 75] width 139 height 32
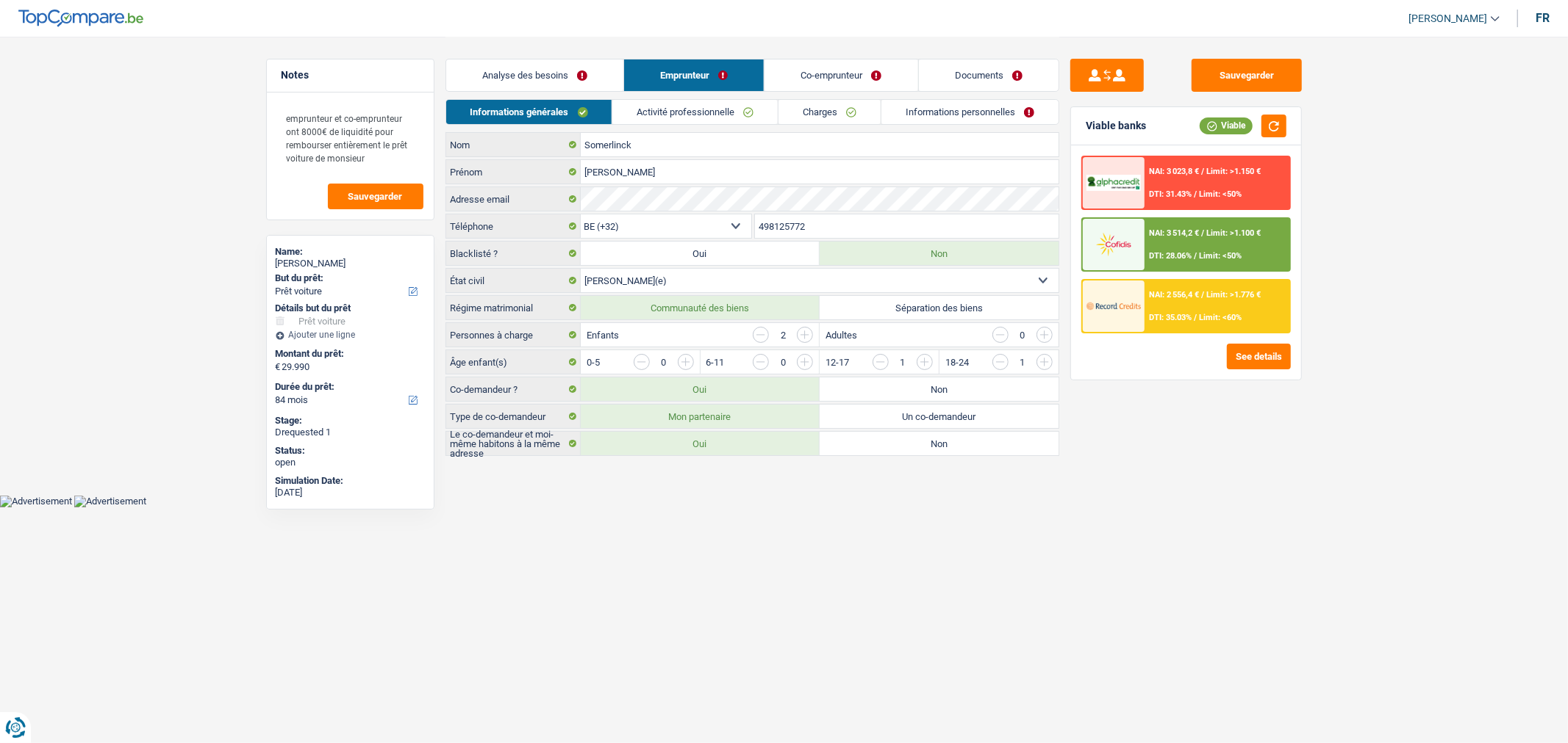
click at [727, 111] on link "Activité professionnelle" at bounding box center [695, 112] width 165 height 24
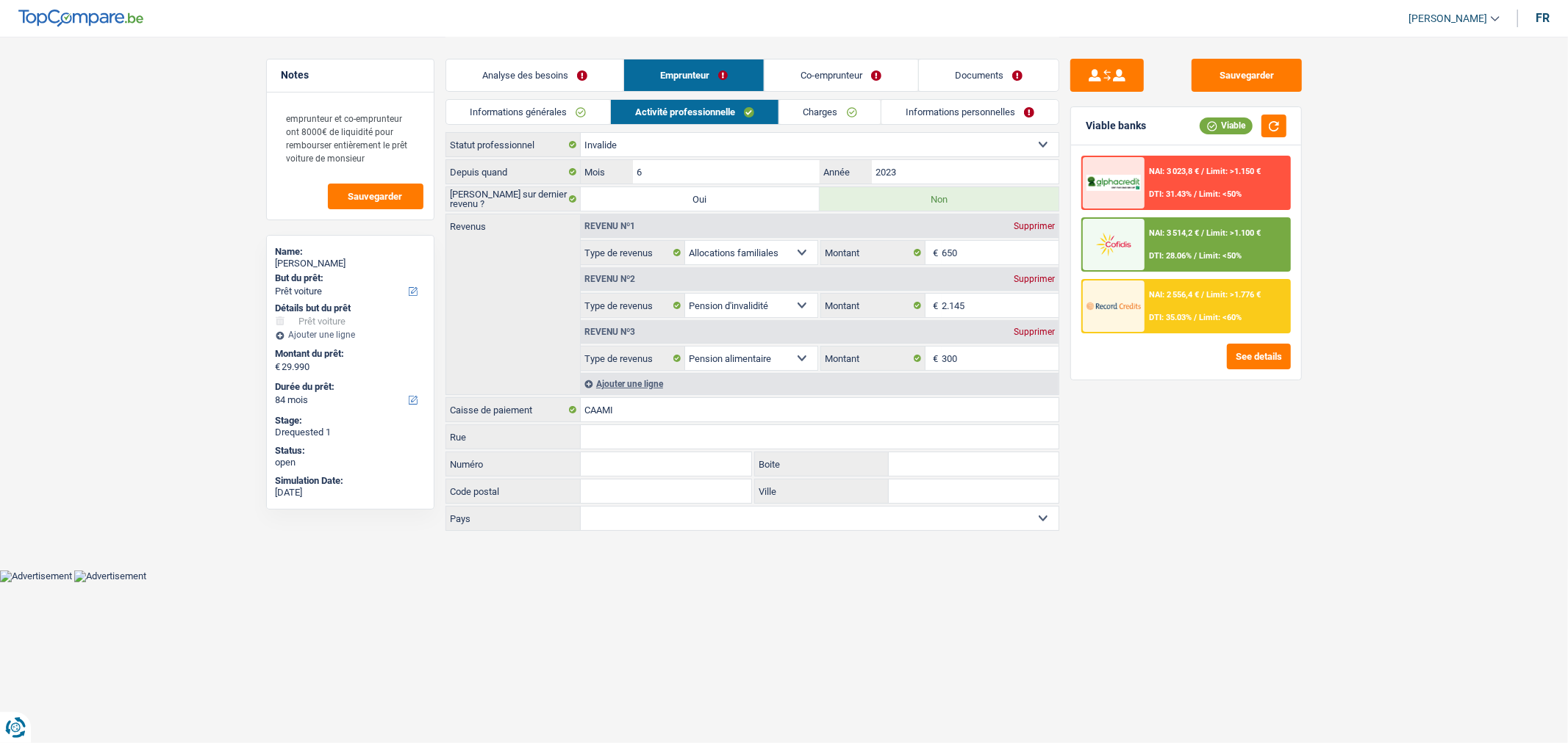
click at [842, 72] on link "Co-emprunteur" at bounding box center [841, 75] width 153 height 32
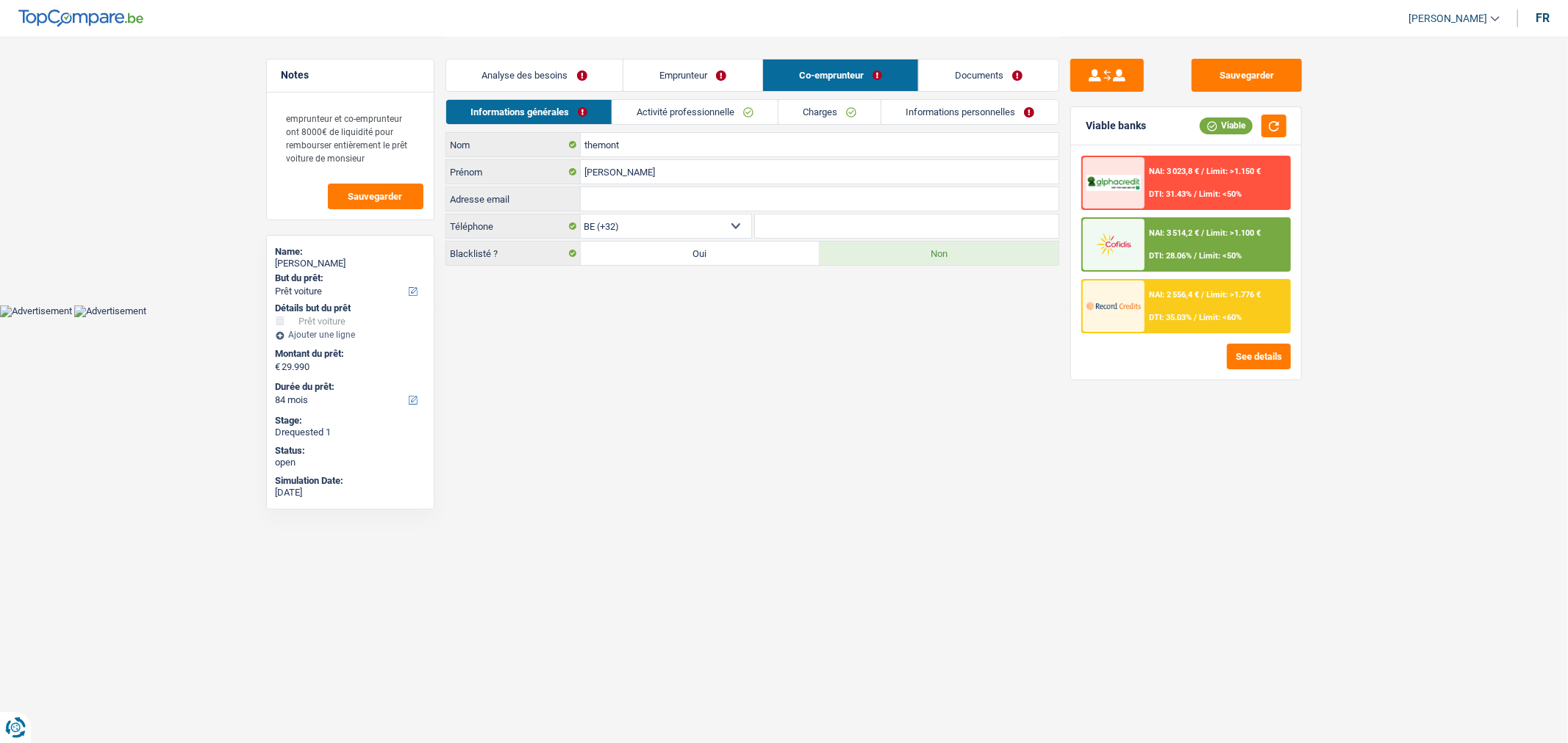
click at [694, 85] on link "Emprunteur" at bounding box center [692, 75] width 139 height 32
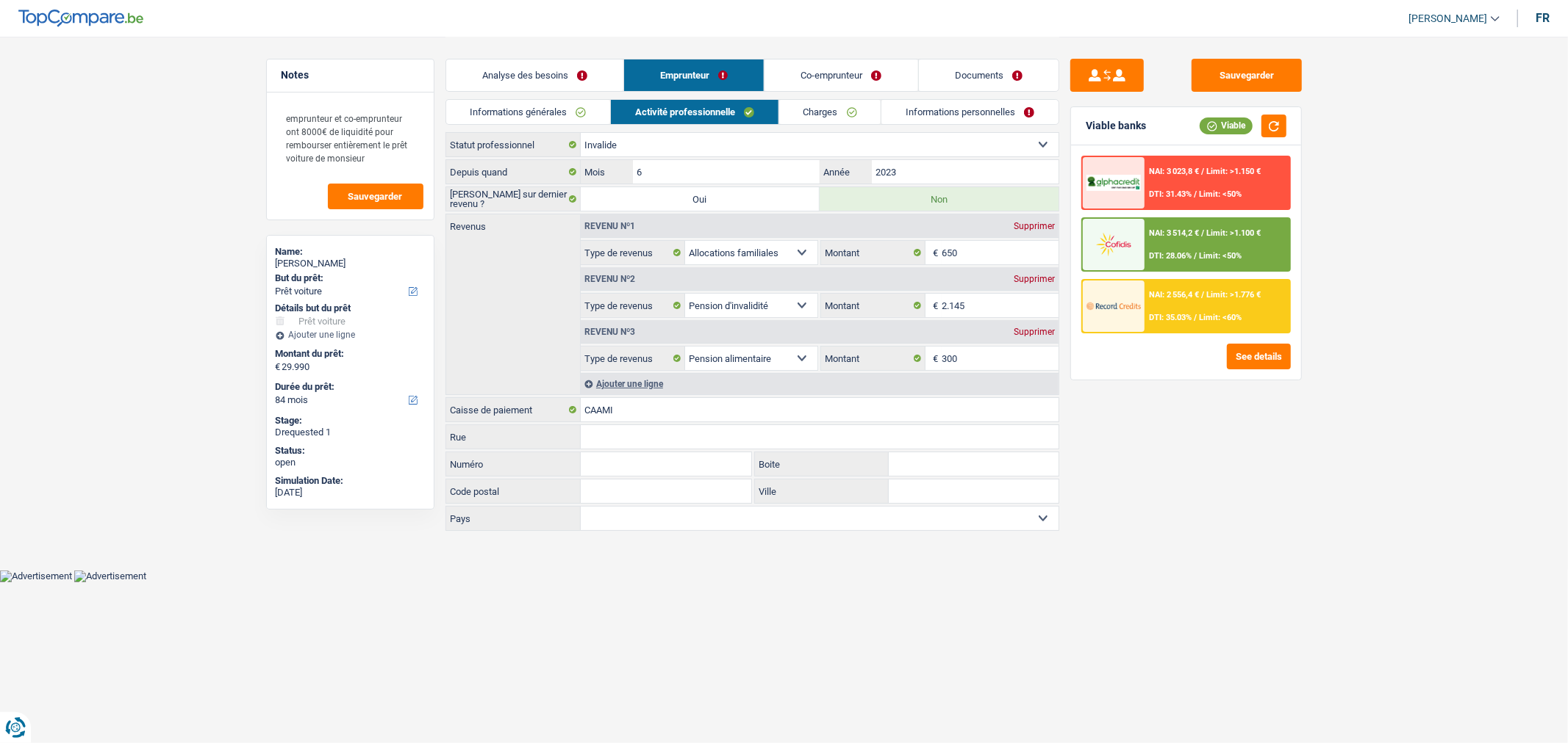
click at [555, 110] on link "Informations générales" at bounding box center [528, 112] width 165 height 24
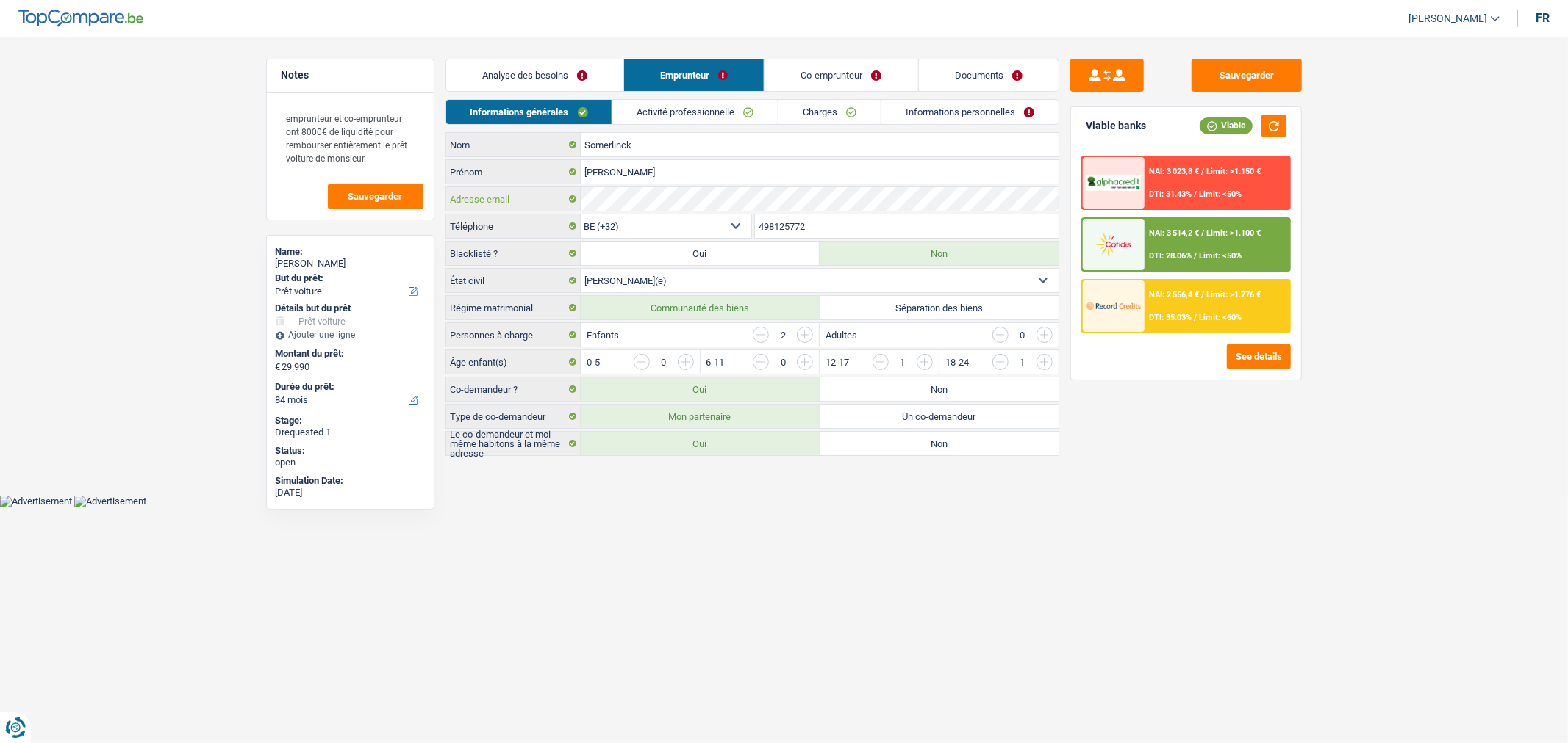
click at [518, 219] on div "Somerlinck Nom Catherine Prénom Adresse email BE (+32) LU (+352) Sélectionner u…" at bounding box center [752, 294] width 614 height 324
click at [586, 77] on link "Analyse des besoins" at bounding box center [535, 75] width 177 height 32
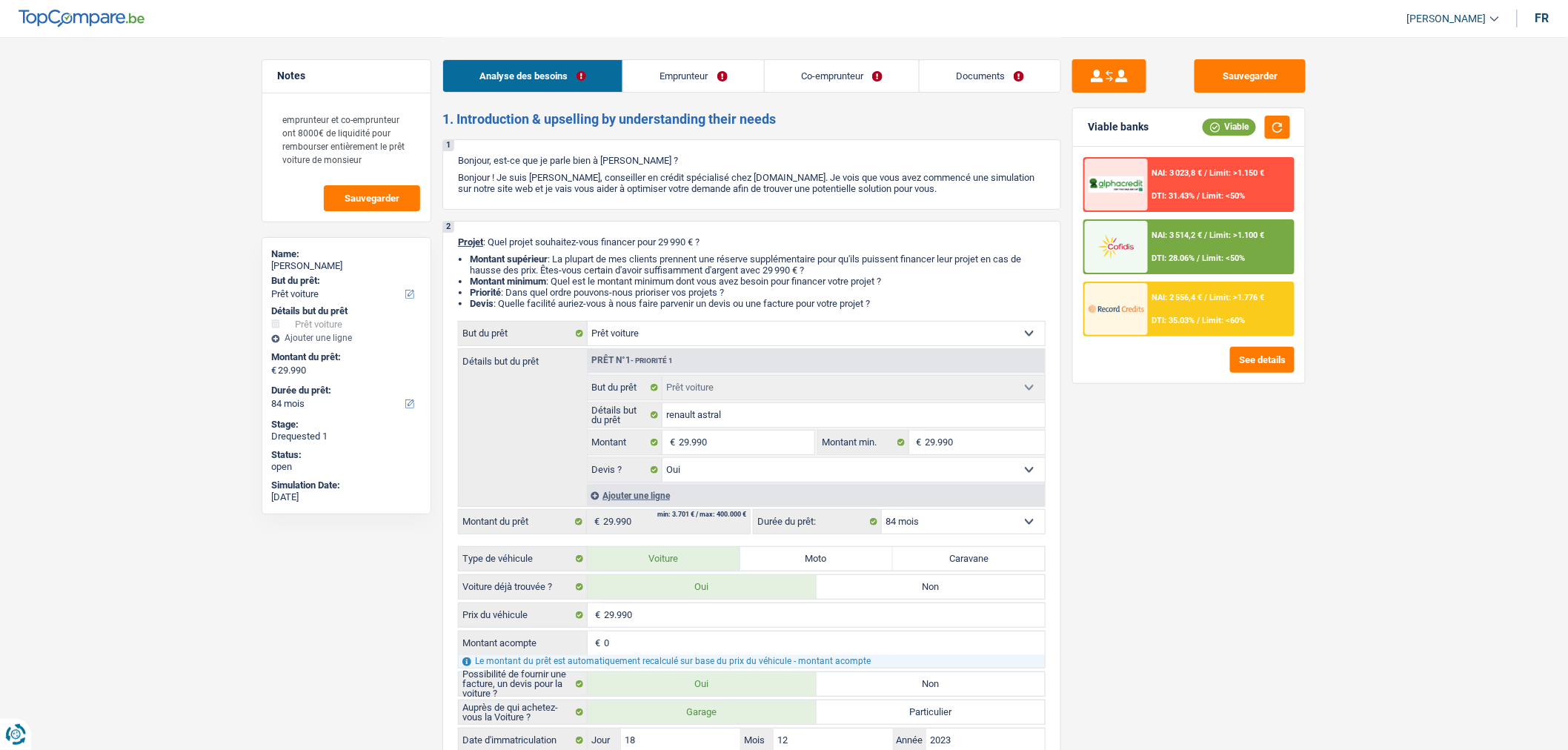
click at [866, 93] on div "Analyse des besoins Emprunteur Co-emprunteur Documents" at bounding box center [752, 68] width 619 height 63
click at [826, 68] on link "Co-emprunteur" at bounding box center [842, 76] width 154 height 32
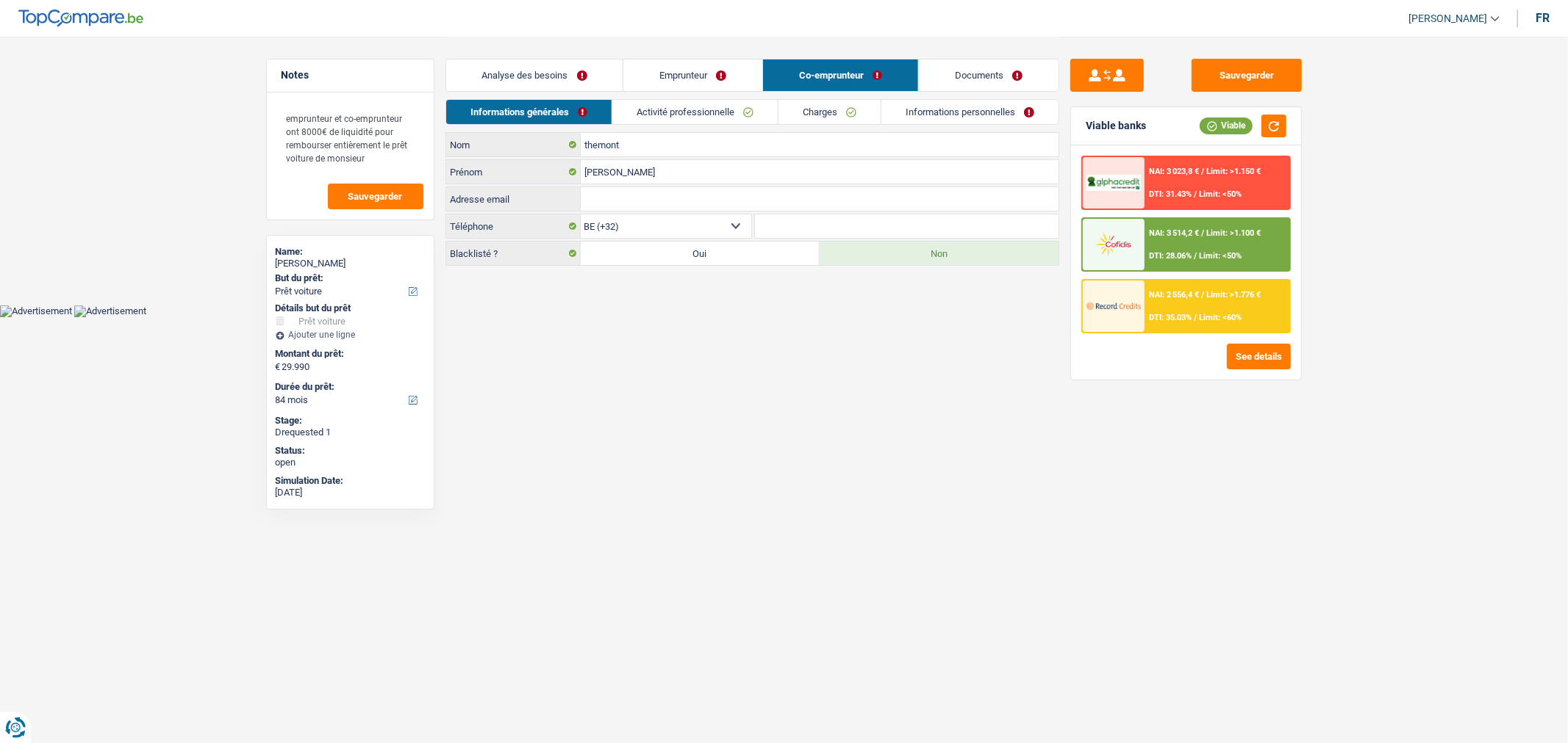
click at [632, 114] on link "Activité professionnelle" at bounding box center [695, 112] width 165 height 24
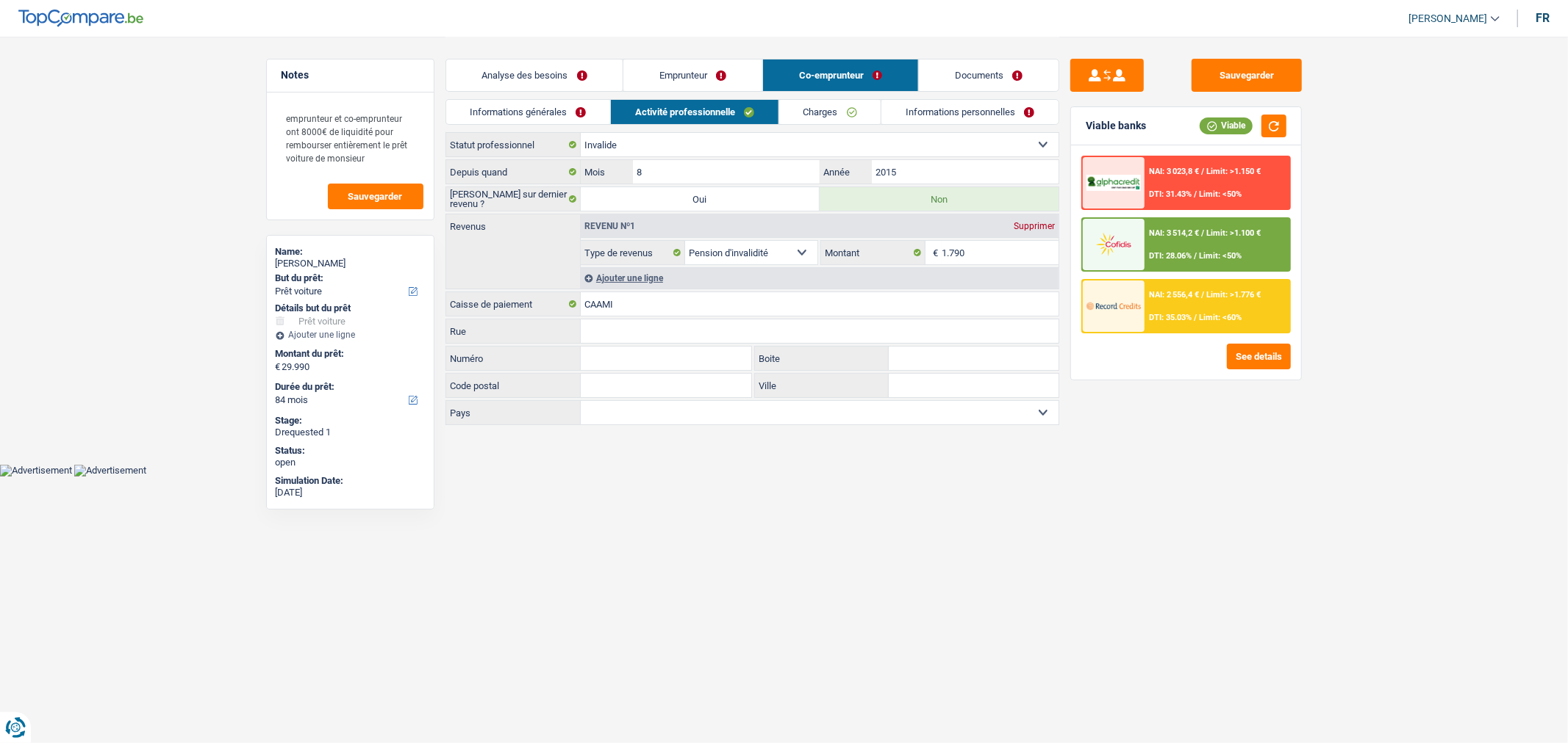
click at [532, 115] on link "Informations générales" at bounding box center [528, 112] width 165 height 24
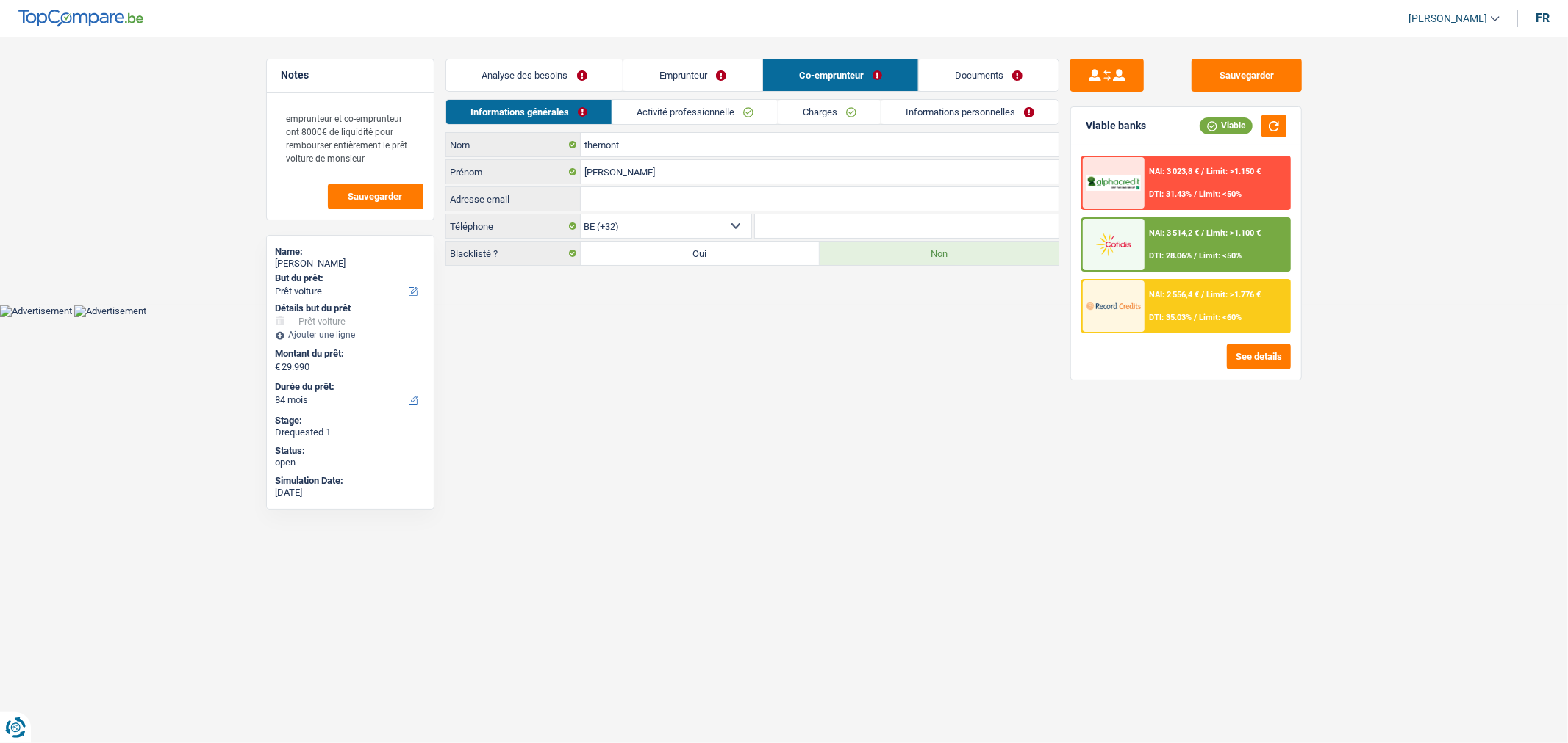
click at [842, 113] on link "Charges" at bounding box center [830, 112] width 102 height 24
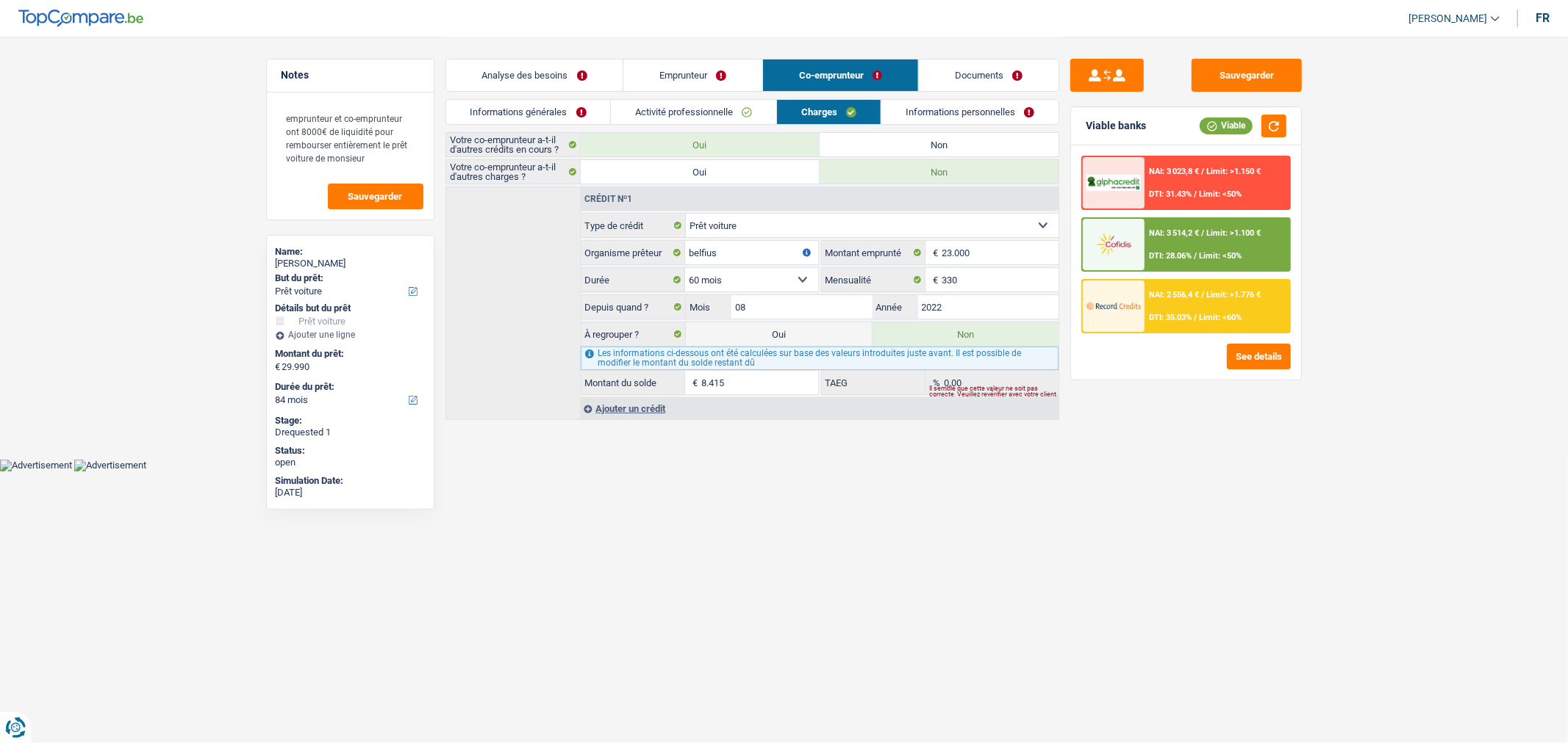
click at [699, 79] on link "Emprunteur" at bounding box center [692, 75] width 139 height 32
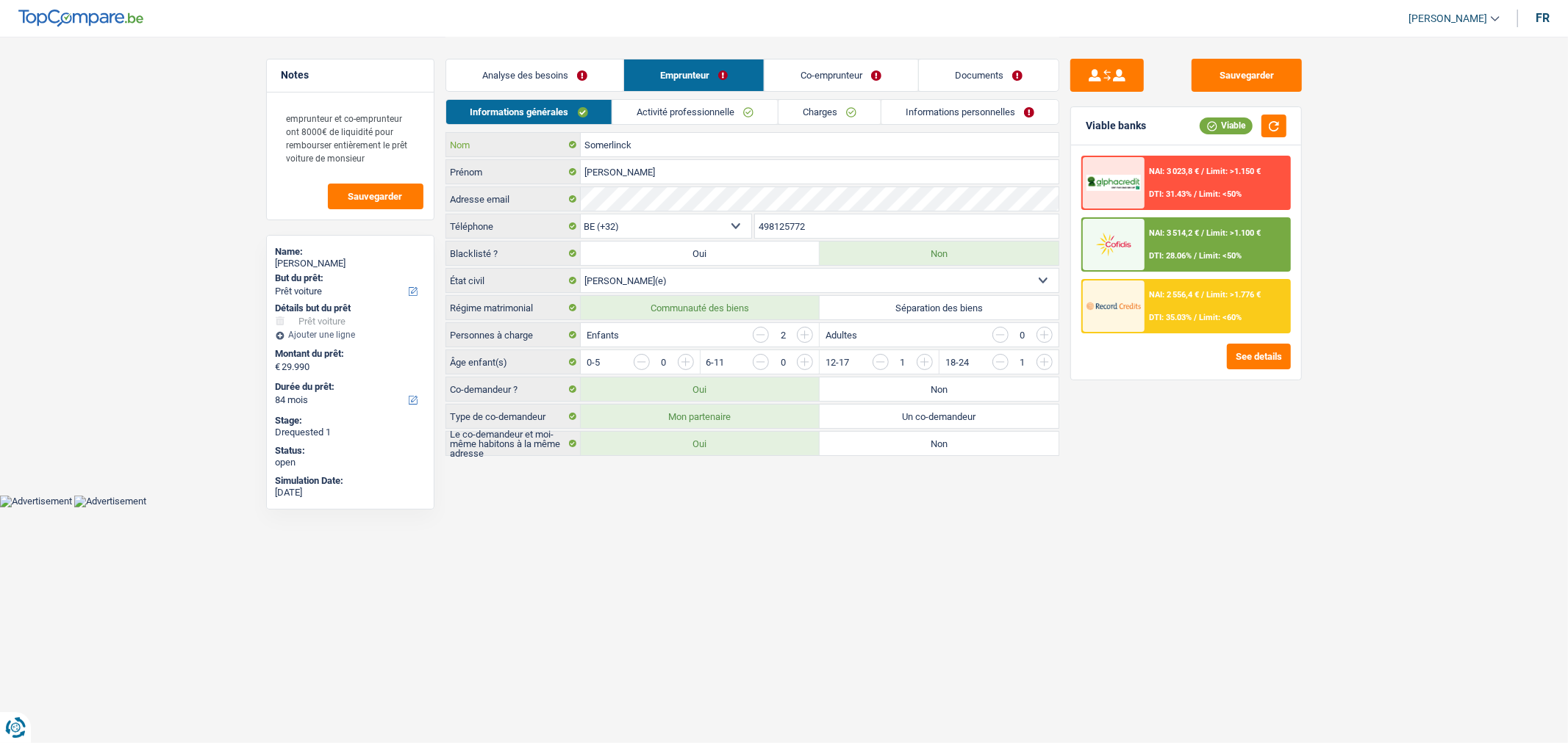
drag, startPoint x: 591, startPoint y: 150, endPoint x: 563, endPoint y: 151, distance: 28.0
click at [563, 151] on div "Somerlinck Nom" at bounding box center [752, 145] width 612 height 24
click at [469, 179] on div "Somerlinck Nom Catherine Prénom Adresse email BE (+32) LU (+352) Sélectionner u…" at bounding box center [752, 294] width 614 height 324
click at [842, 73] on link "Co-emprunteur" at bounding box center [841, 75] width 153 height 32
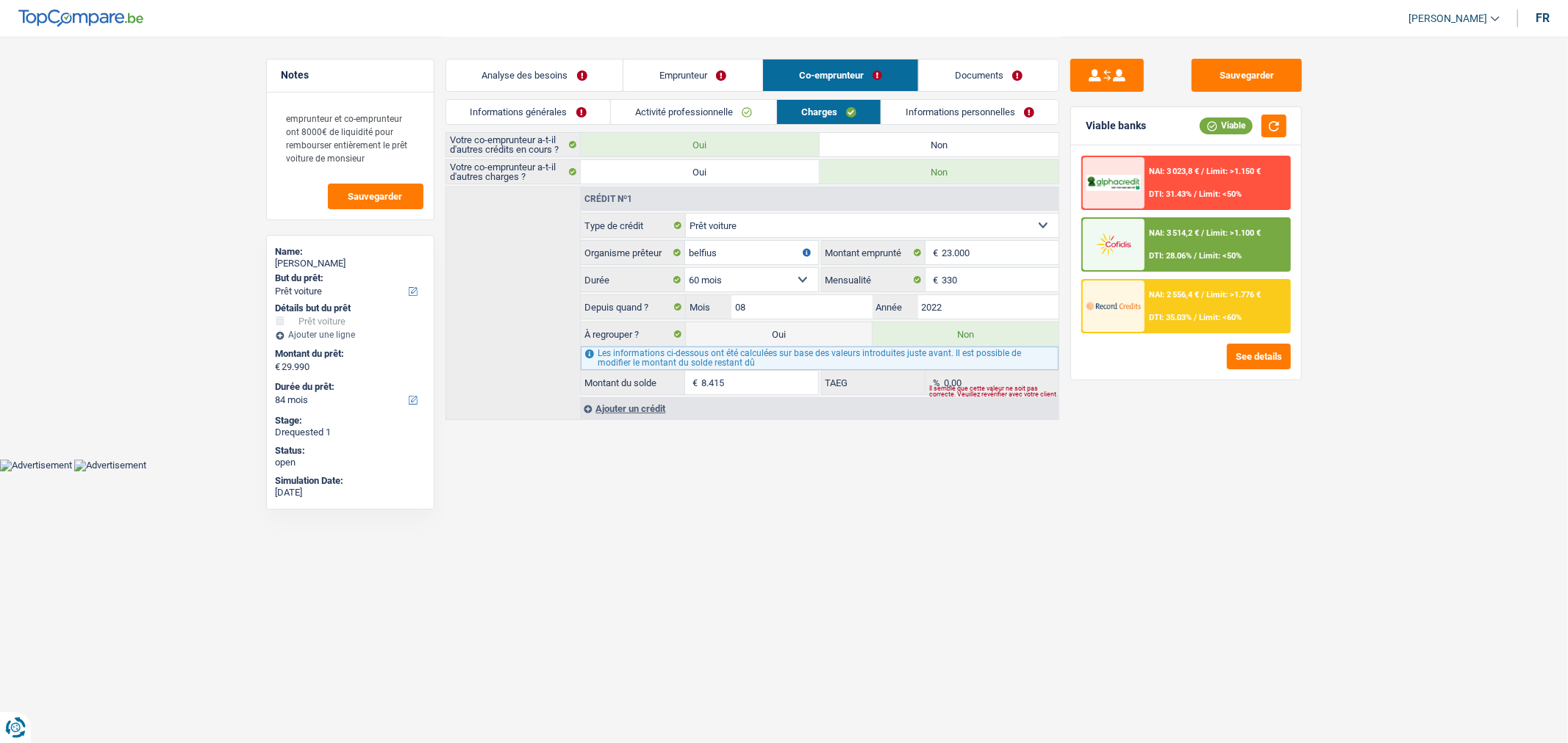
click at [708, 111] on link "Activité professionnelle" at bounding box center [693, 112] width 165 height 24
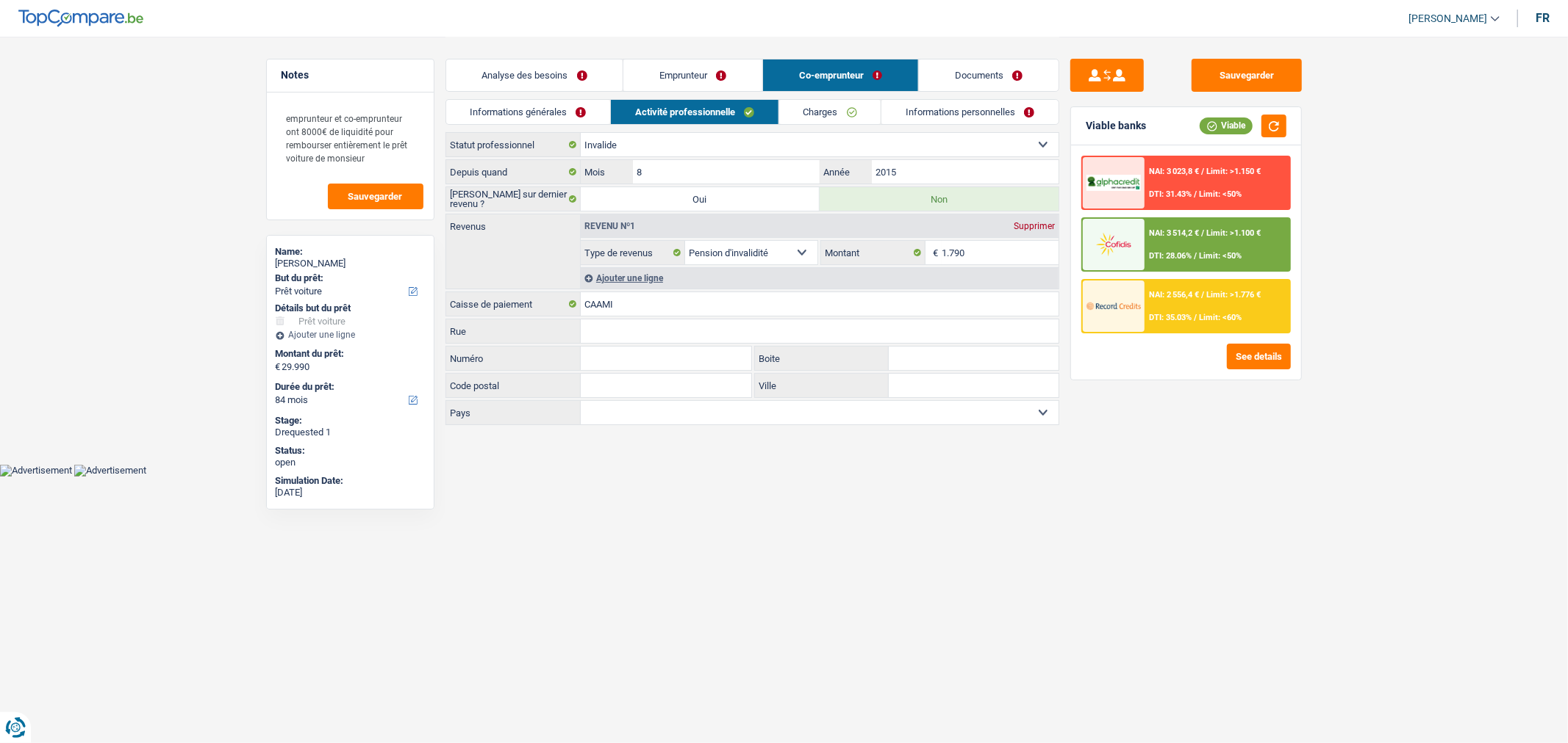
click at [574, 107] on link "Informations générales" at bounding box center [528, 112] width 165 height 24
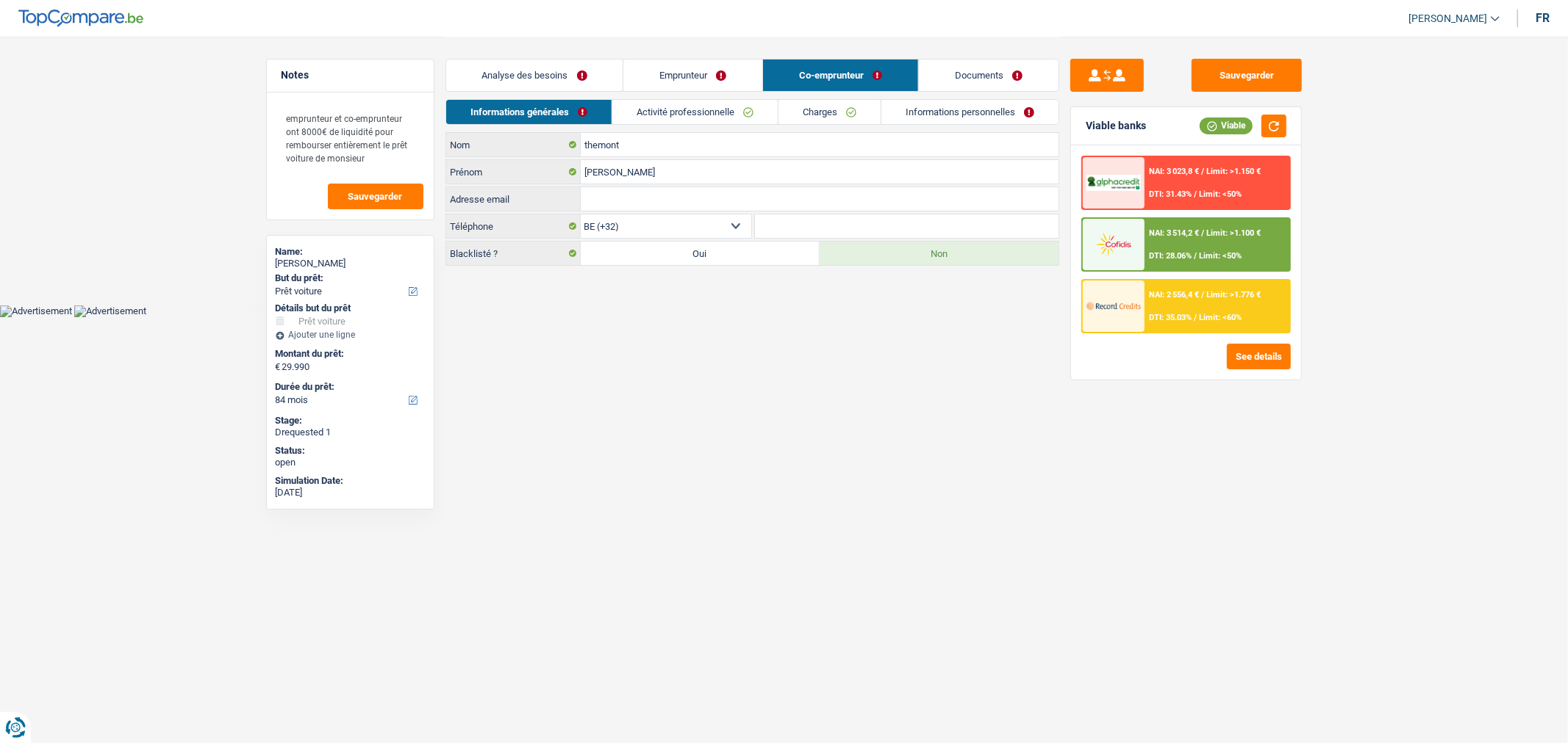
click at [732, 112] on link "Activité professionnelle" at bounding box center [695, 112] width 165 height 24
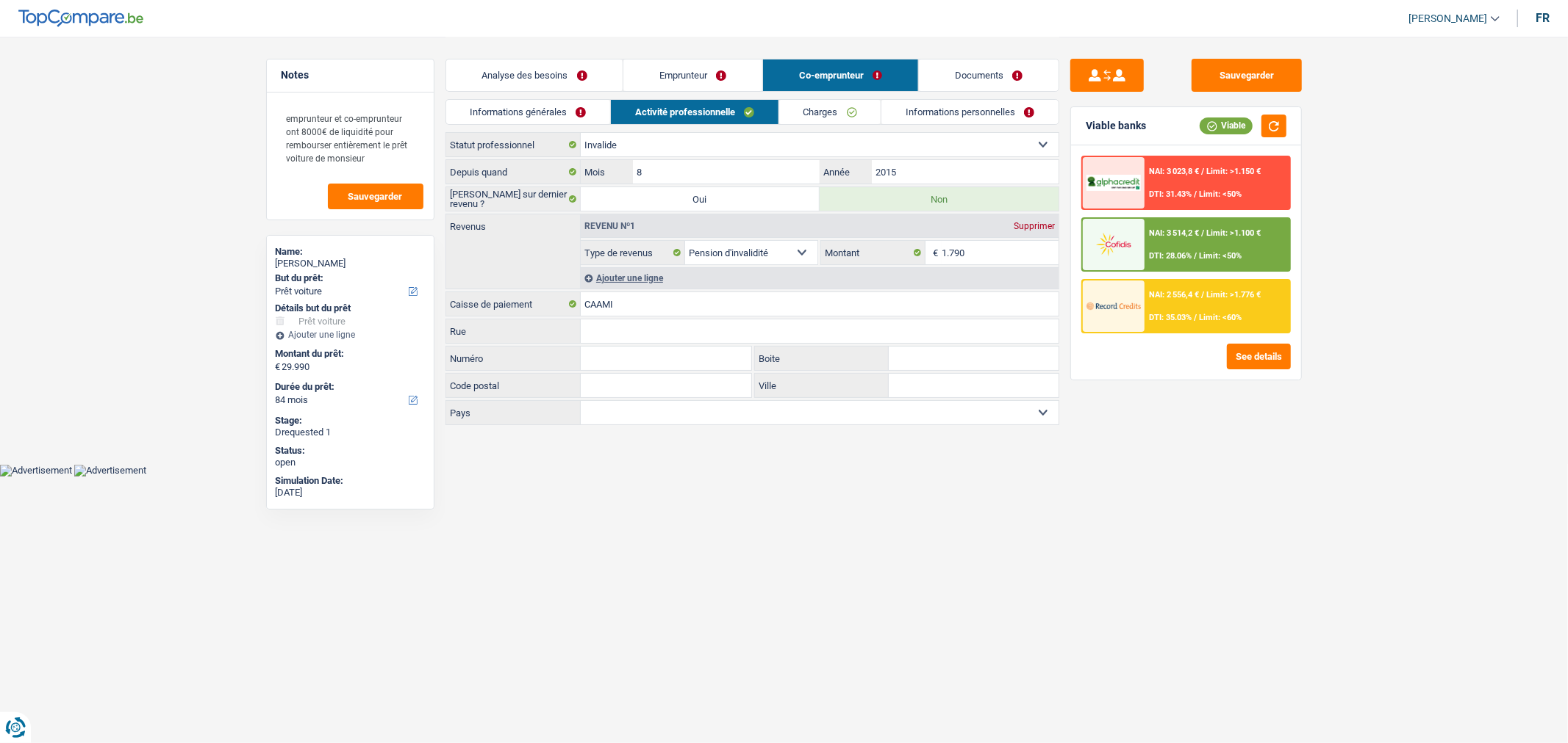
click at [695, 66] on link "Emprunteur" at bounding box center [692, 75] width 139 height 32
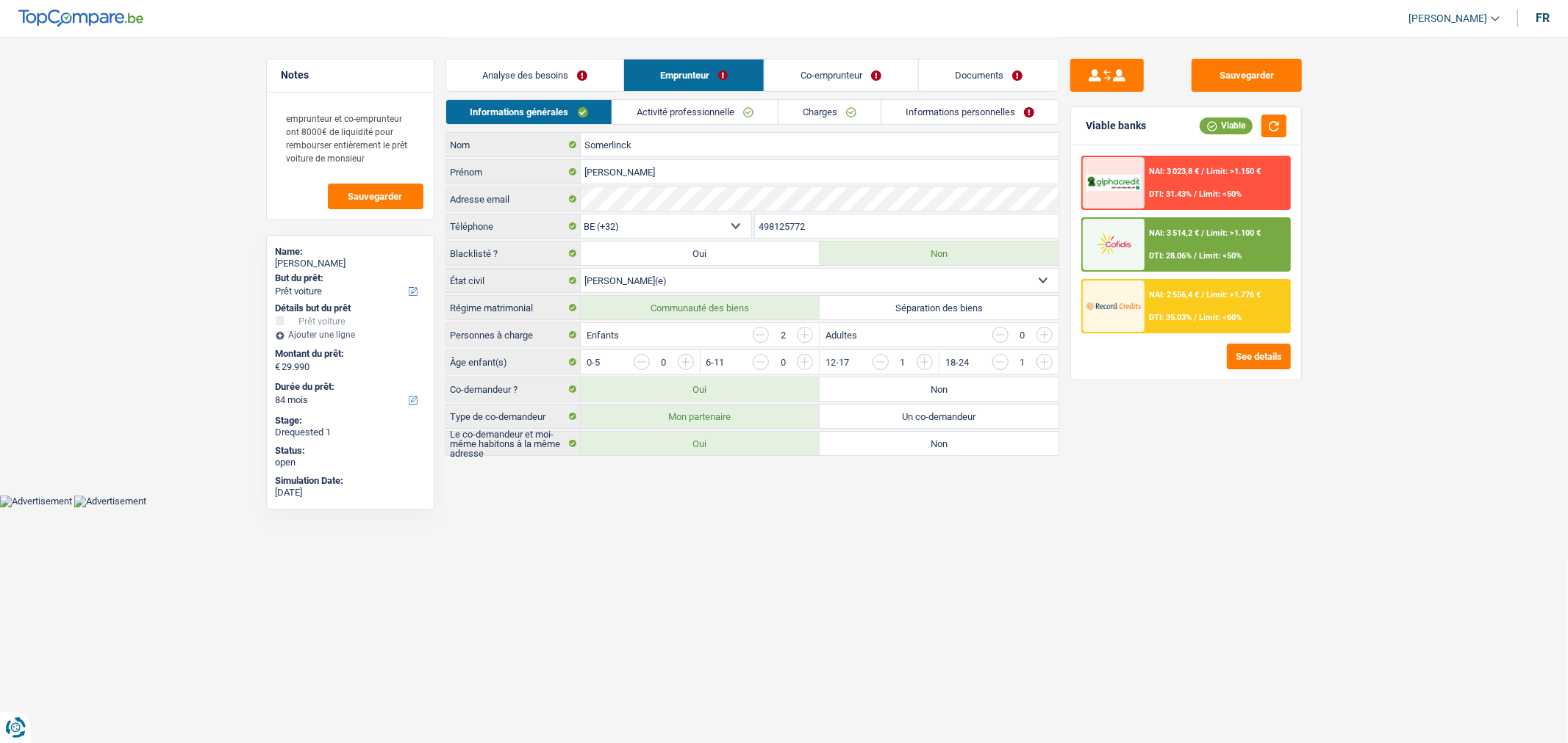
click at [691, 107] on link "Activité professionnelle" at bounding box center [695, 112] width 165 height 24
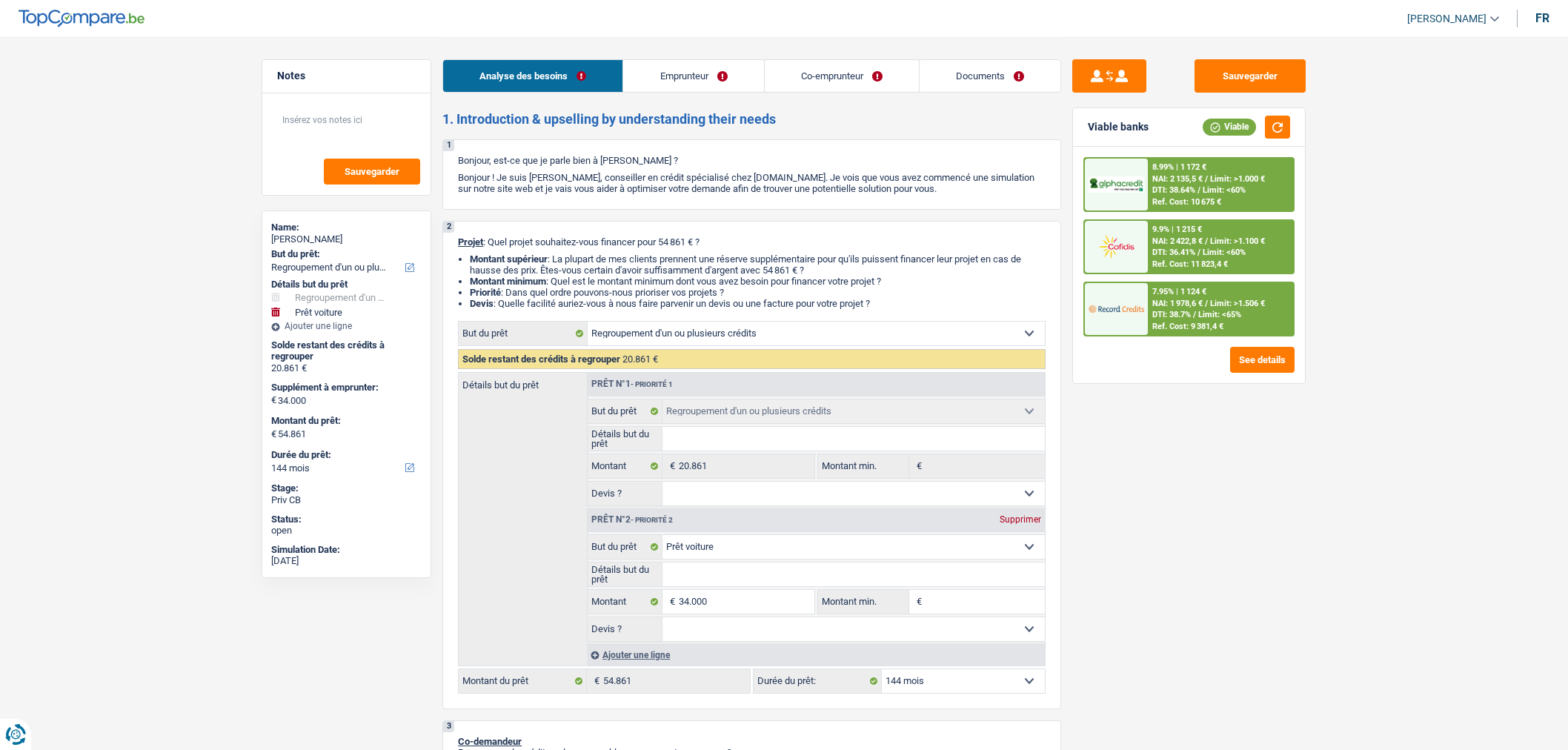
select select "refinancing"
select select "car"
select select "144"
select select "refinancing"
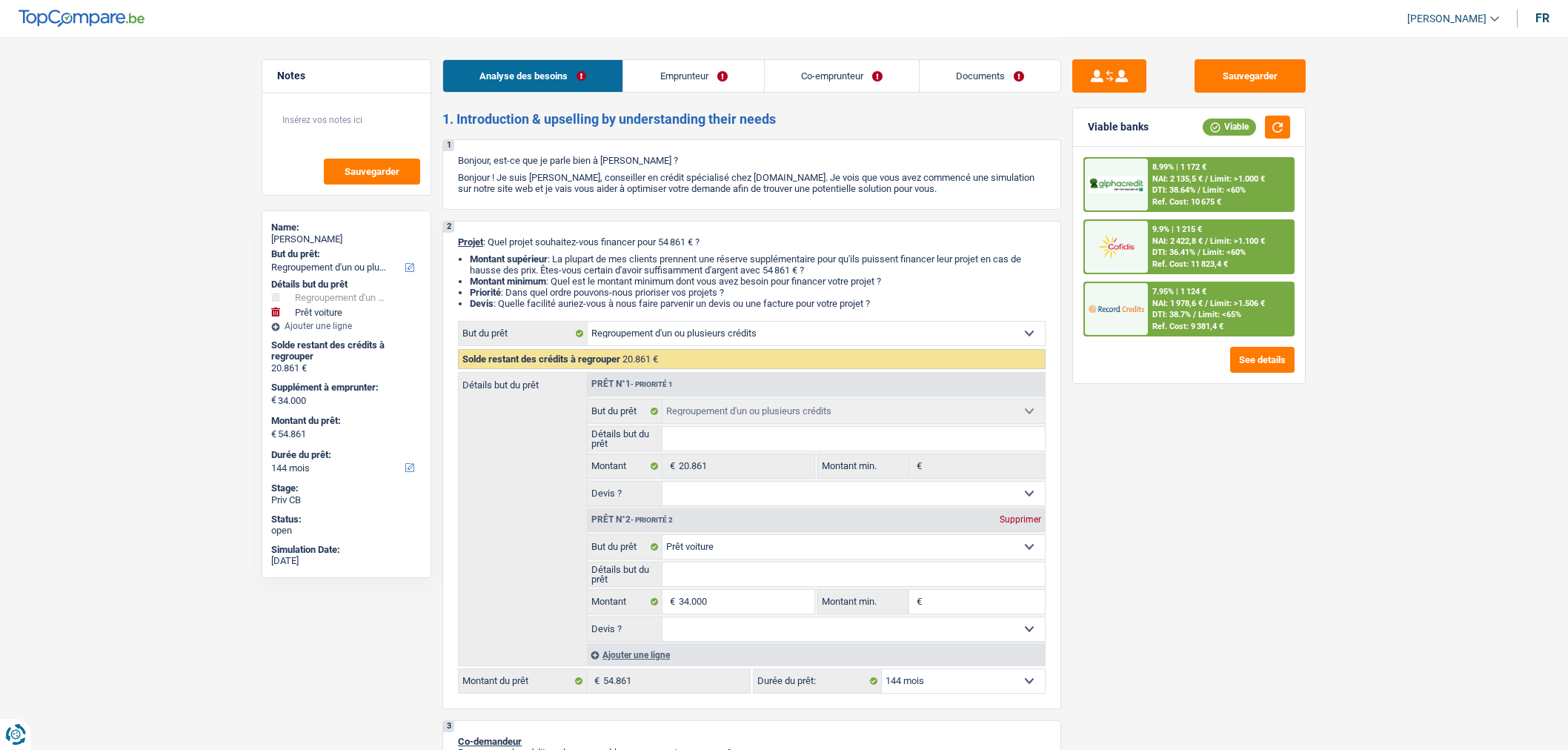
select select "refinancing"
select select "car"
select select "144"
select select "invalid"
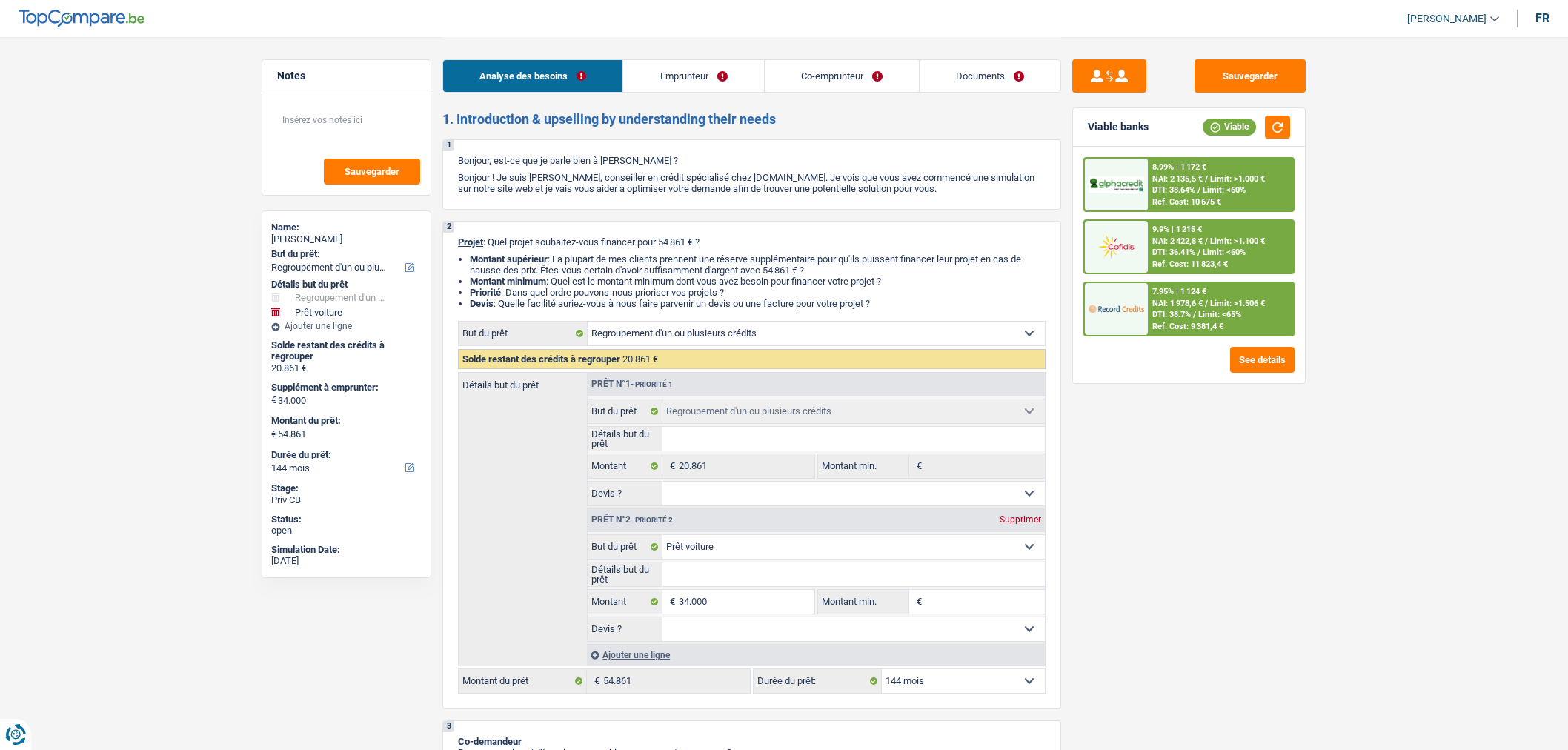
select select "familyAllowances"
select select "disabilityPension"
select select "rentalIncome"
select select "disabilityPension"
select select "ownerWithoutMortgage"
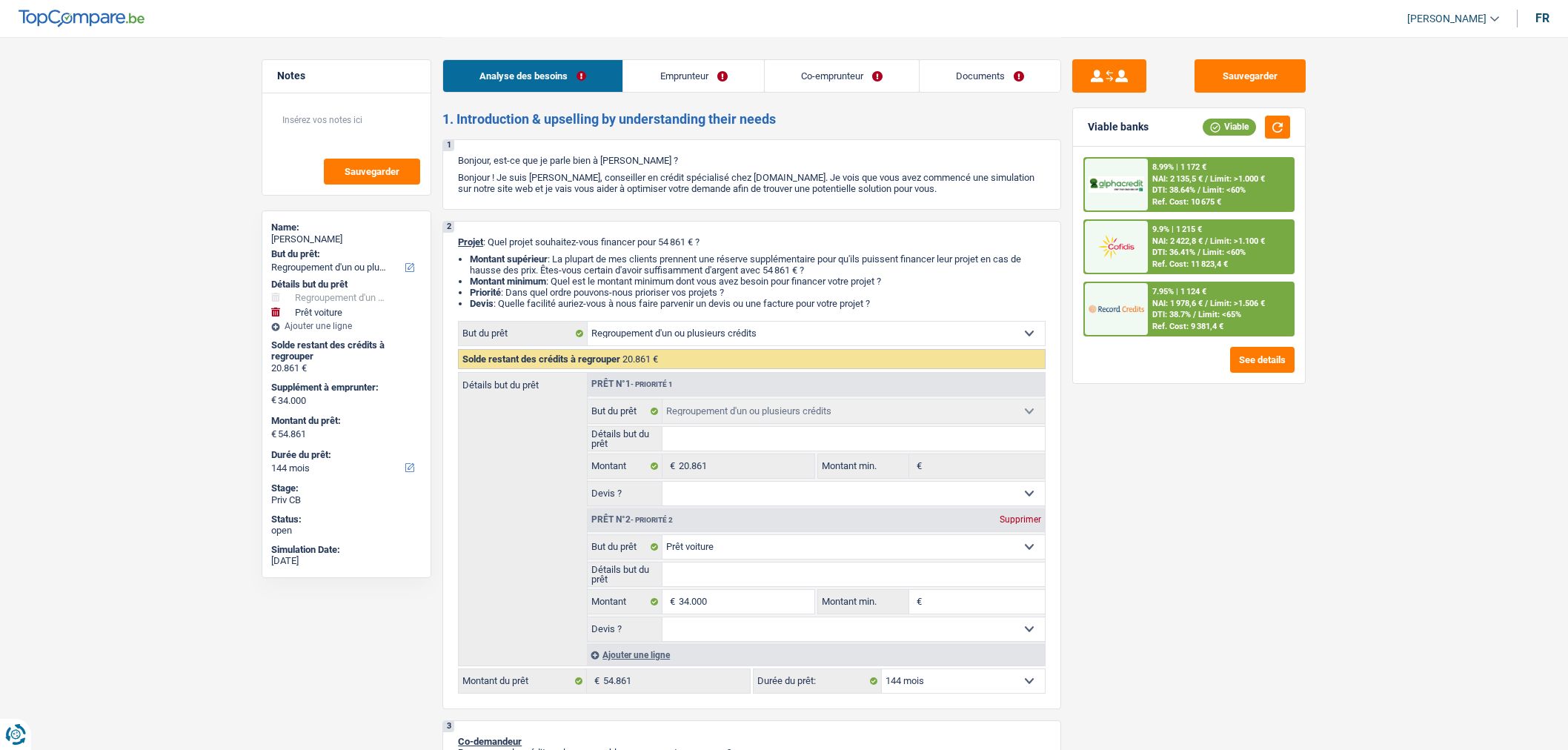
select select "personalLoan"
select select "smallWorks"
select select "120"
select select "personalLoan"
select select "familyEvent"
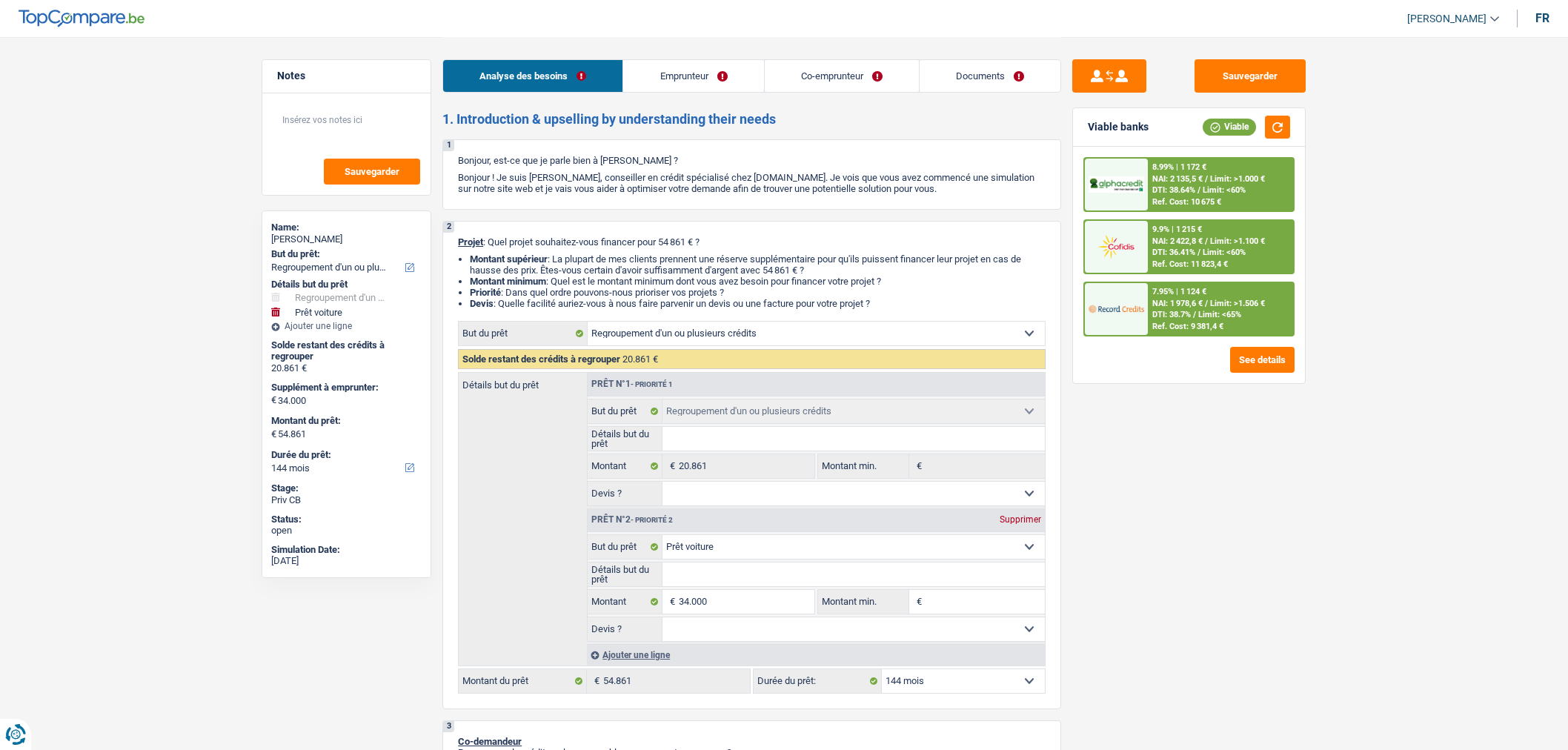
select select "42"
select select "refinancing"
select select "car"
select select "144"
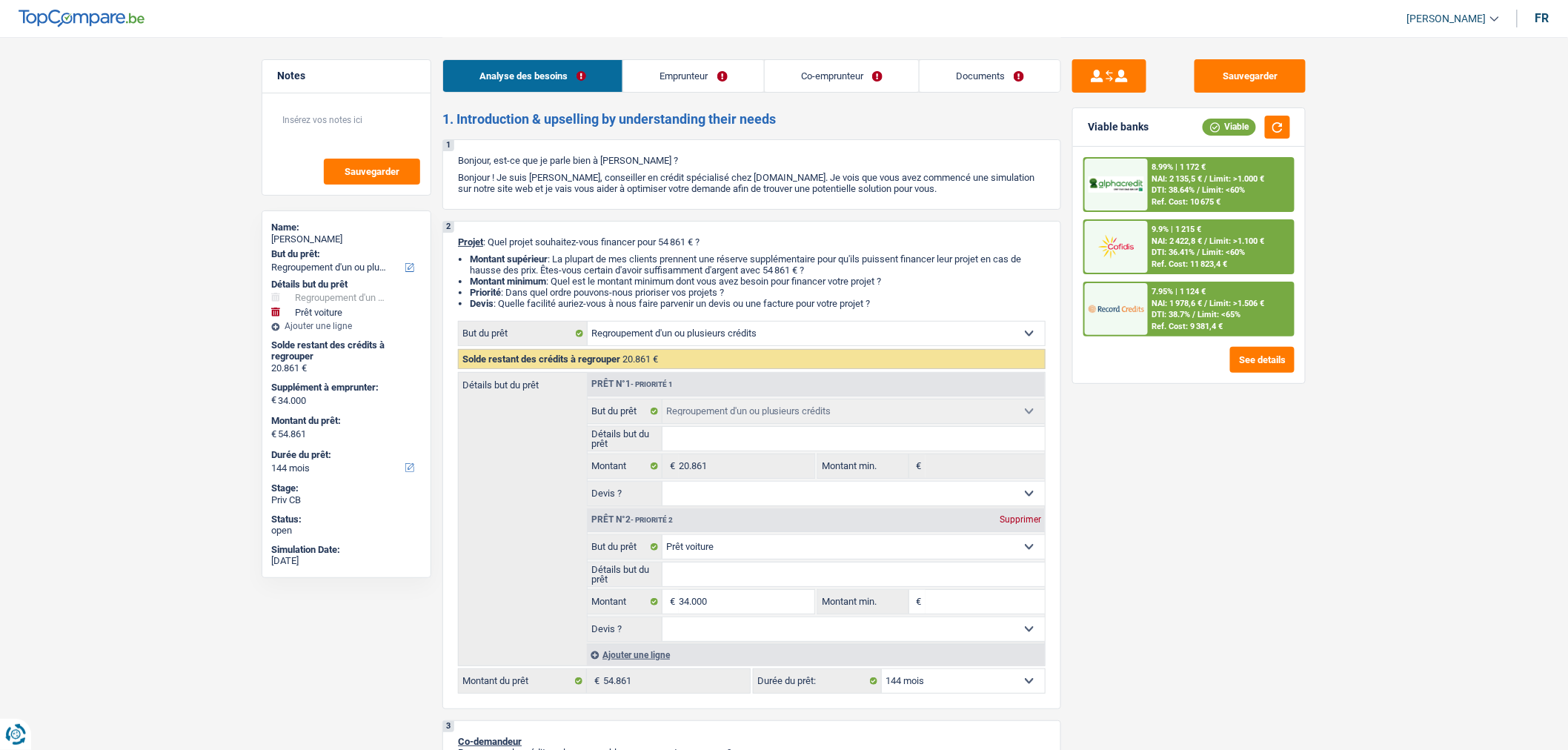
click at [983, 83] on link "Documents" at bounding box center [990, 76] width 141 height 32
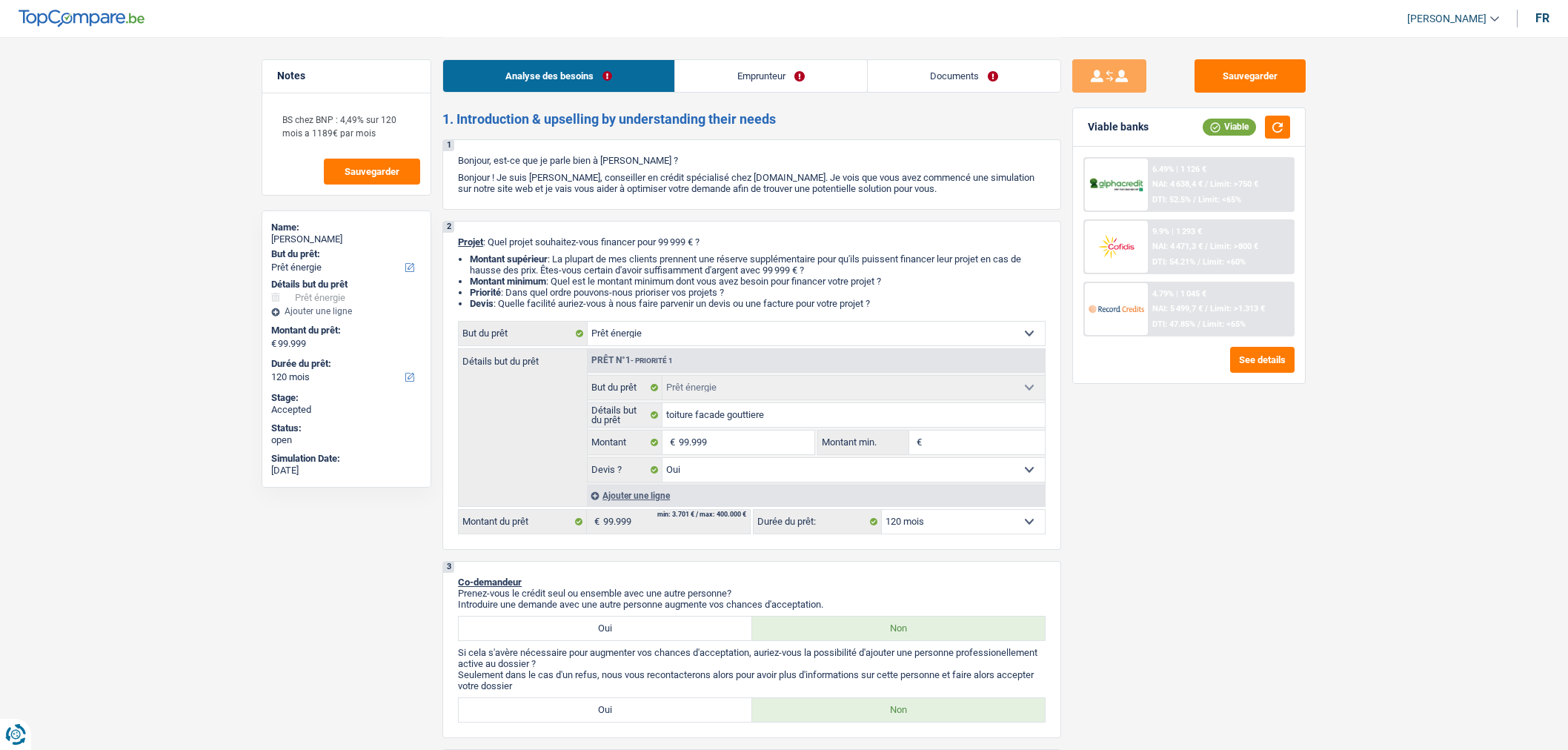
select select "energy"
select select "120"
select select "energy"
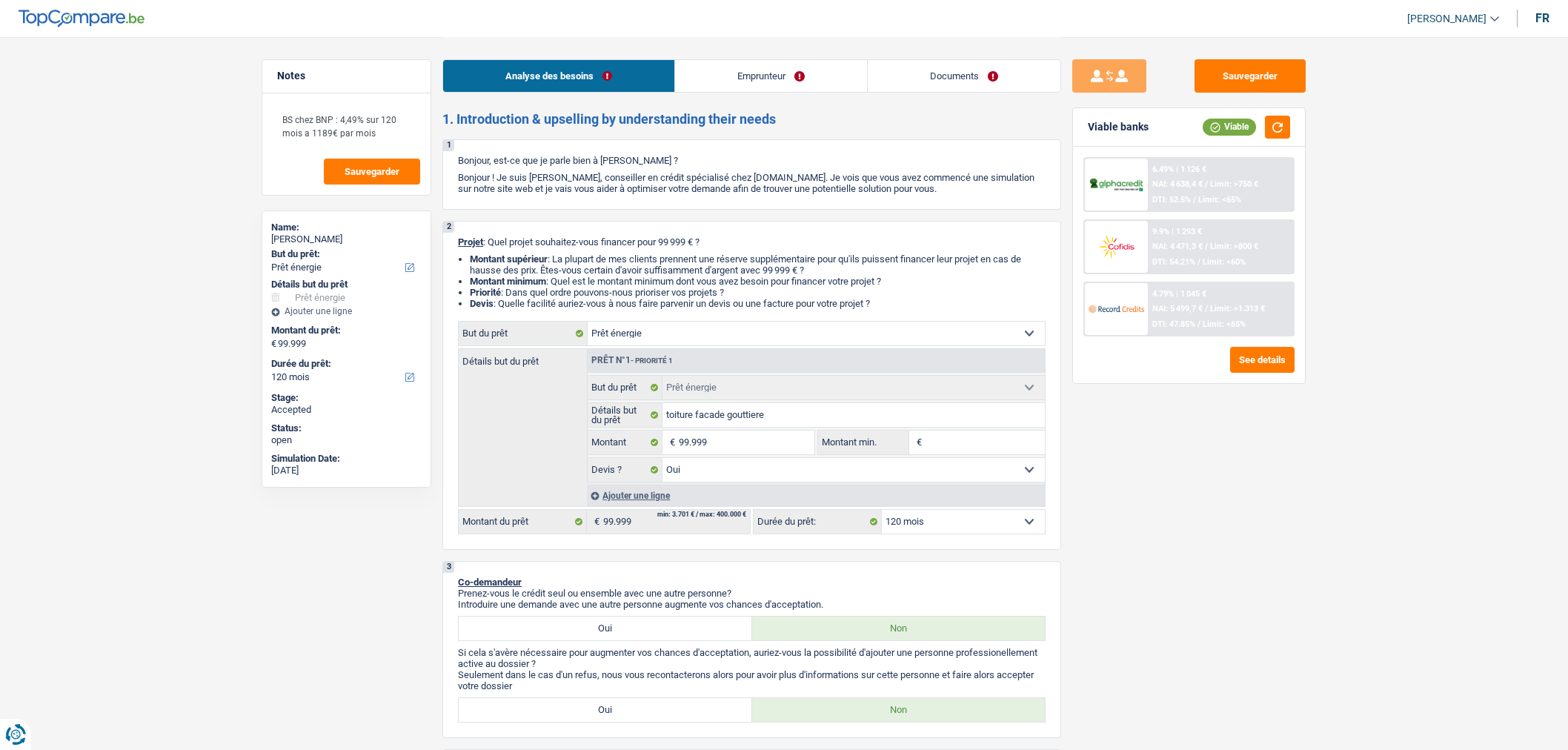
select select "yes"
select select "120"
select select "publicEmployee"
select select "netSalary"
select select "familyAllowances"
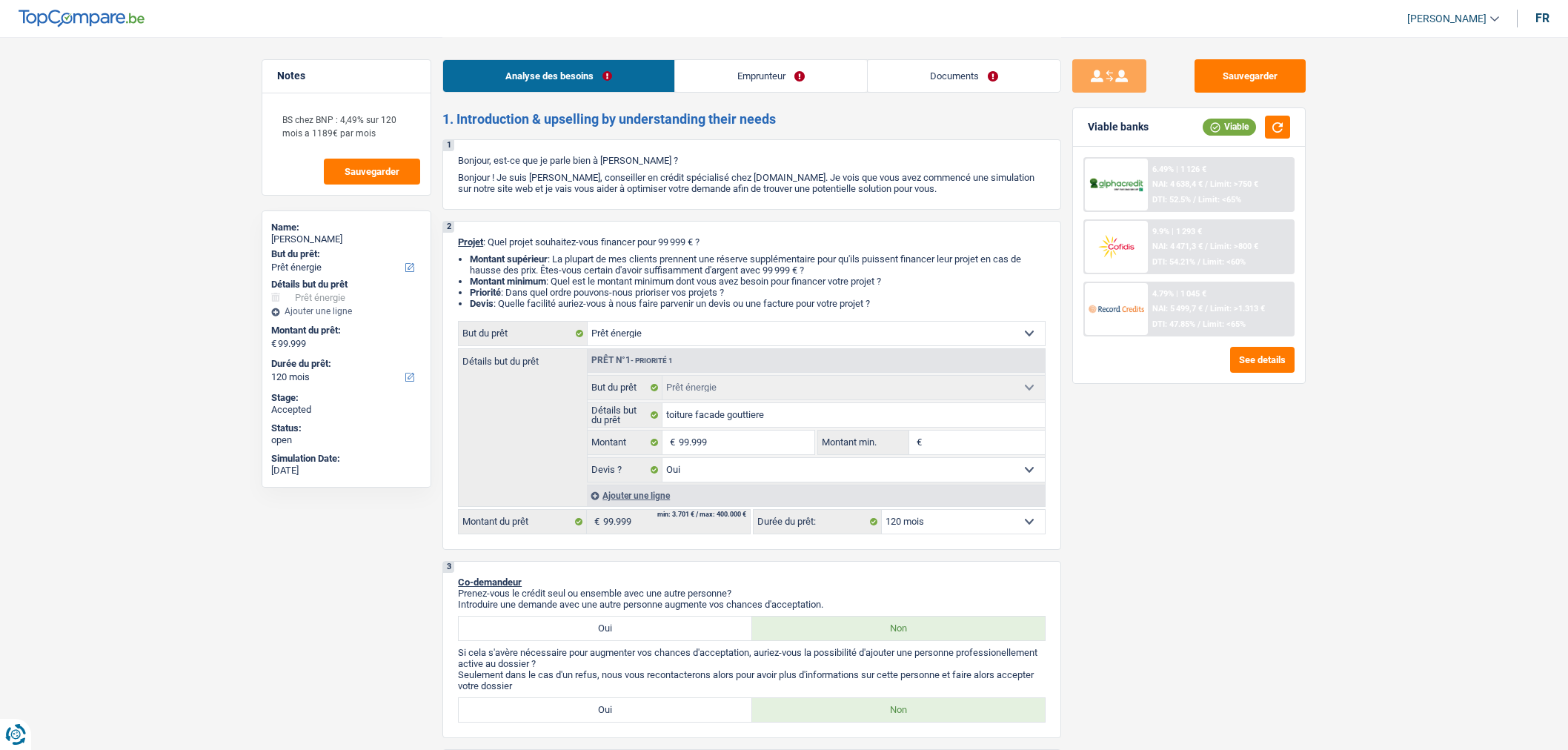
select select "mealVouchers"
select select "ownerWithMortgage"
select select "mortgage"
select select "360"
select select "cardOrCredit"
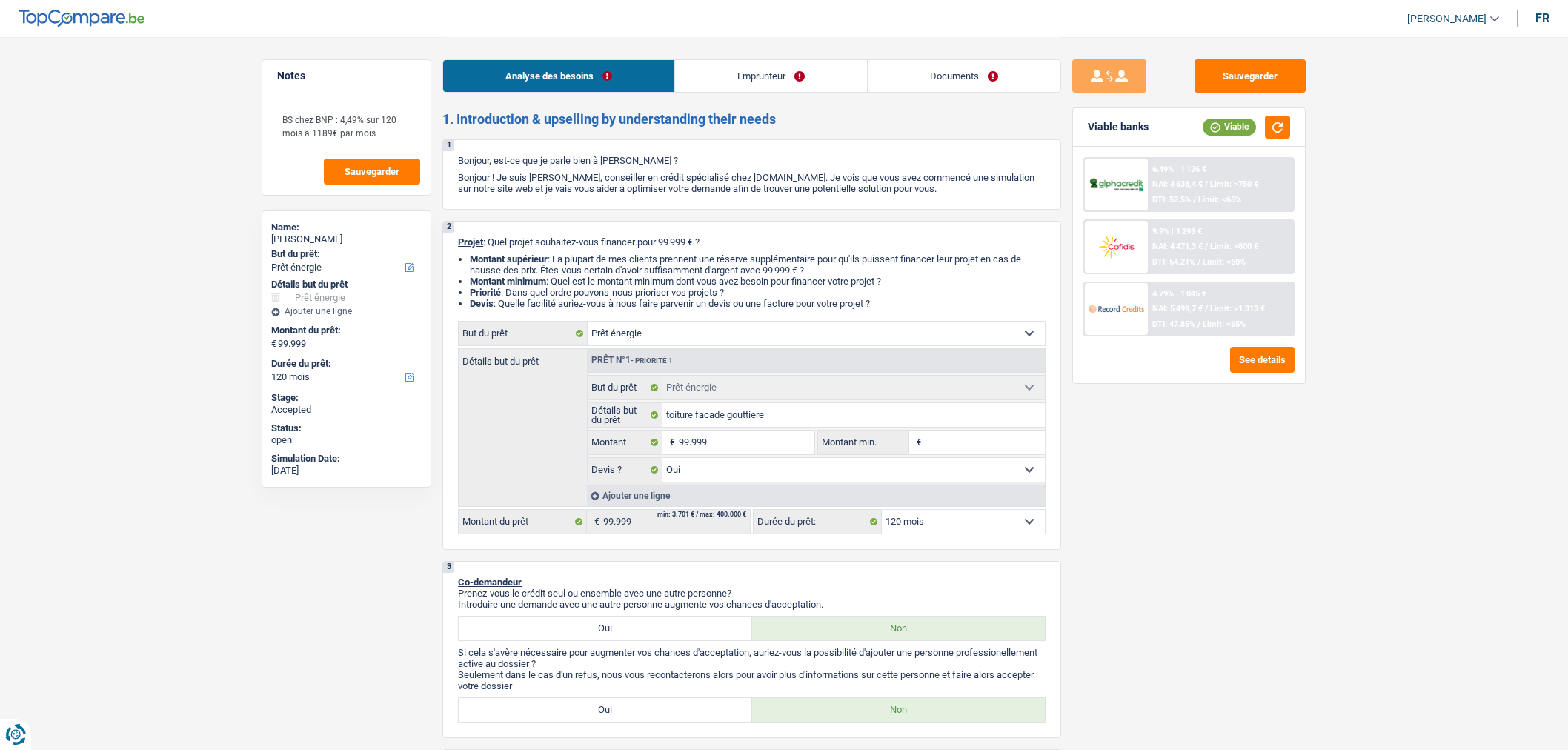
select select "energy"
select select "yes"
select select "120"
drag, startPoint x: 0, startPoint y: 0, endPoint x: 1008, endPoint y: 67, distance: 1010.2
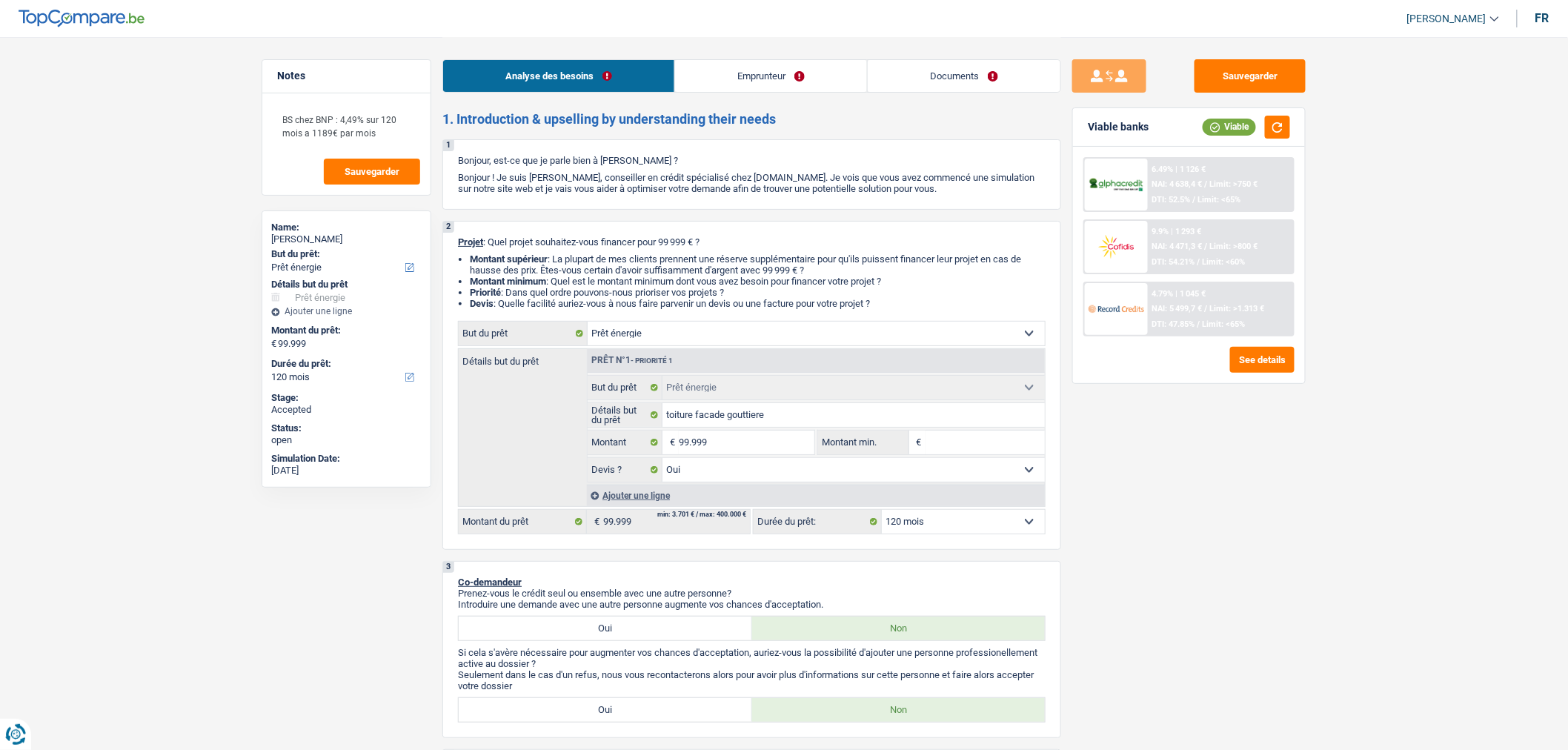
click at [1008, 67] on link "Documents" at bounding box center [965, 76] width 193 height 32
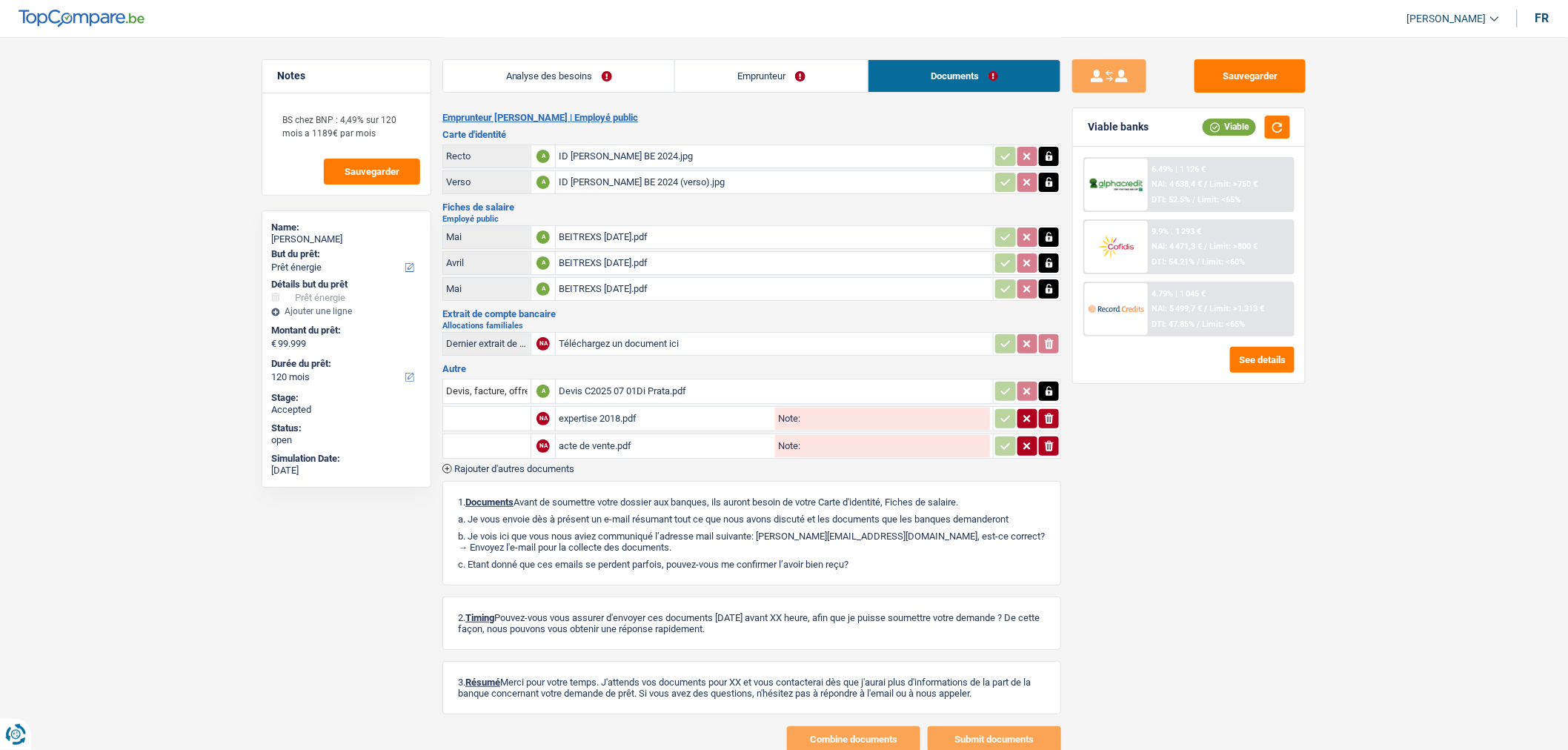
click at [551, 454] on table "Devis, facture, offre, bon de commande A Devis C2025 07 01Di Prata.pdf NA exper…" at bounding box center [752, 419] width 619 height 84
click at [549, 464] on span "Rajouter d'autres documents" at bounding box center [514, 469] width 120 height 9
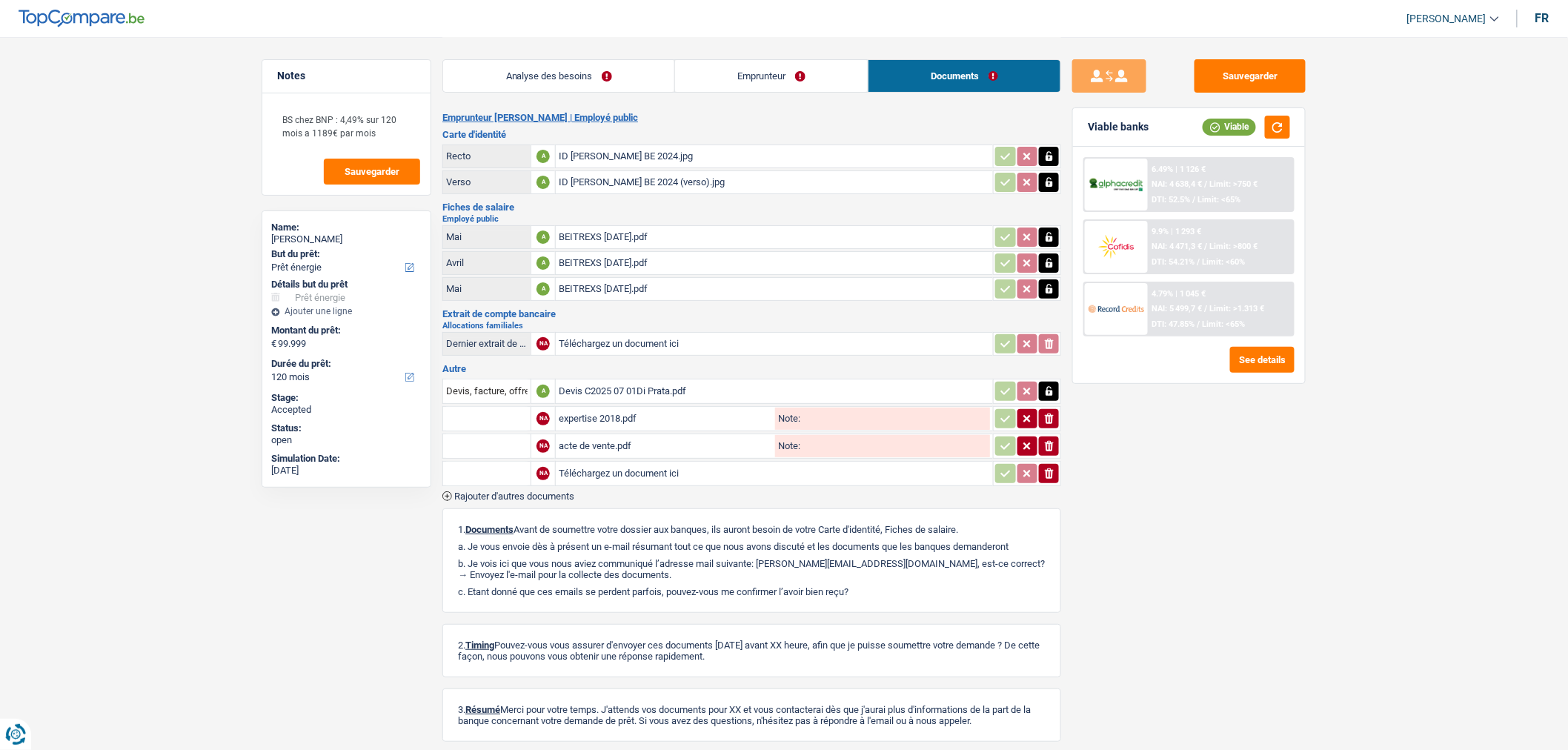
click at [593, 464] on input "Téléchargez un document ici" at bounding box center [775, 474] width 432 height 22
type input "C:\fakepath\Captura de ecrã 2025-09-02 123136.png"
click at [518, 465] on input "text" at bounding box center [487, 474] width 82 height 24
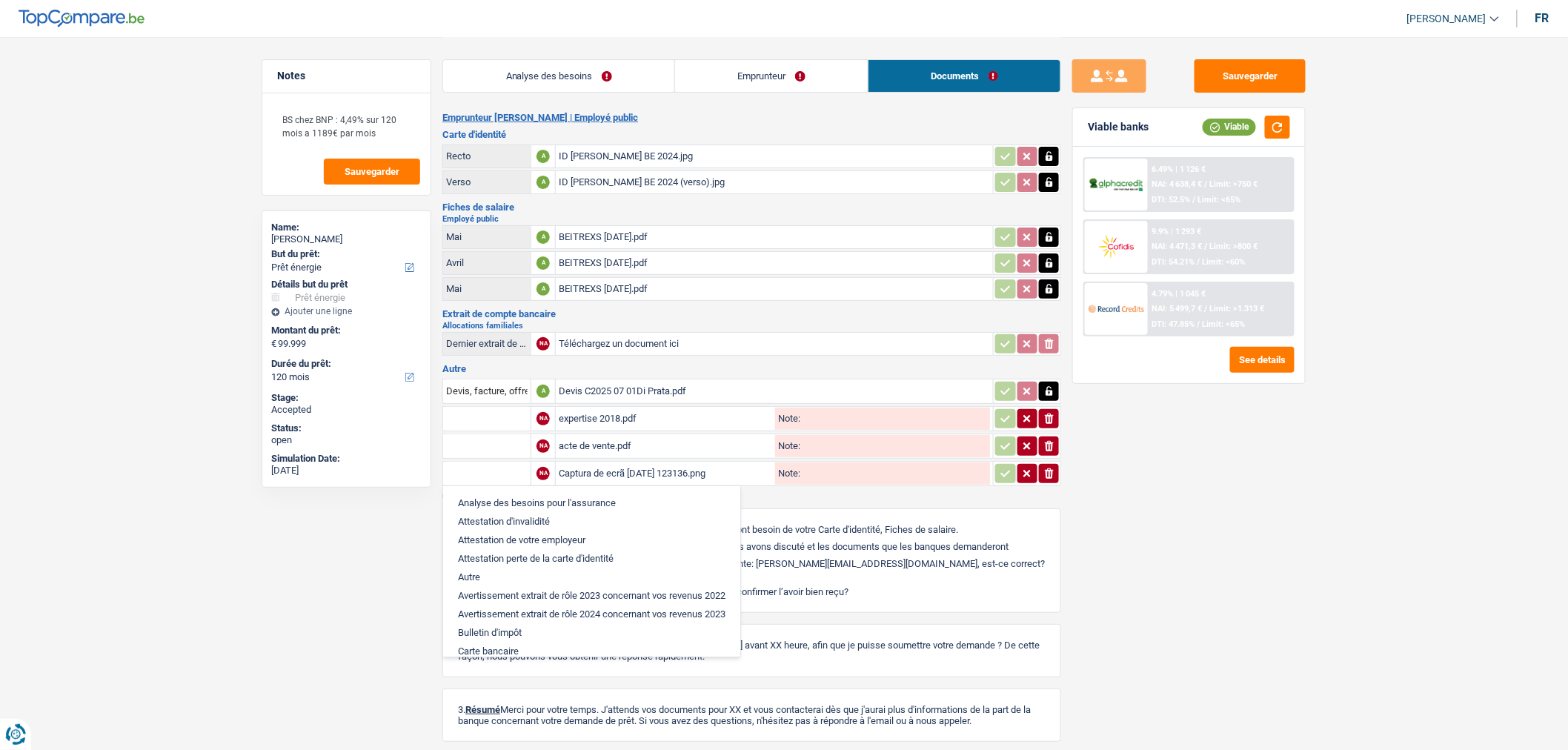
click at [521, 571] on li "Autre" at bounding box center [591, 577] width 282 height 19
type input "Autre"
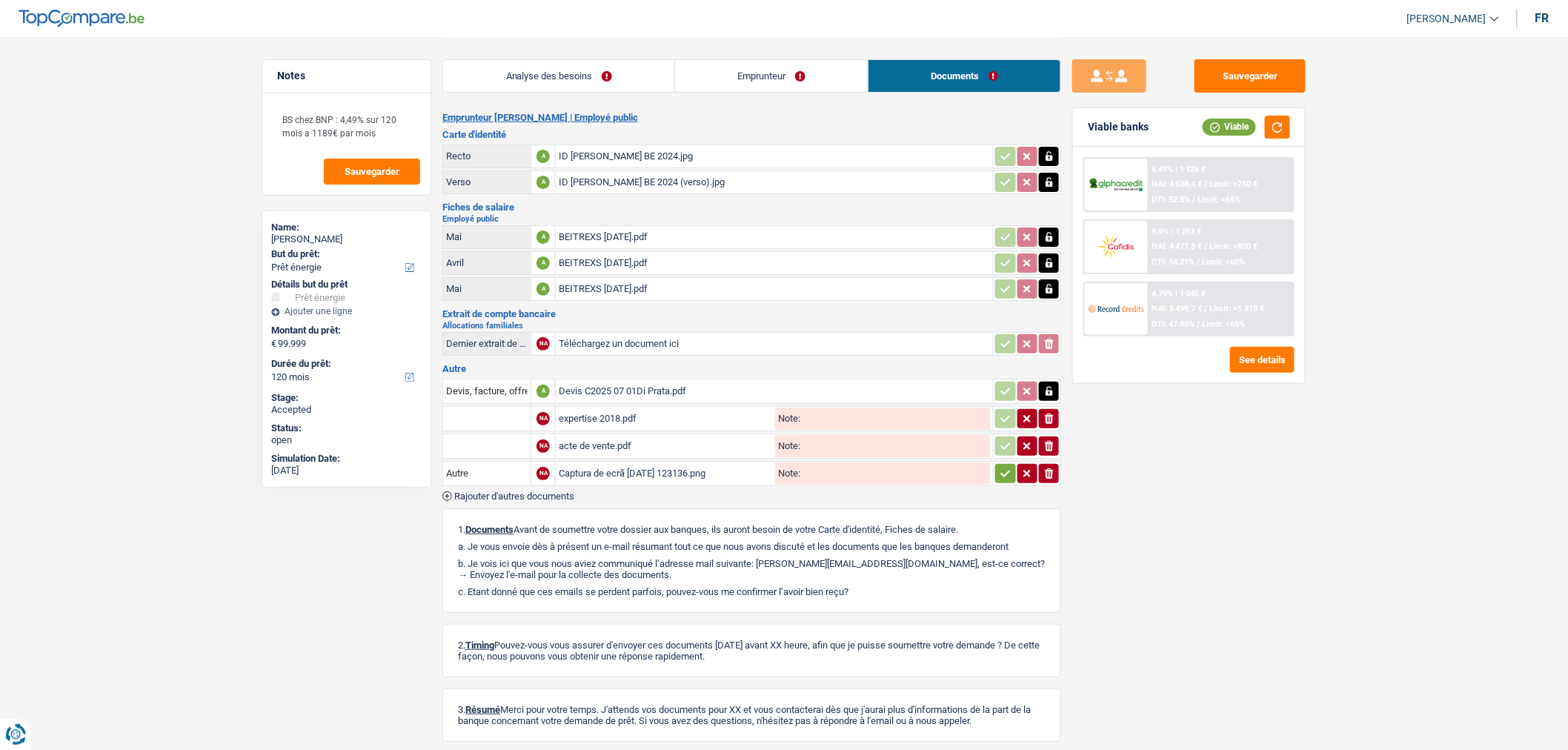
click at [851, 470] on input "Note:" at bounding box center [895, 474] width 190 height 22
type input "Capture d'écran 32K"
click at [1132, 486] on div "Sauvegarder Viable banks Viable 6.49% | 1 126 € NAI: 4 638,4 € / Limit: >750 € …" at bounding box center [1189, 393] width 255 height 667
click at [1242, 78] on button "Sauvegarder" at bounding box center [1250, 76] width 111 height 34
click at [1279, 74] on button "Sauvegarder" at bounding box center [1250, 76] width 111 height 34
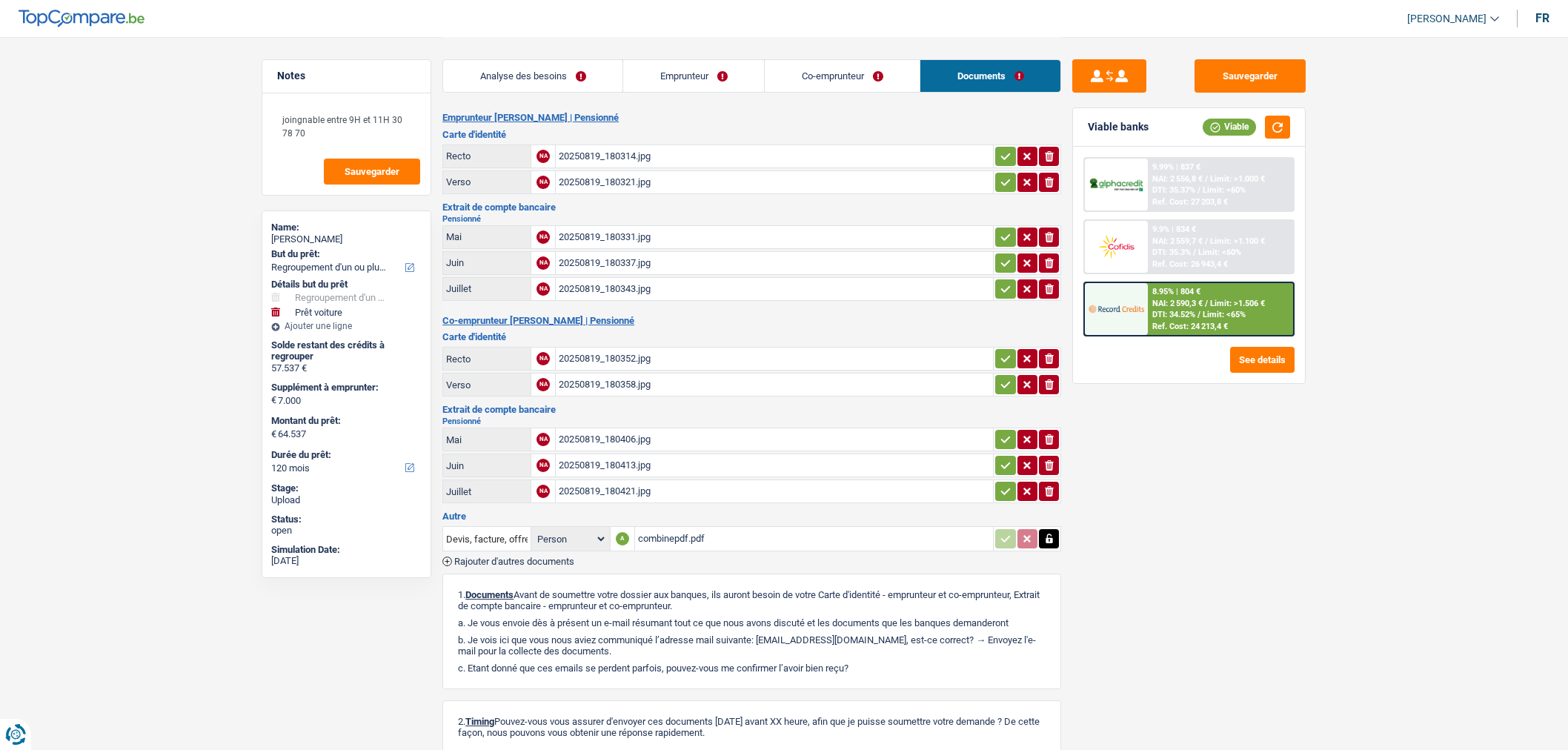
select select "refinancing"
select select "car"
select select "120"
click at [514, 556] on span "Rajouter d'autres documents" at bounding box center [514, 561] width 120 height 9
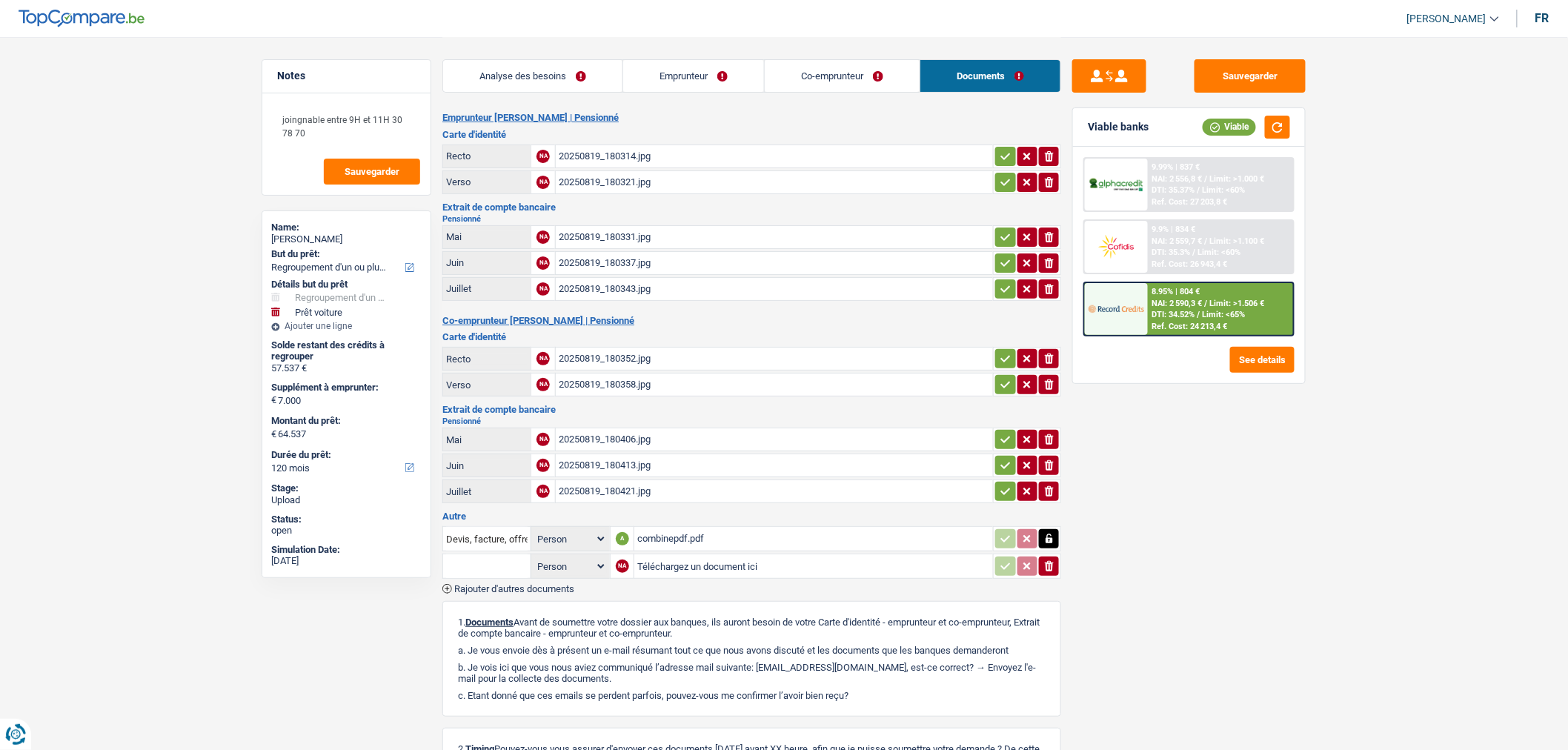
click at [564, 562] on select "Person Emprunteur Co-emprunteur" at bounding box center [571, 567] width 72 height 19
click at [677, 566] on input "Téléchargez un document ici" at bounding box center [813, 567] width 352 height 22
type input "C:\fakepath\courrier.pdf"
click at [516, 562] on input "text" at bounding box center [487, 567] width 82 height 24
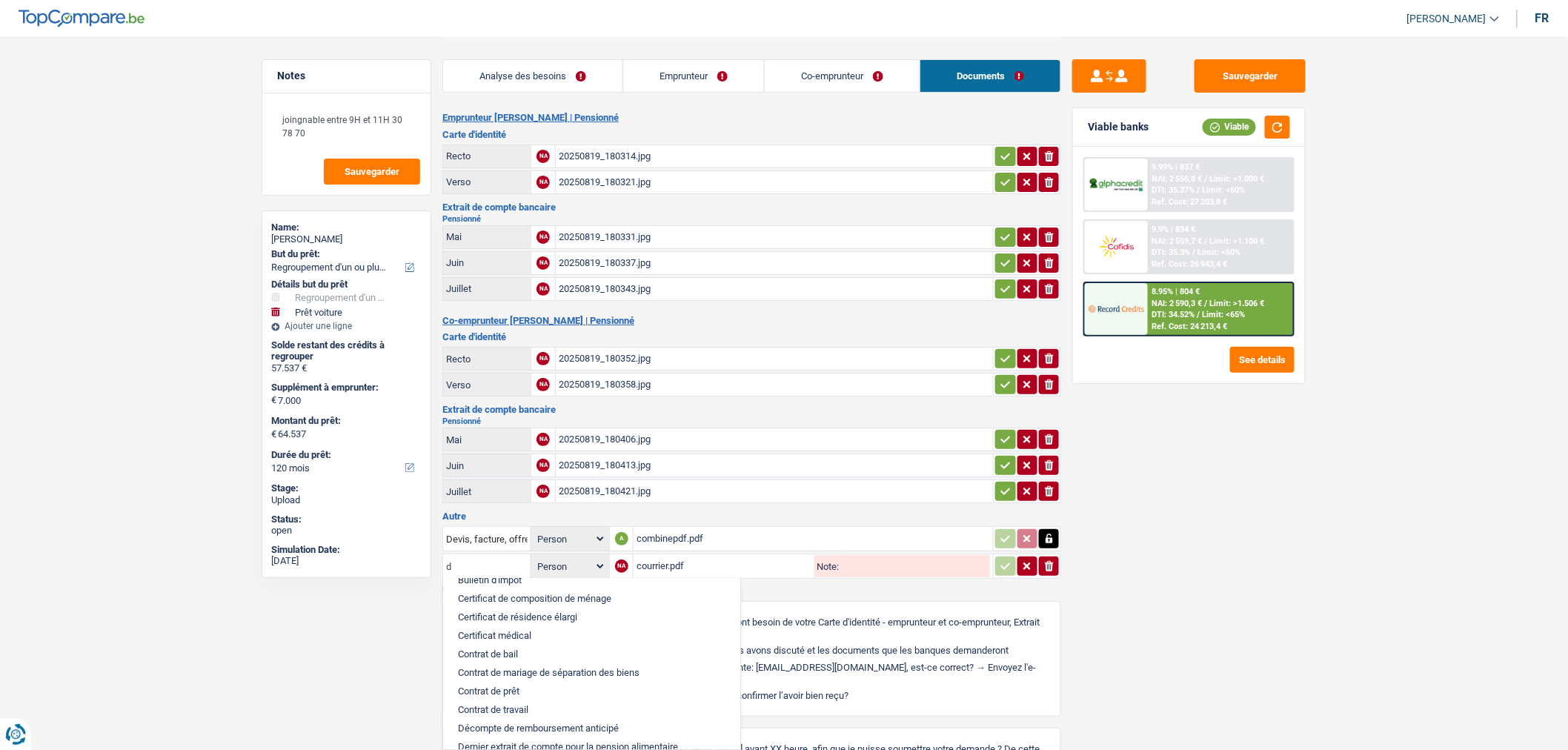
scroll to position [164, 0]
click at [588, 691] on li "Décompte de remboursement anticipé" at bounding box center [591, 691] width 282 height 19
type input "Décompte de remboursement anticipé"
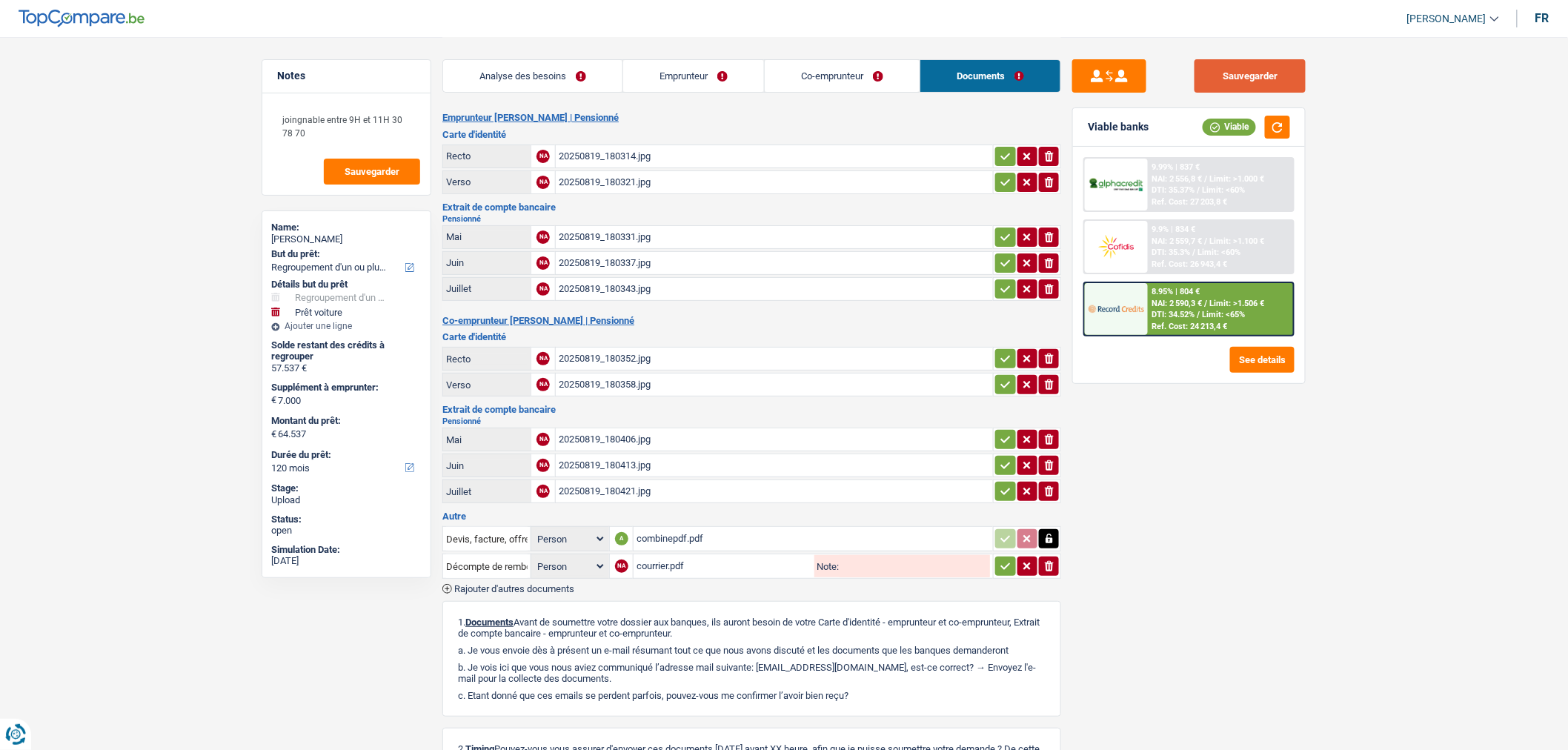
click at [1258, 72] on button "Sauvegarder" at bounding box center [1250, 76] width 111 height 34
click at [1255, 59] on button "Sauvegarder" at bounding box center [1250, 76] width 111 height 34
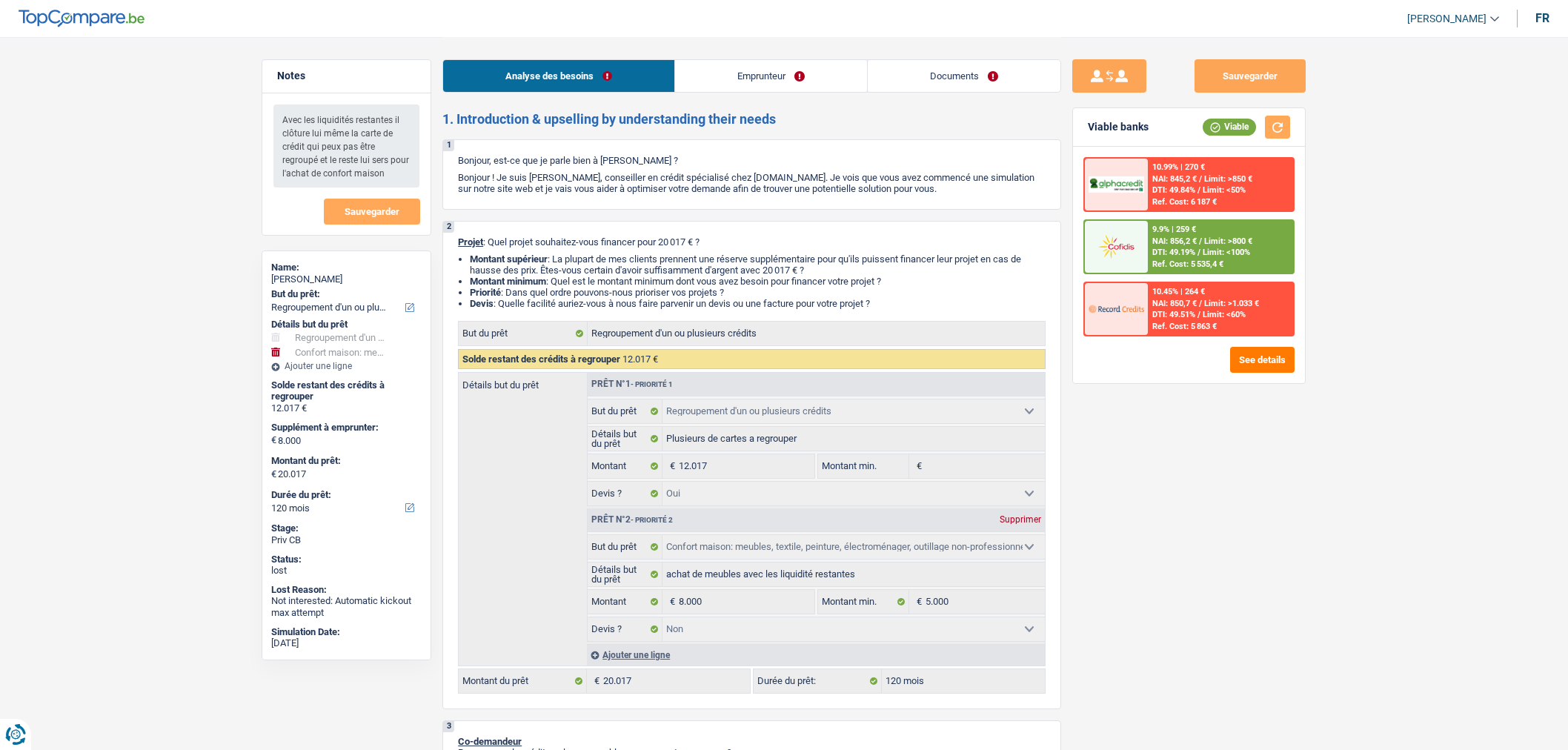
select select "refinancing"
select select "household"
select select "120"
select select "refinancing"
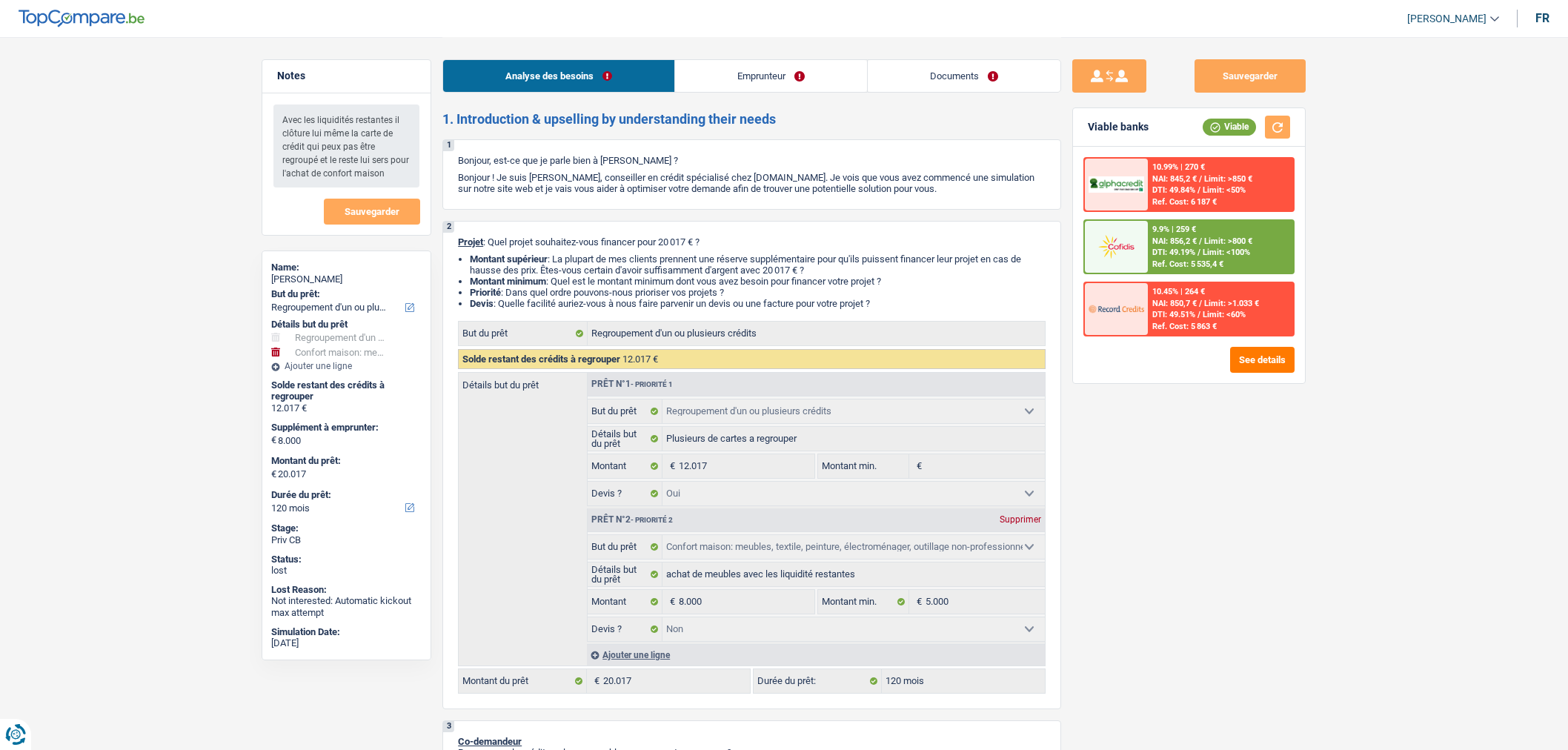
select select "refinancing"
select select "yes"
select select "household"
select select "false"
select select "120"
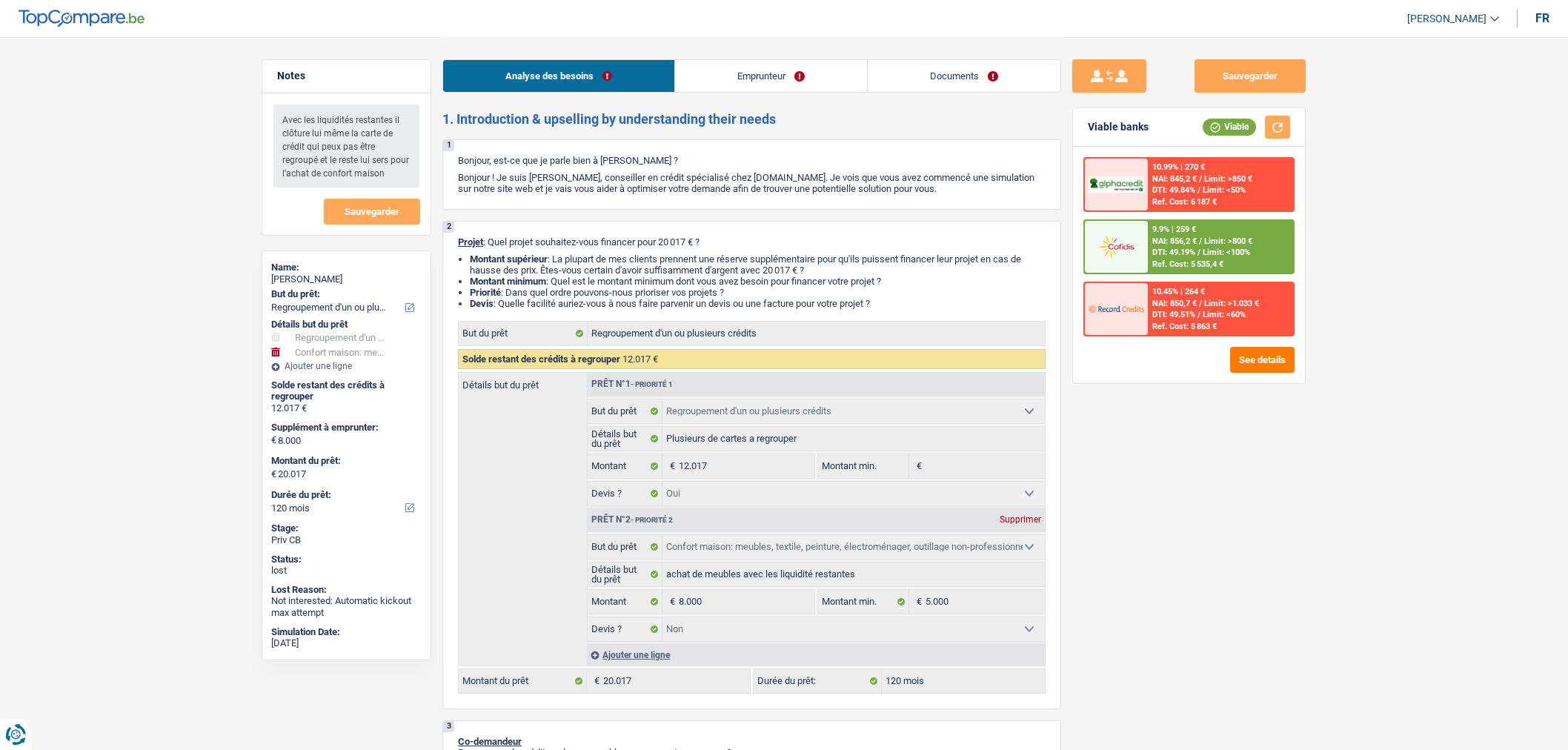
select select "retired"
select select "pension"
select select "rents"
select select "personalSale"
select select "60"
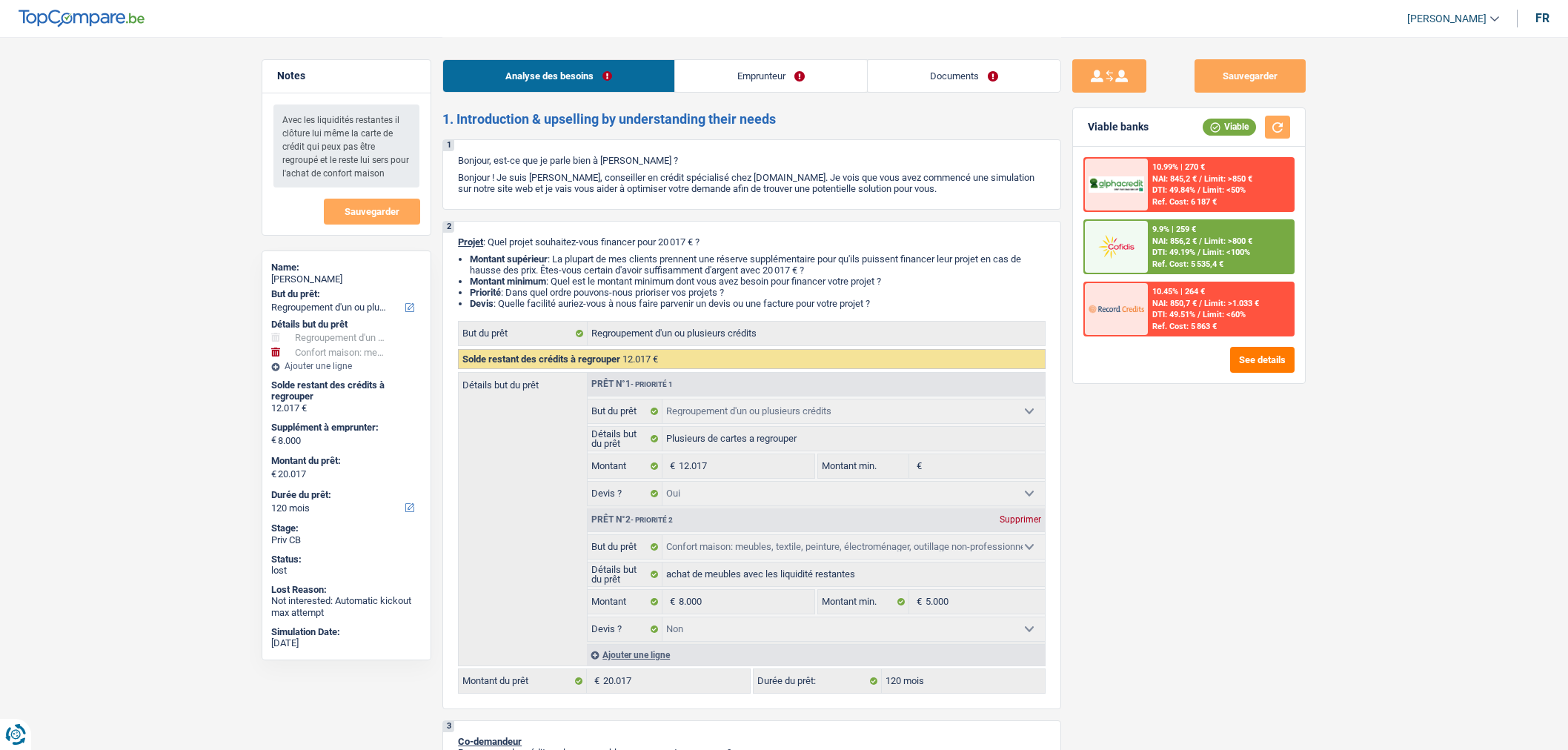
select select "cardOrCredit"
select select "refinancing"
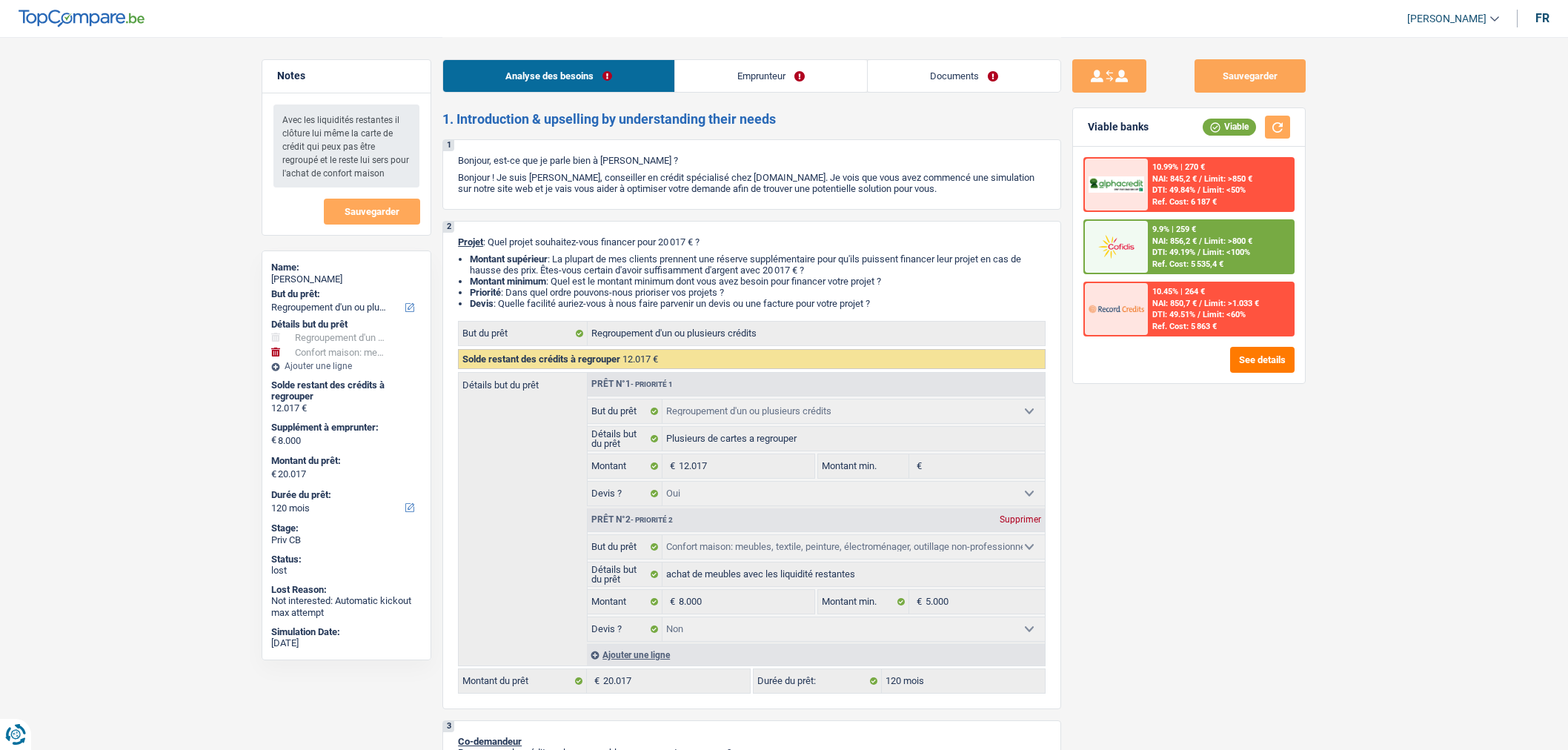
select select "yes"
select select "household"
select select "false"
select select "120"
click at [931, 78] on link "Documents" at bounding box center [965, 76] width 193 height 32
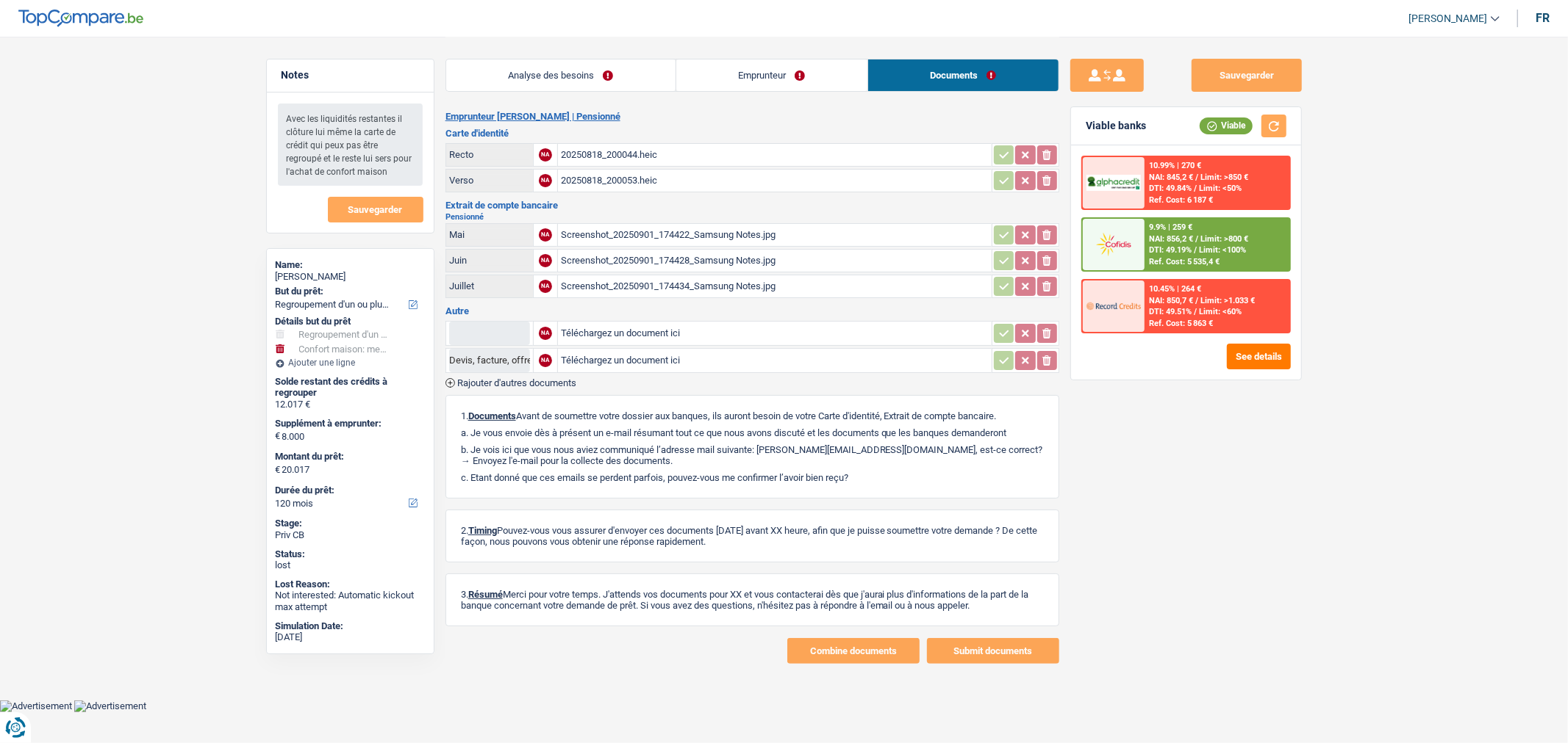
click at [766, 238] on div "Screenshot_20250901_174422_Samsung Notes.jpg" at bounding box center [775, 235] width 428 height 22
click at [708, 70] on link "Emprunteur" at bounding box center [772, 75] width 191 height 32
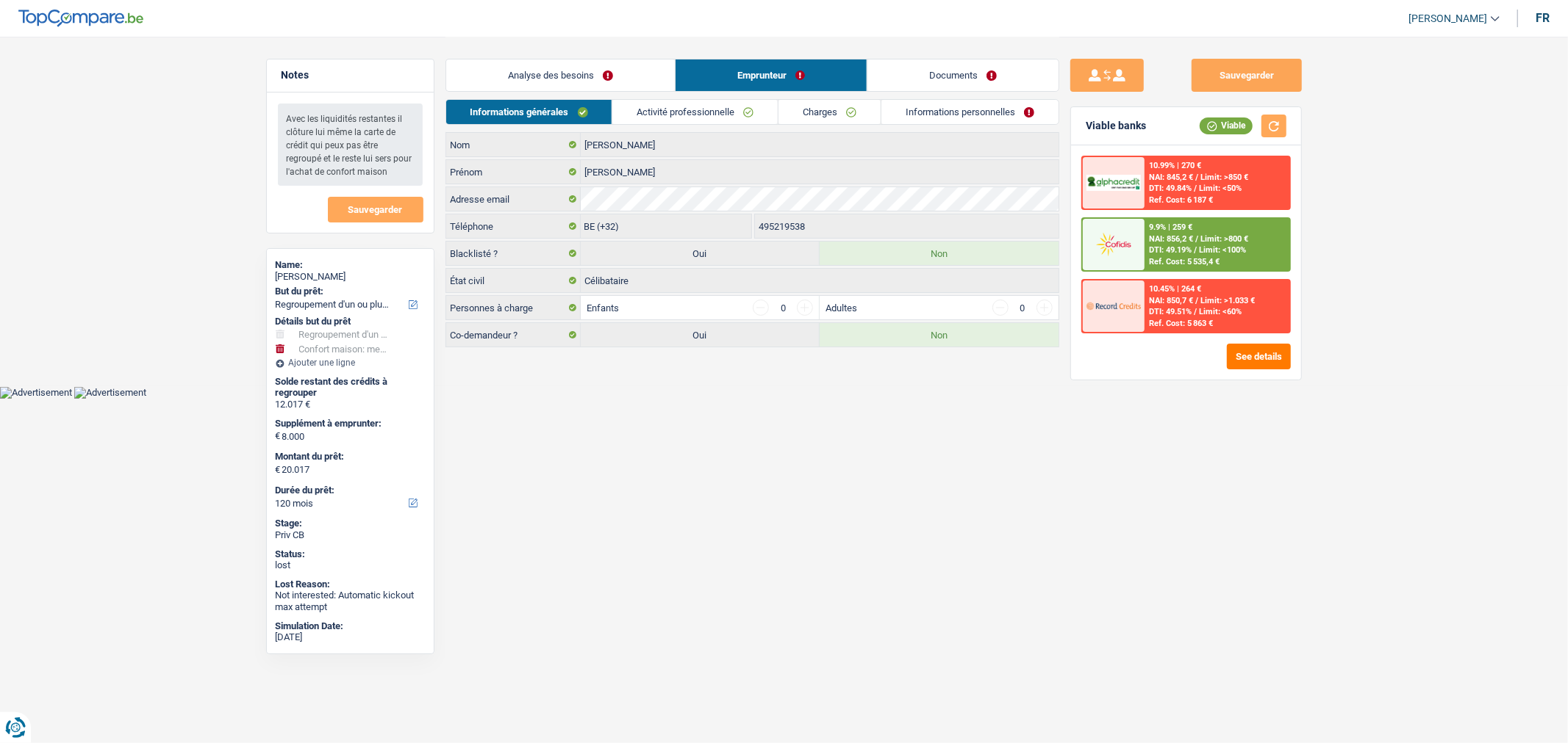
click at [735, 112] on link "Activité professionnelle" at bounding box center [695, 112] width 165 height 24
